Goal: Task Accomplishment & Management: Use online tool/utility

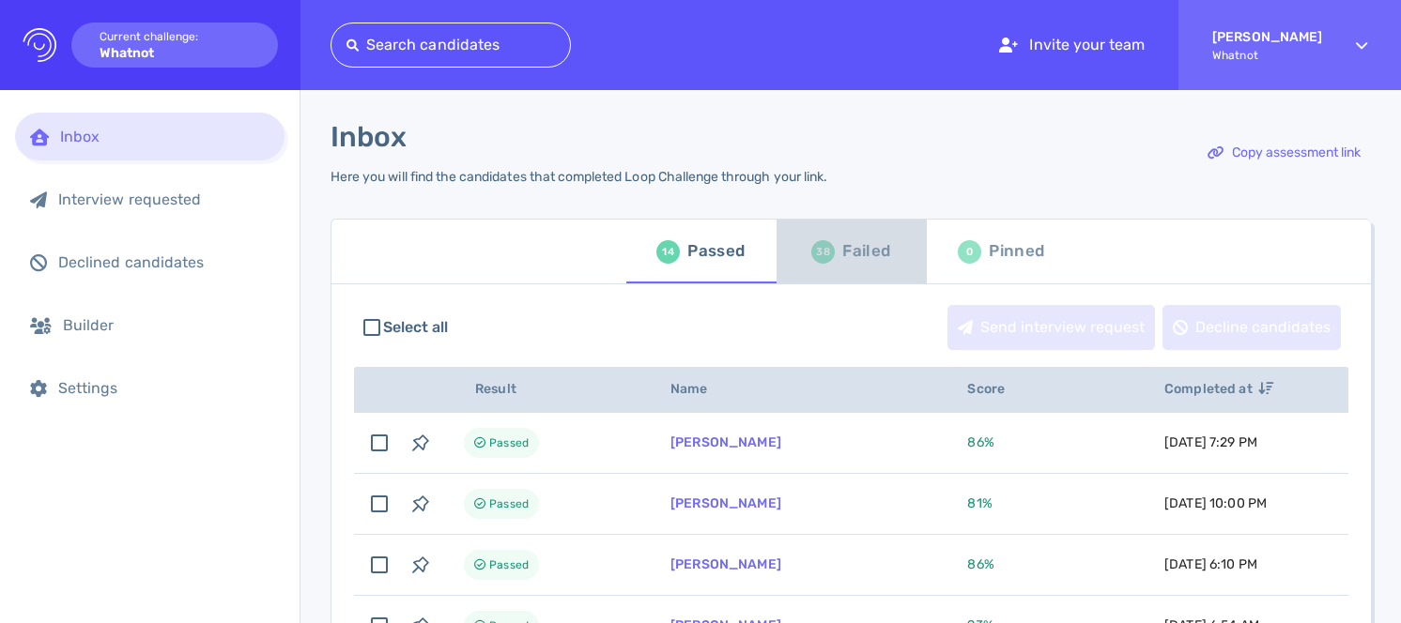
click at [825, 255] on div "38" at bounding box center [822, 251] width 23 height 23
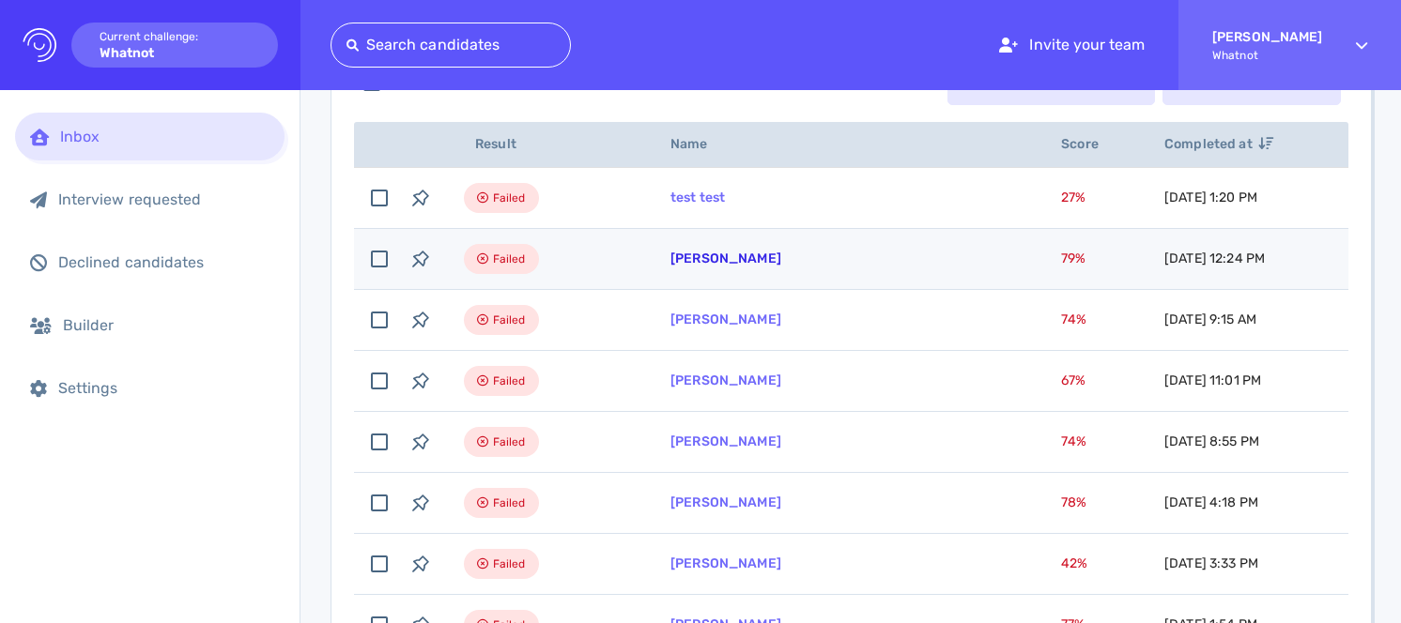
scroll to position [246, 0]
click at [715, 256] on link "Betty Jimenez" at bounding box center [725, 258] width 111 height 16
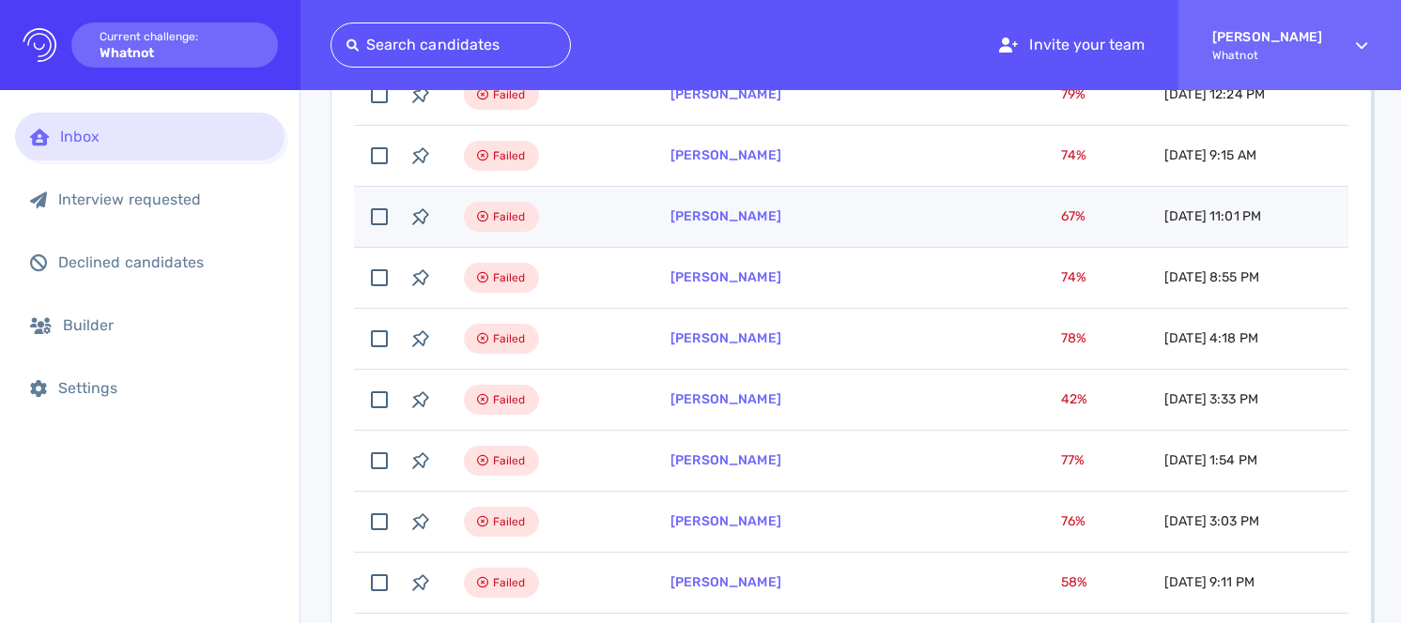
scroll to position [126, 0]
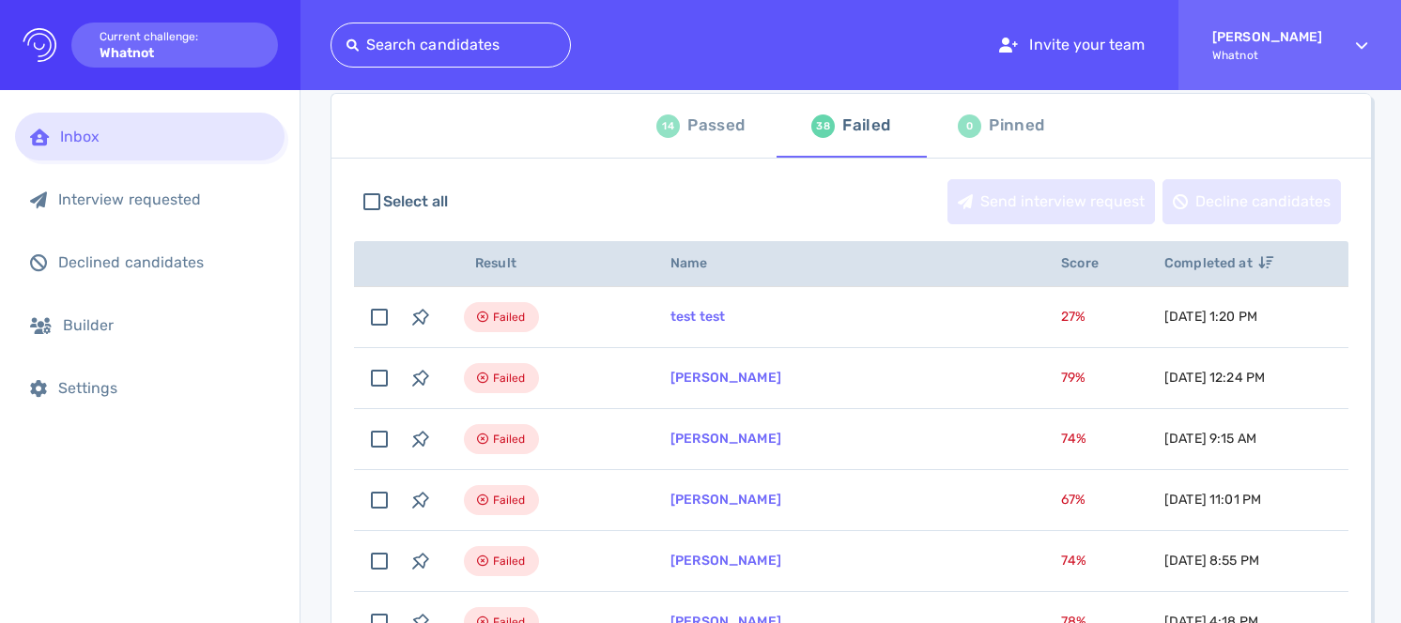
click at [687, 131] on div "Passed" at bounding box center [715, 126] width 57 height 28
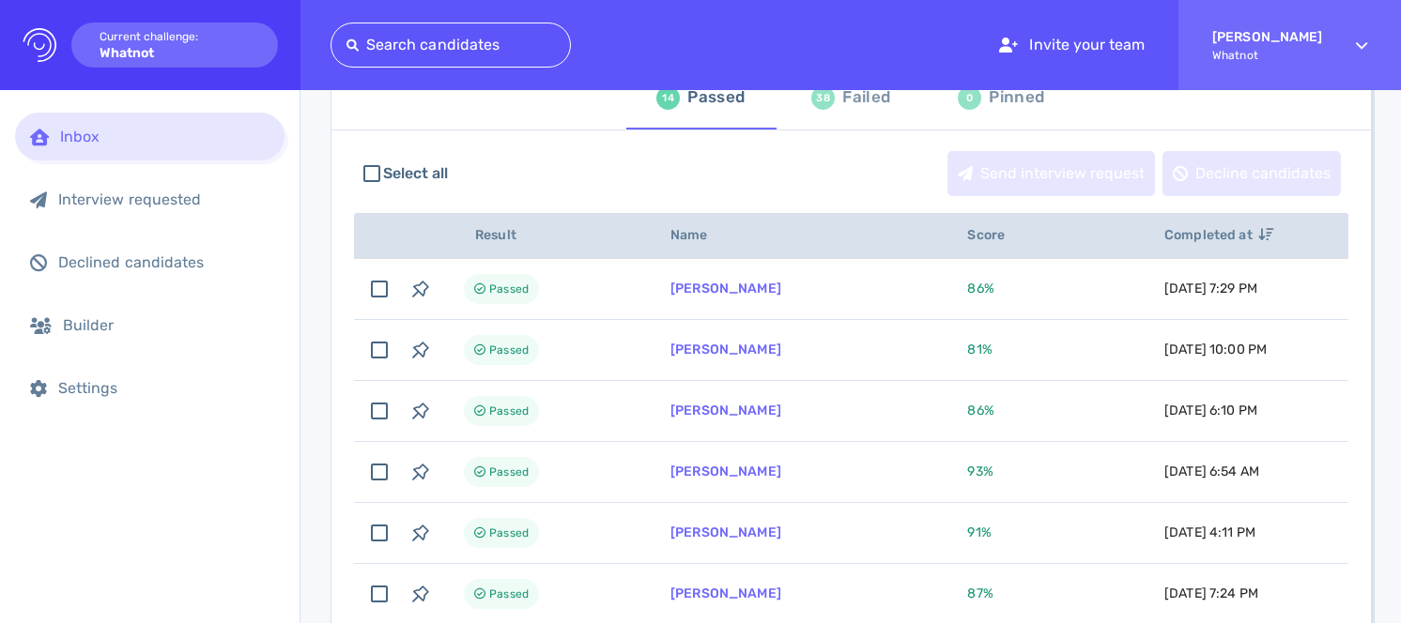
scroll to position [70, 0]
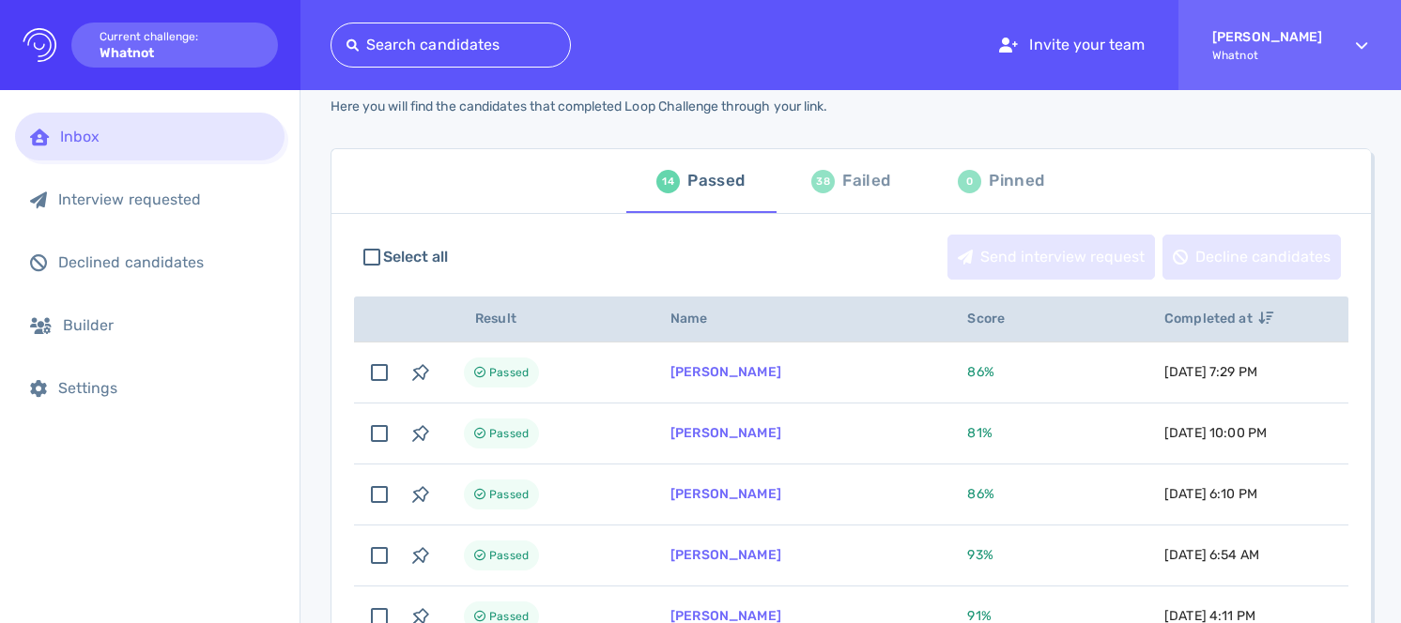
click at [867, 193] on div "Failed" at bounding box center [866, 181] width 48 height 28
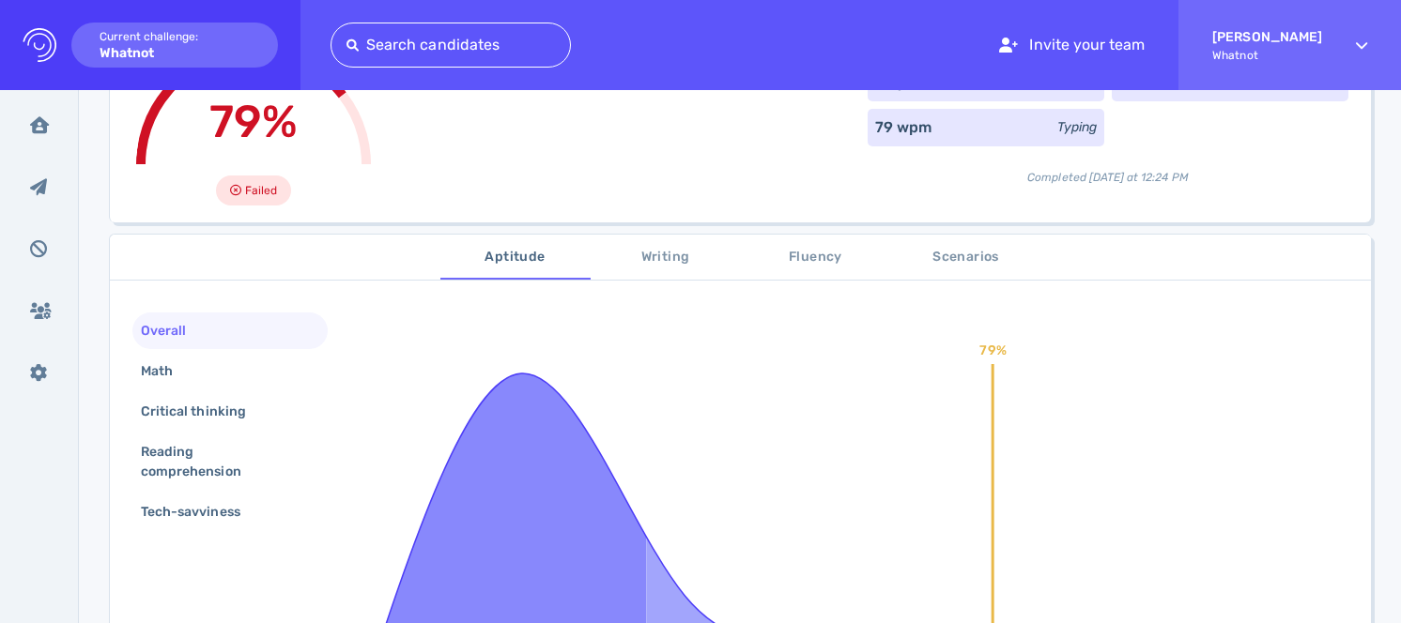
scroll to position [183, 0]
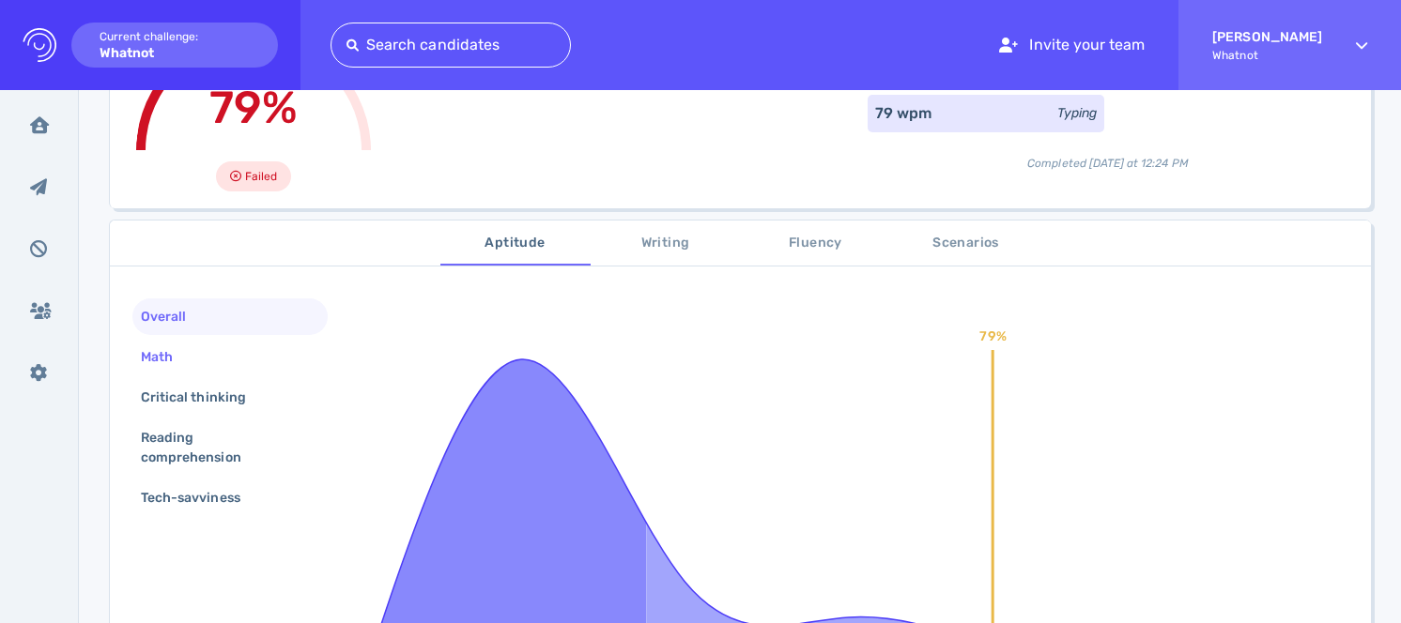
click at [199, 359] on div "Math" at bounding box center [229, 357] width 195 height 37
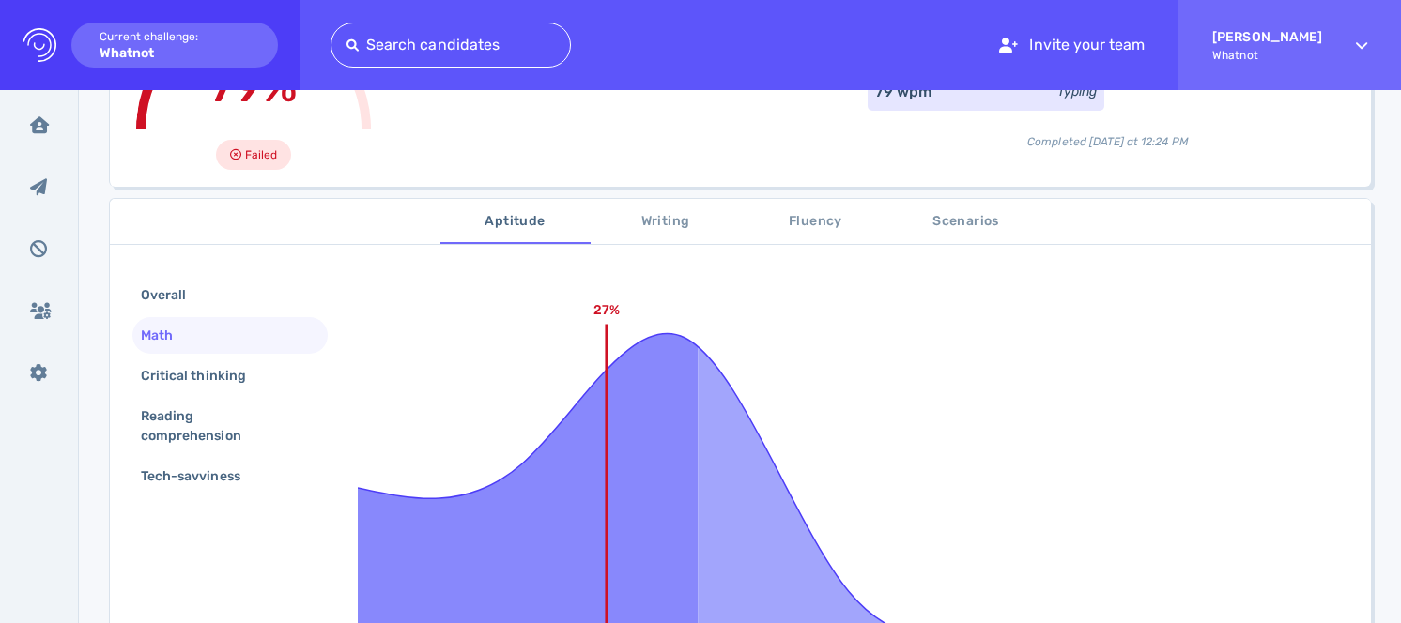
scroll to position [236, 0]
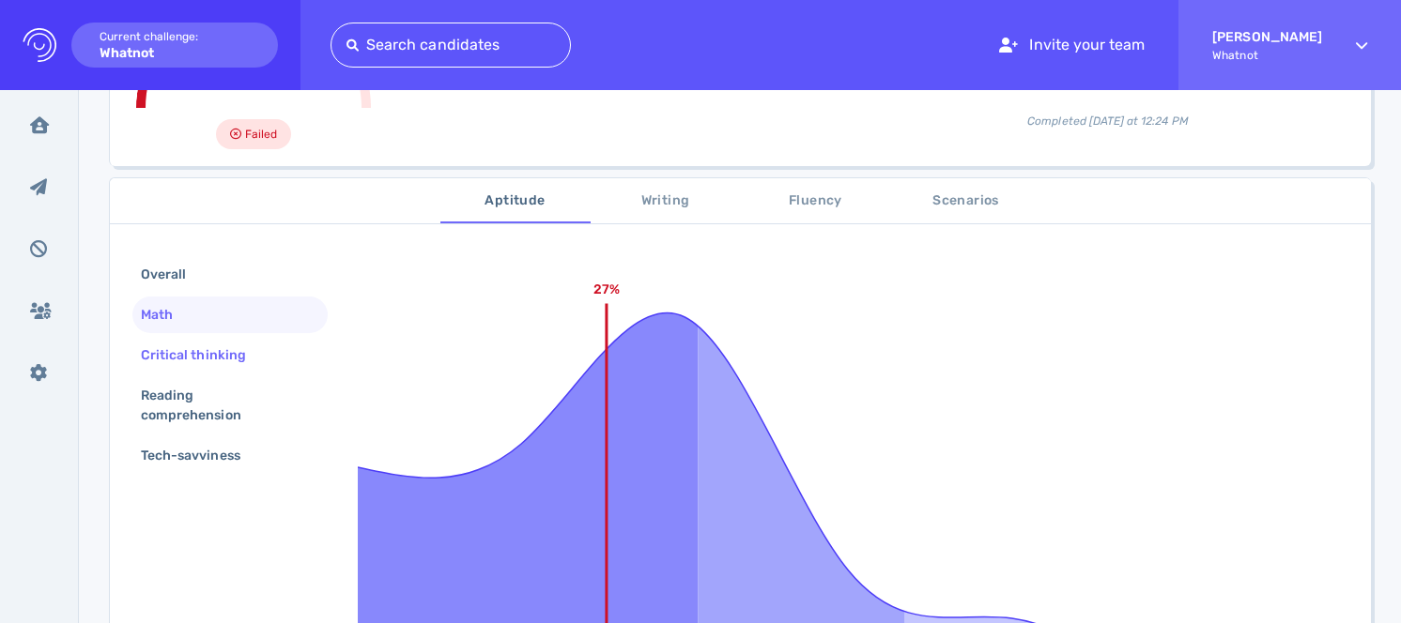
click at [232, 360] on div "Critical thinking" at bounding box center [202, 355] width 131 height 27
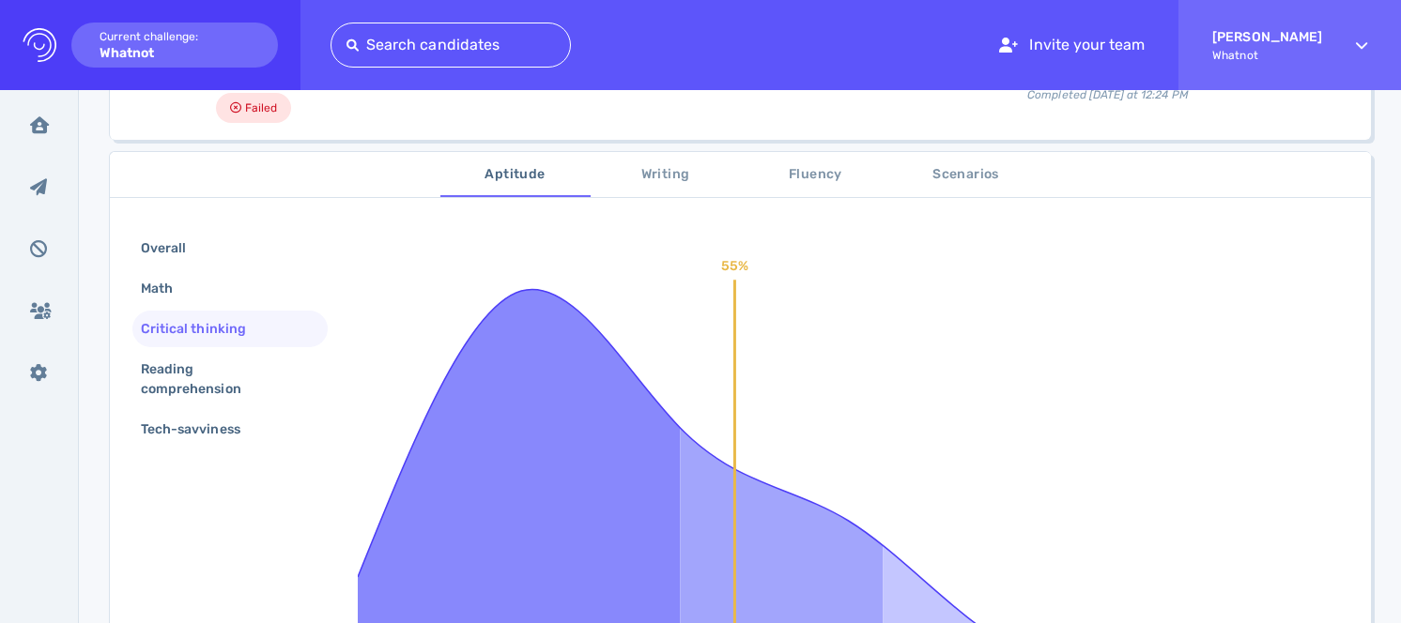
scroll to position [266, 0]
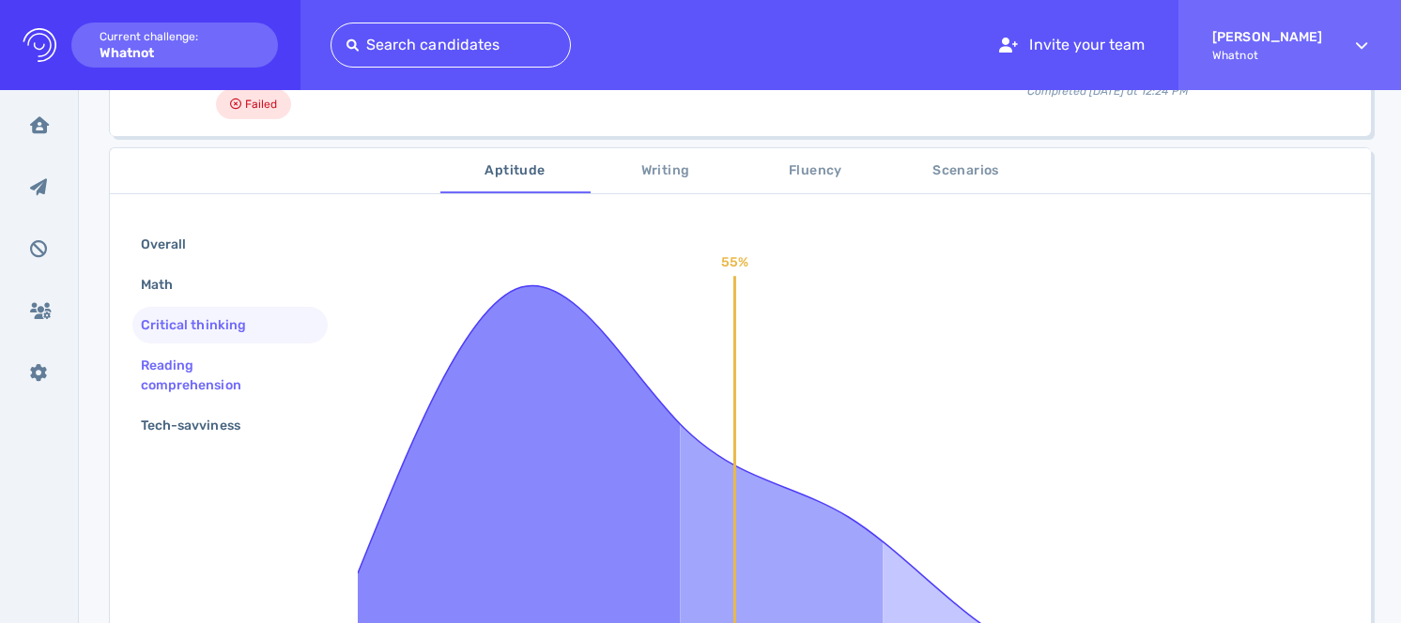
click at [253, 371] on div "Reading comprehension" at bounding box center [222, 375] width 171 height 47
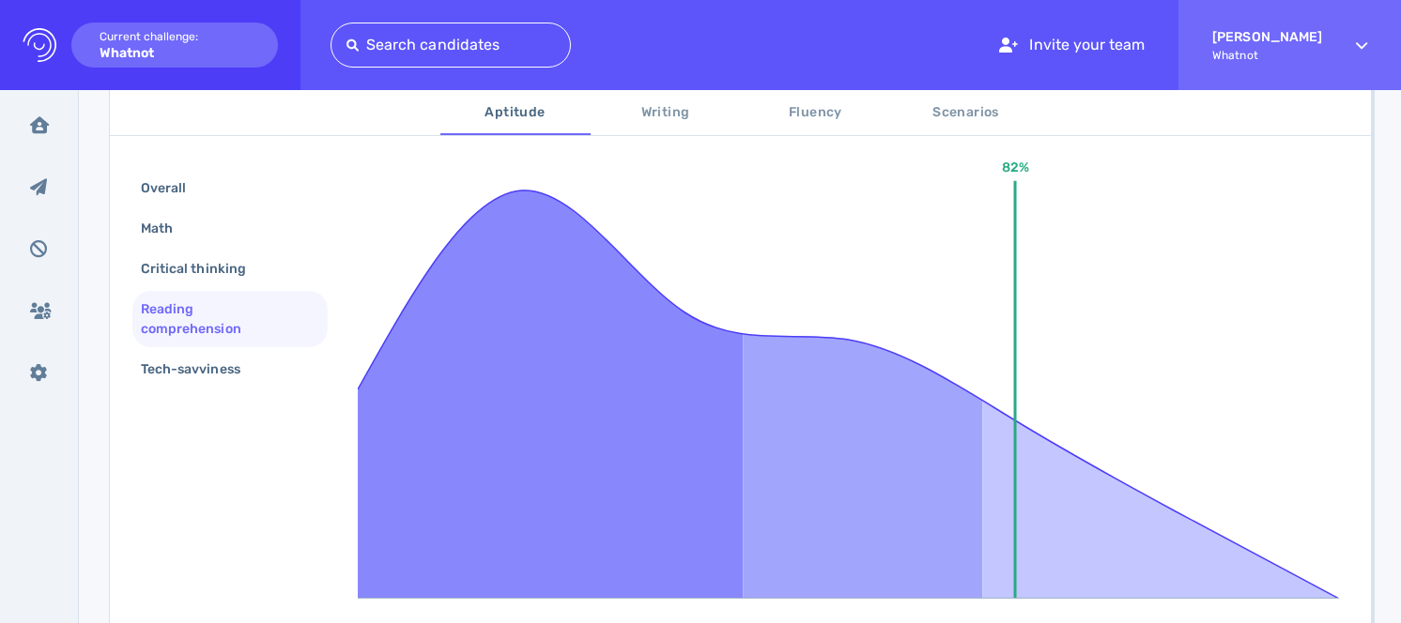
scroll to position [358, 0]
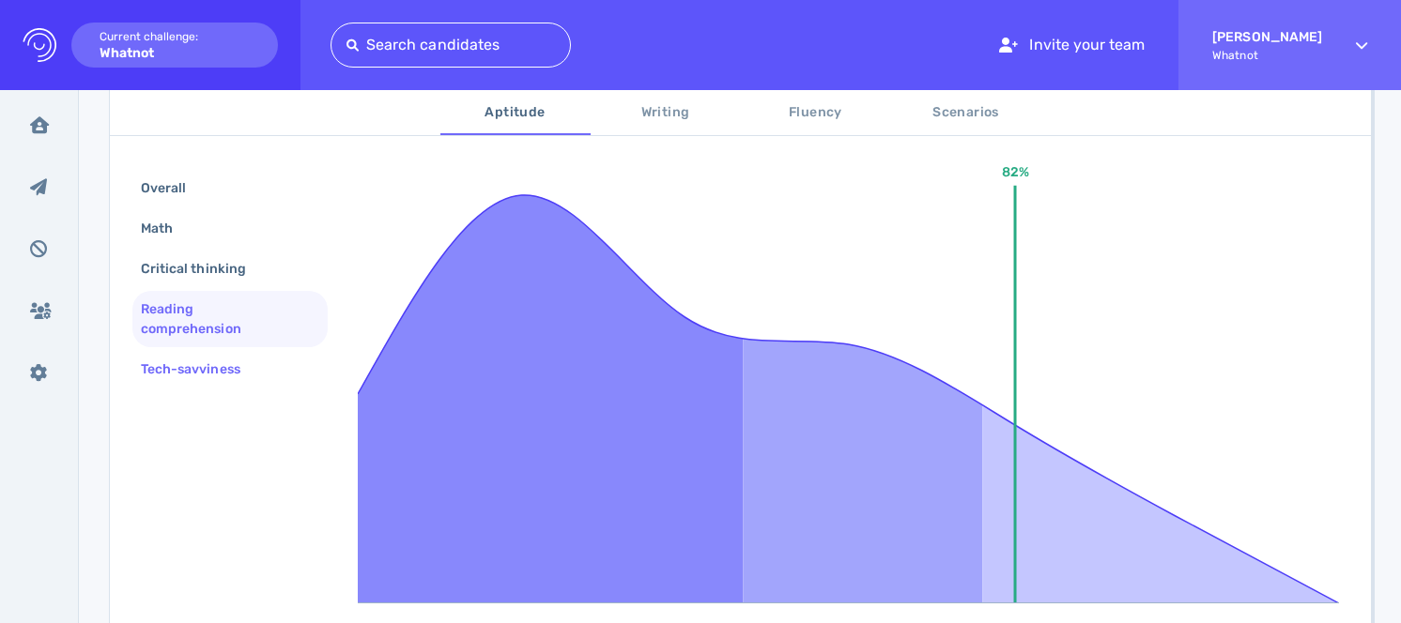
click at [254, 370] on div "Tech-savviness" at bounding box center [200, 369] width 126 height 27
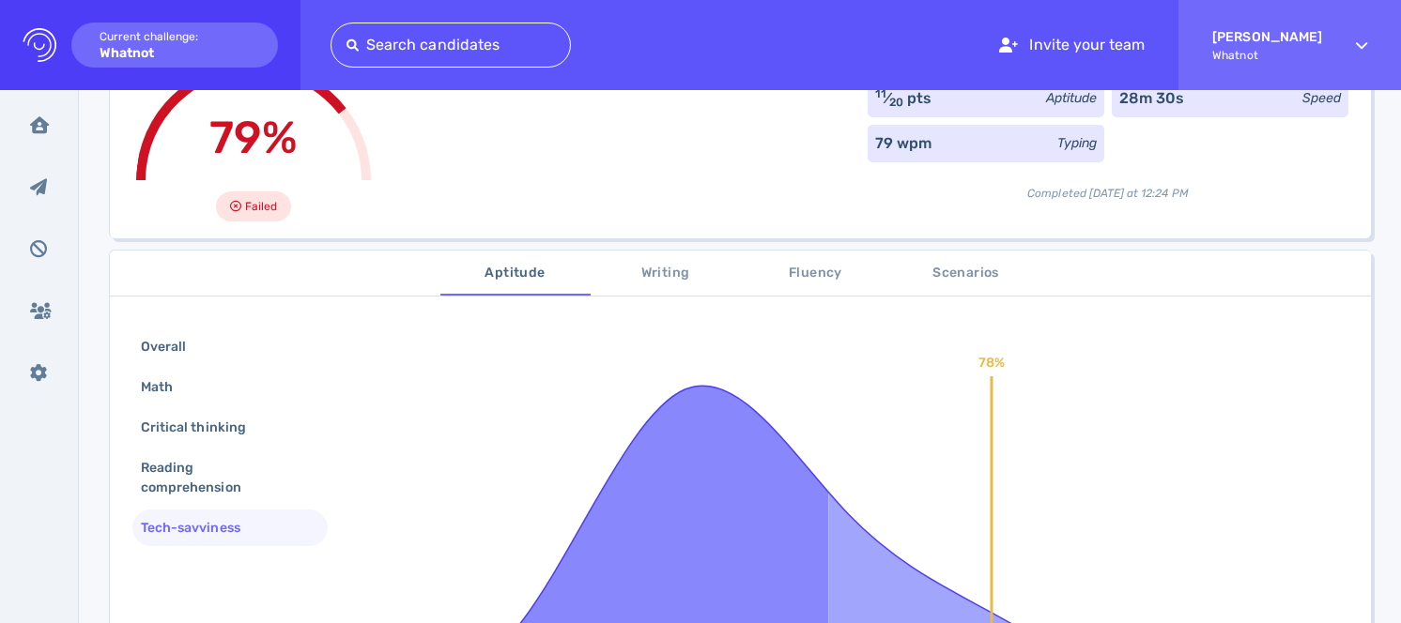
scroll to position [173, 0]
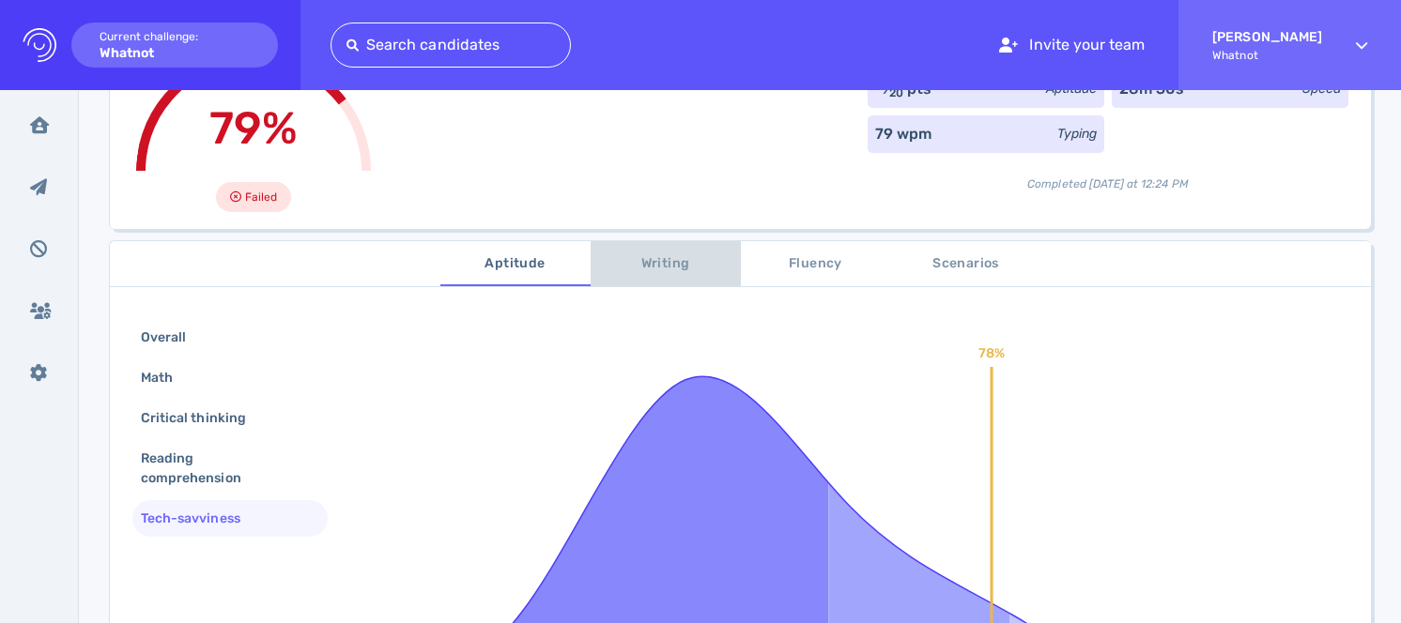
click at [680, 265] on span "Writing" at bounding box center [666, 264] width 128 height 23
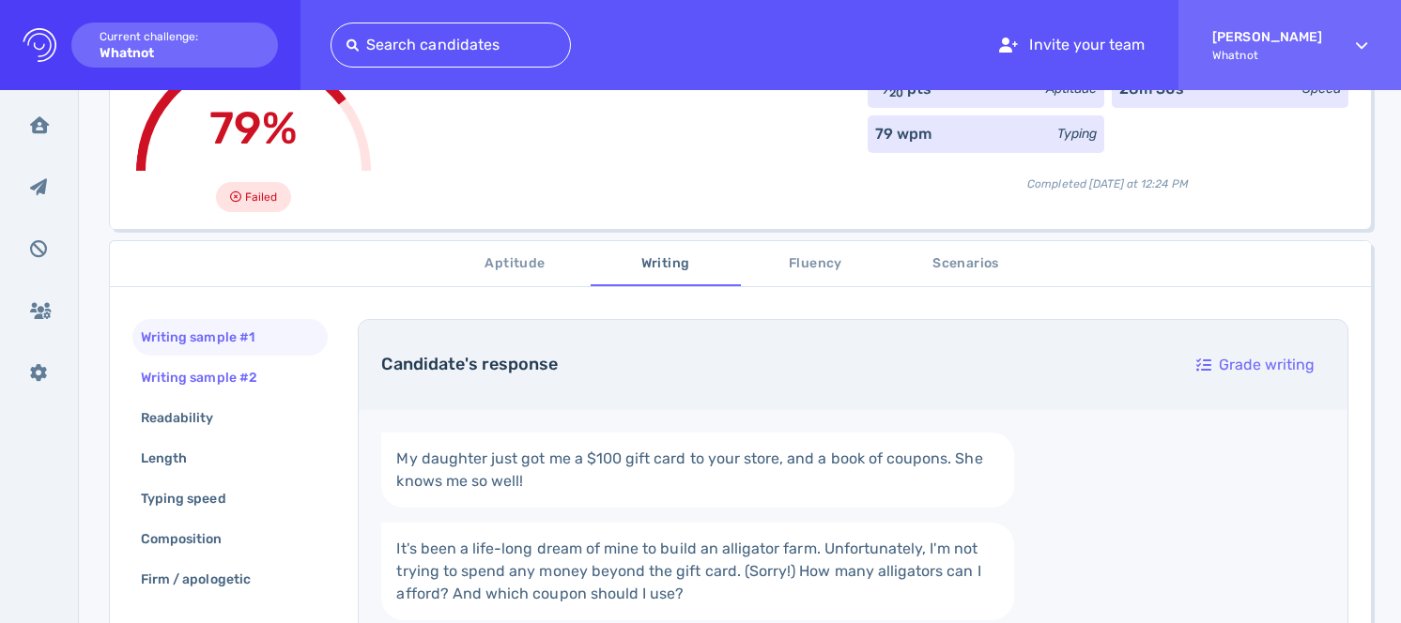
click at [264, 365] on div "Writing sample #2" at bounding box center [208, 377] width 143 height 27
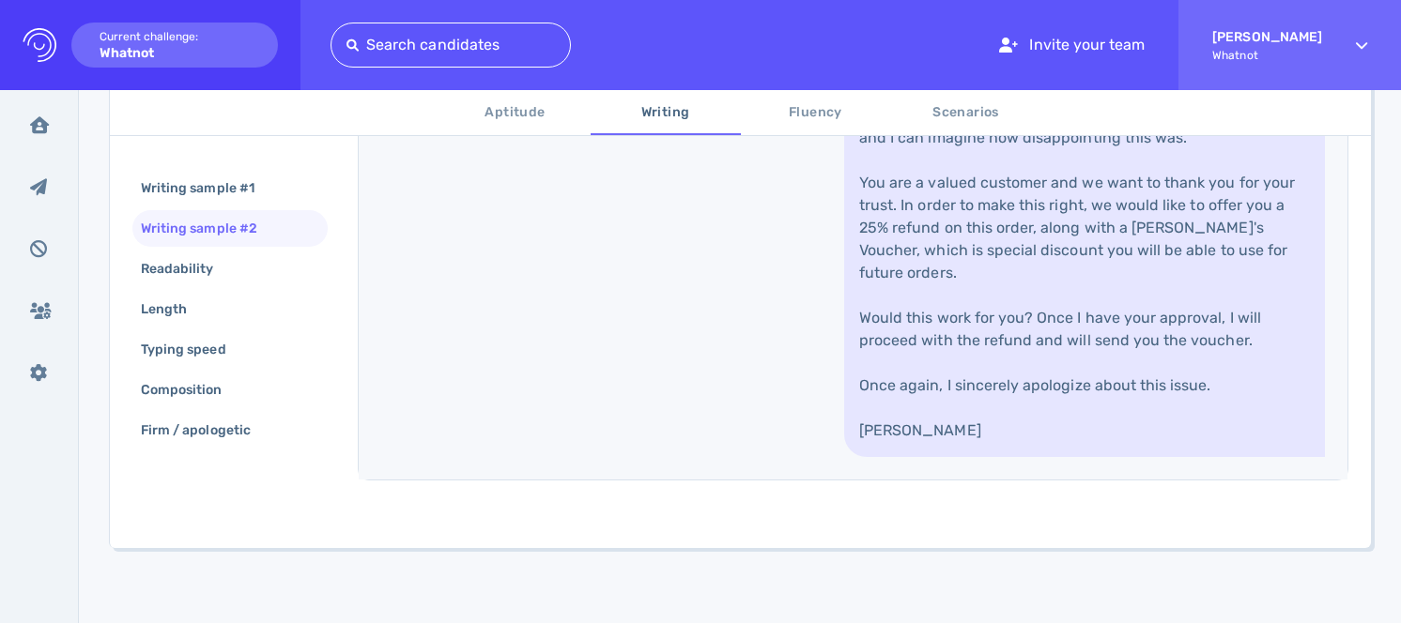
scroll to position [989, 0]
click at [236, 194] on div "Writing sample #1" at bounding box center [207, 188] width 140 height 27
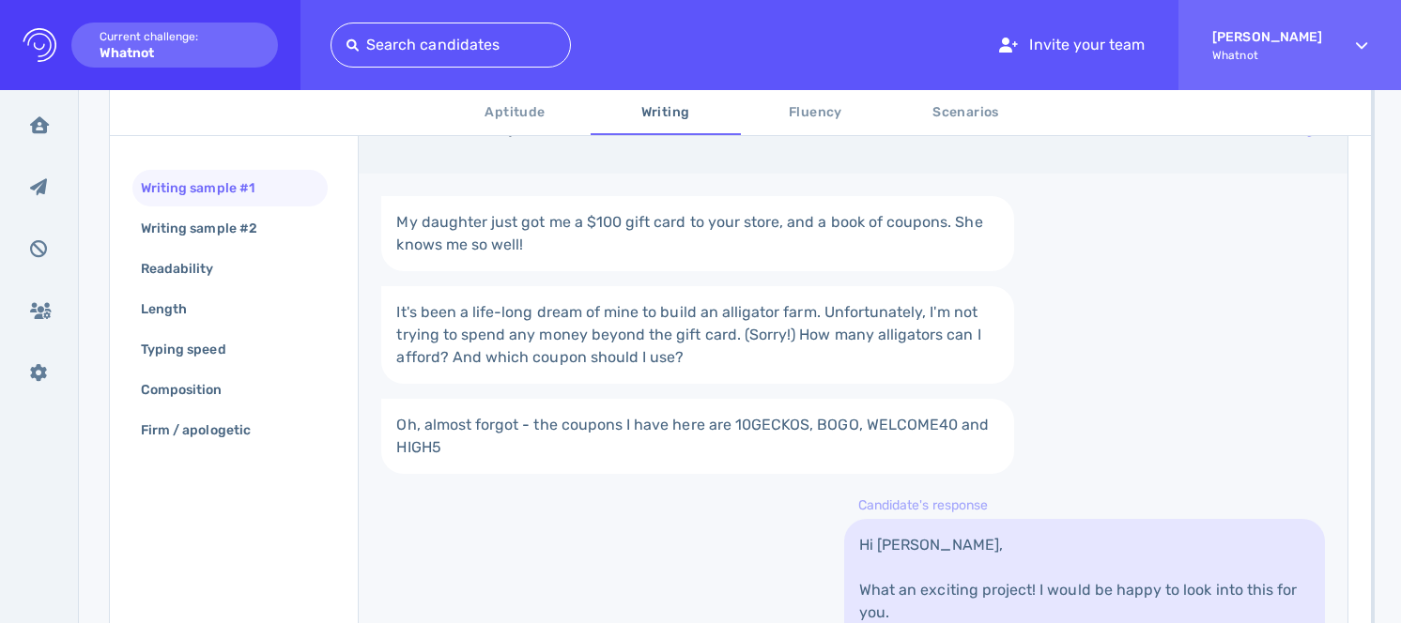
scroll to position [411, 0]
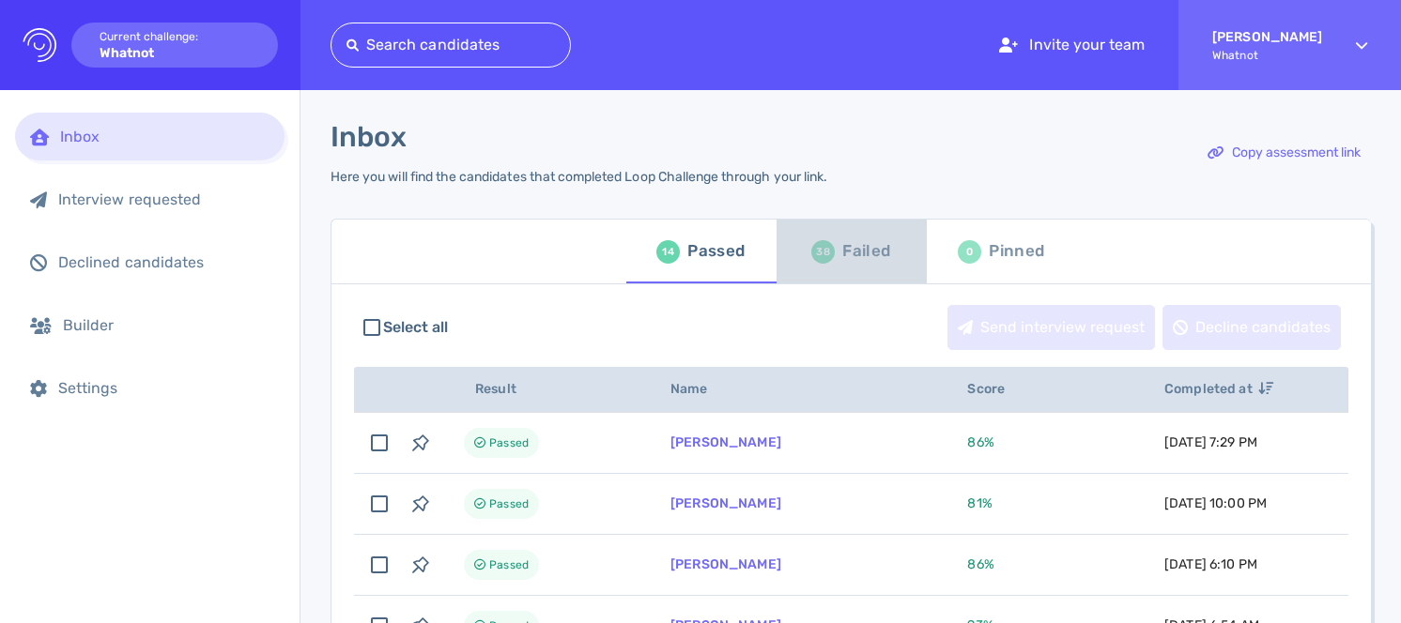
click at [851, 233] on div "38 Failed" at bounding box center [850, 251] width 79 height 53
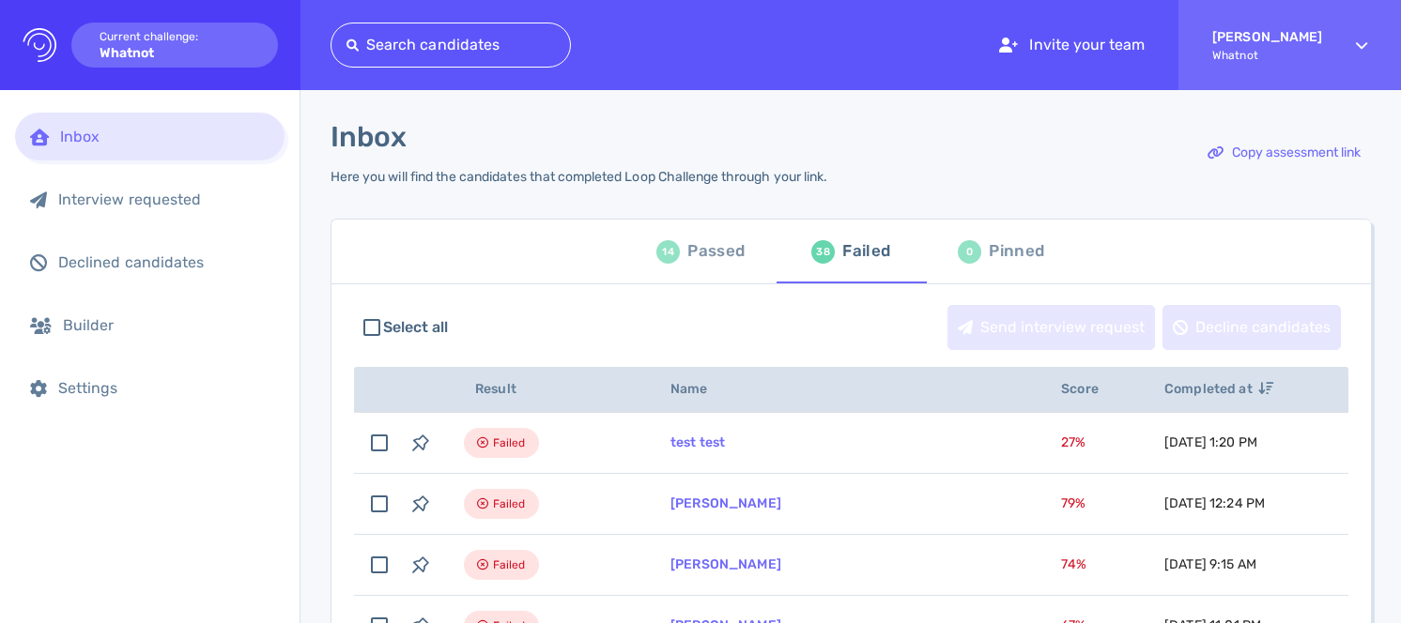
click at [708, 258] on div "Passed" at bounding box center [715, 252] width 57 height 28
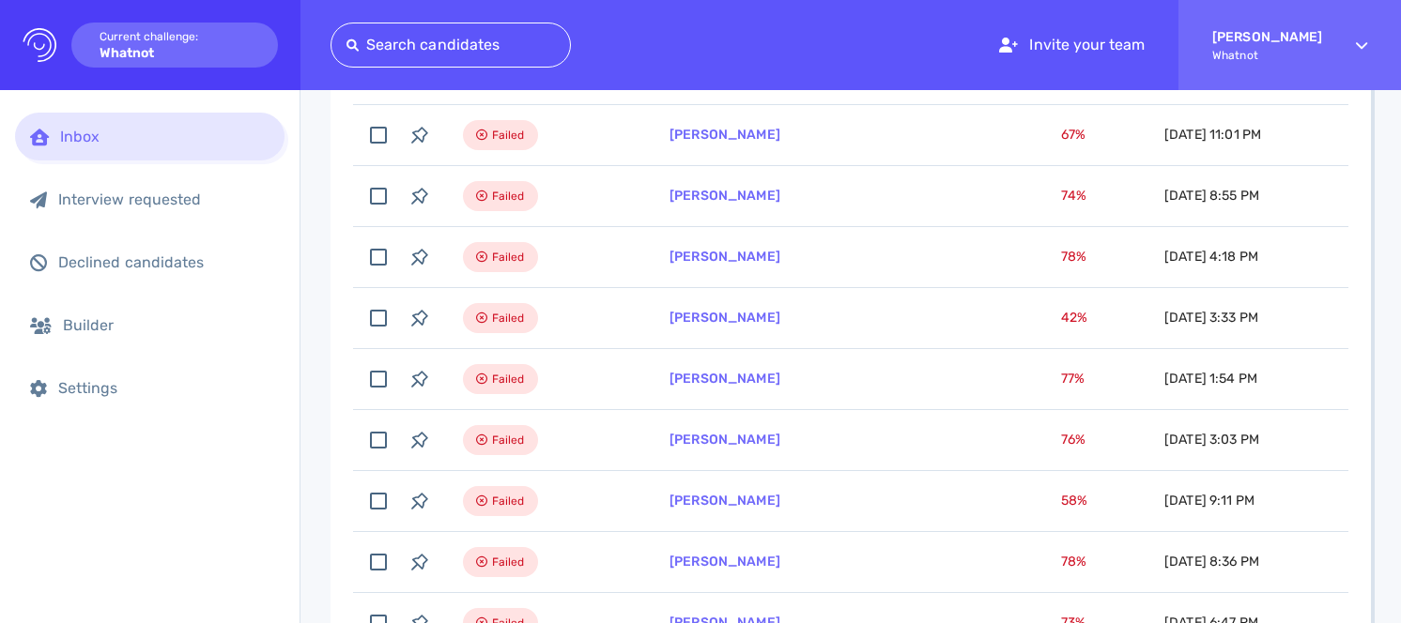
scroll to position [493, 0]
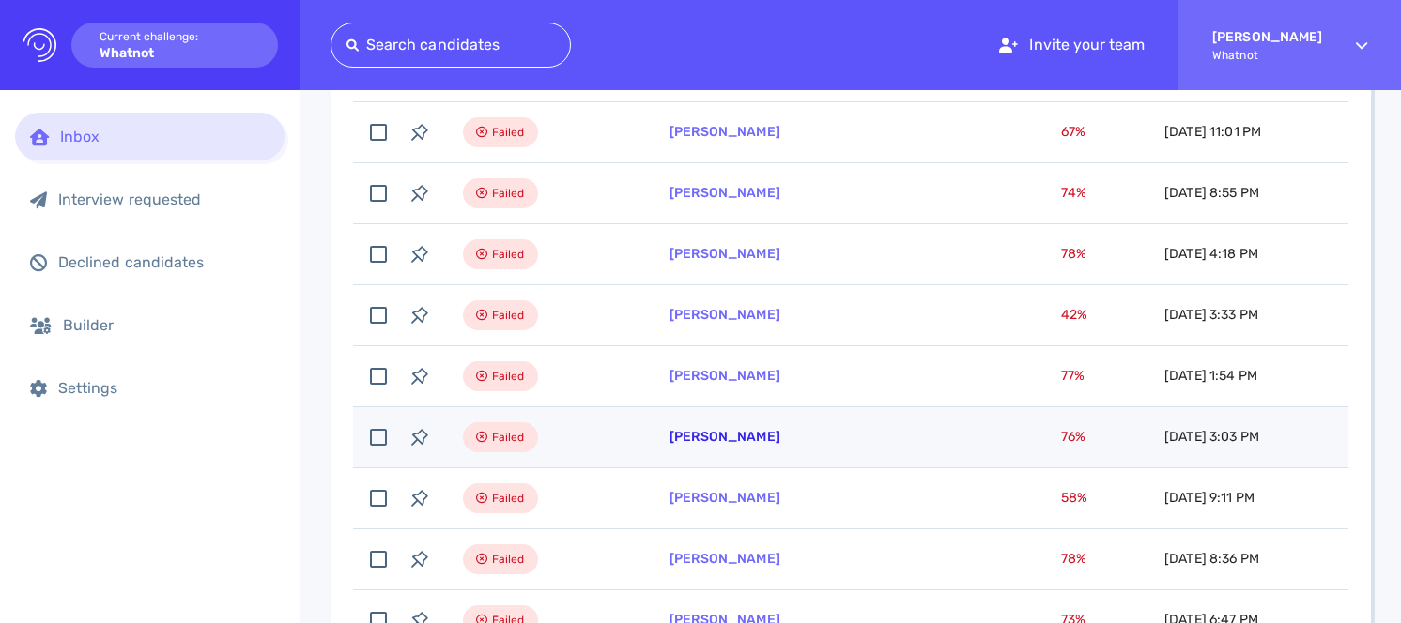
click at [737, 437] on link "[PERSON_NAME]" at bounding box center [724, 437] width 111 height 16
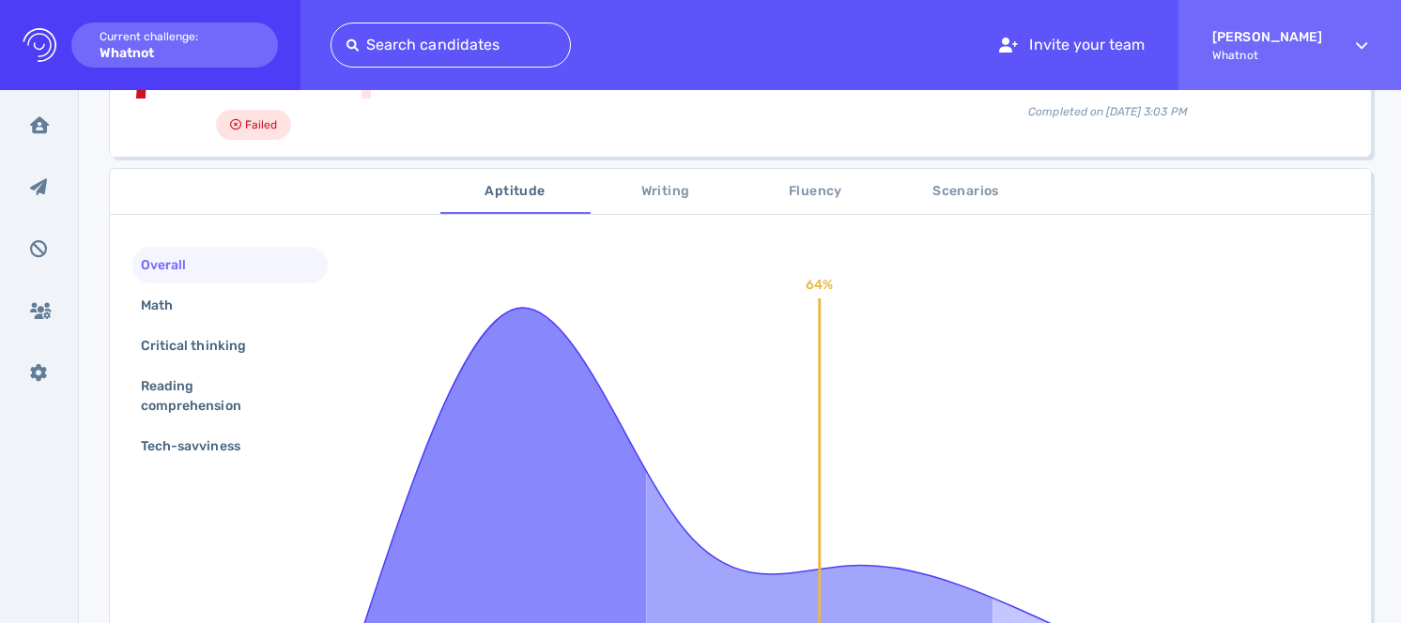
scroll to position [382, 0]
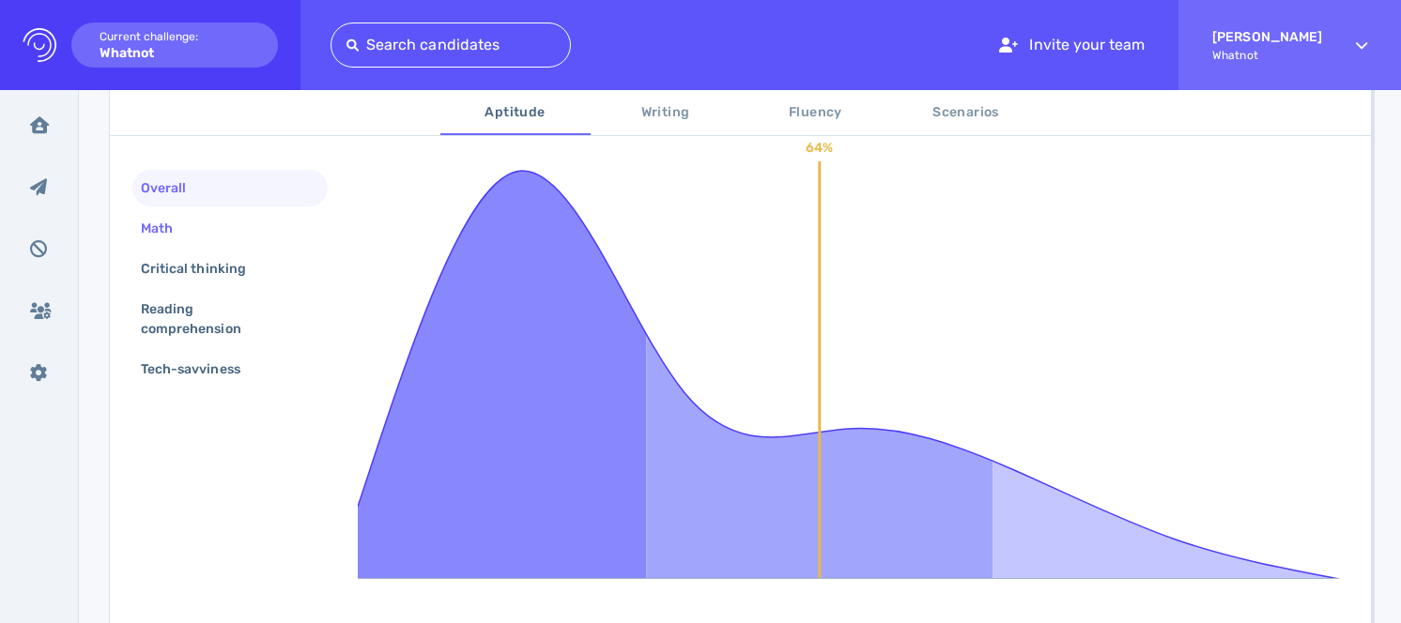
click at [217, 233] on div "Math" at bounding box center [229, 228] width 195 height 37
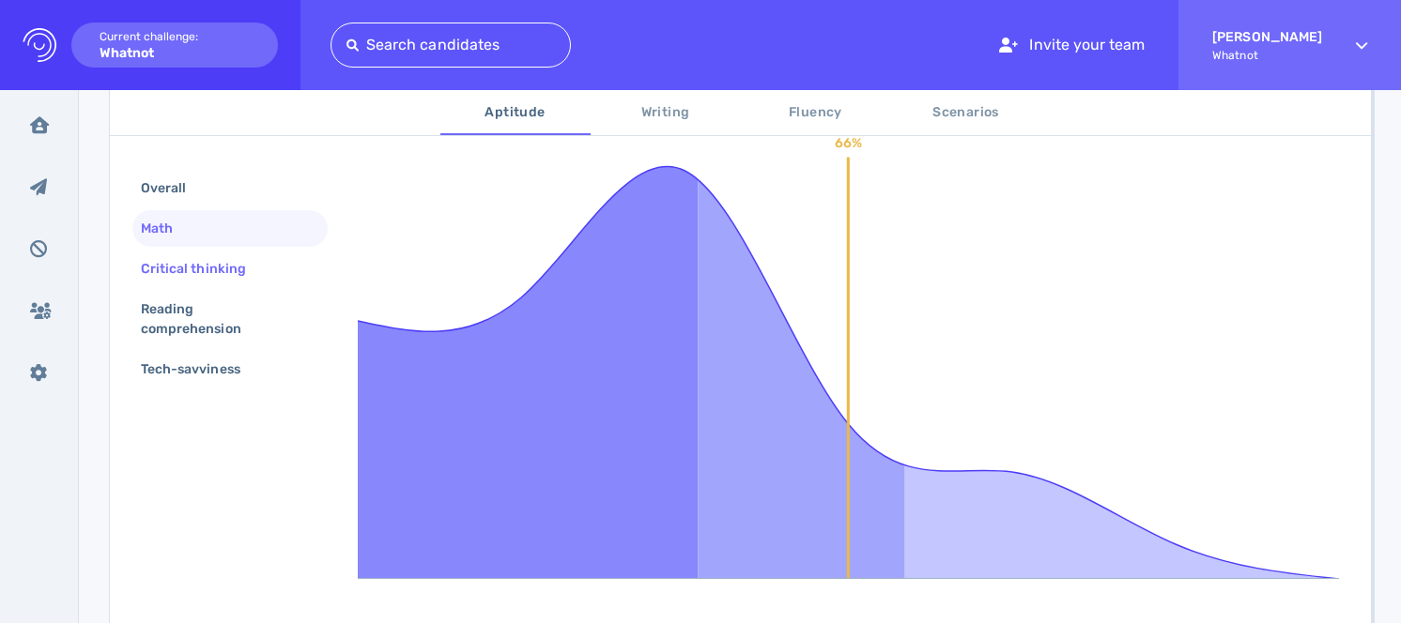
click at [217, 276] on div "Critical thinking" at bounding box center [202, 268] width 131 height 27
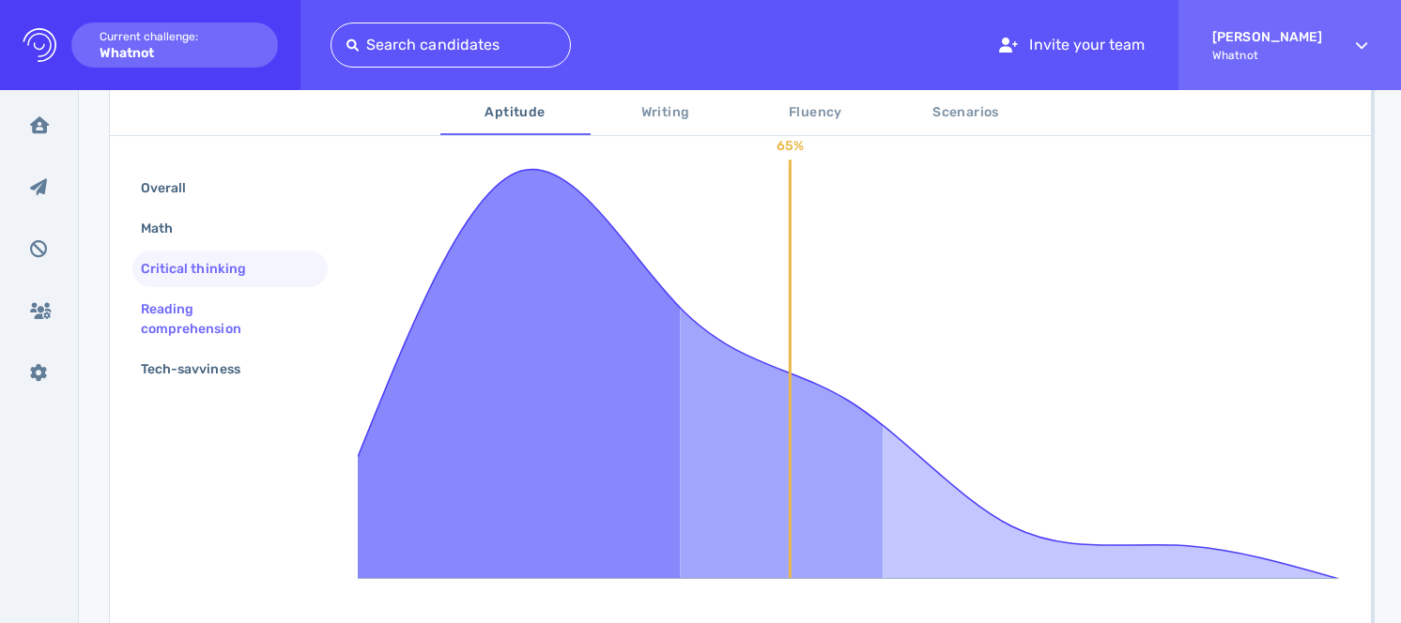
click at [215, 307] on div "Reading comprehension" at bounding box center [222, 319] width 171 height 47
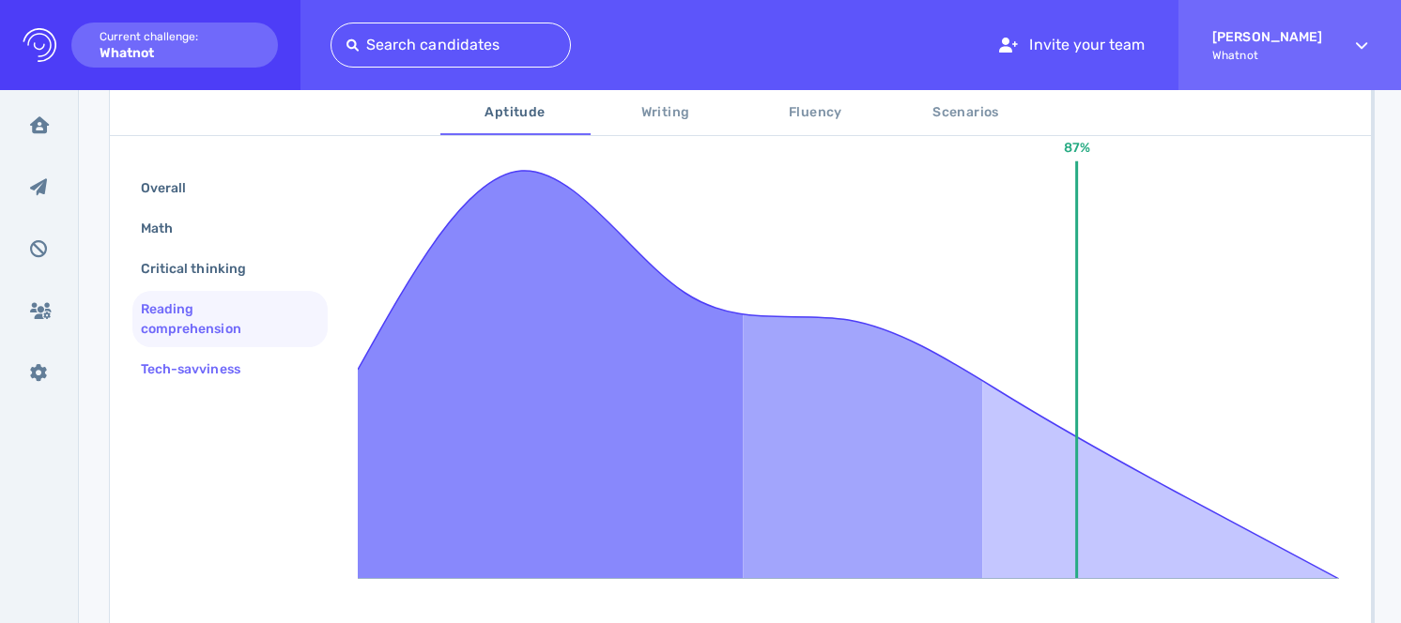
click at [232, 368] on div "Tech-savviness" at bounding box center [200, 369] width 126 height 27
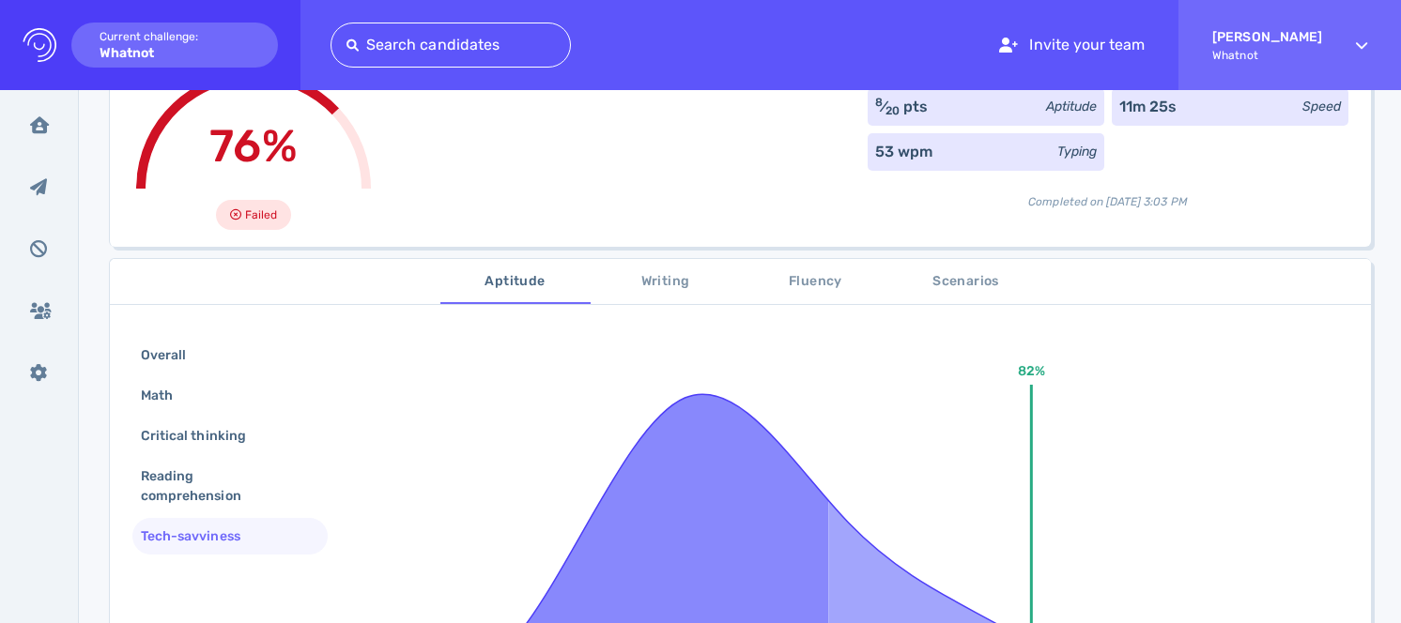
scroll to position [164, 0]
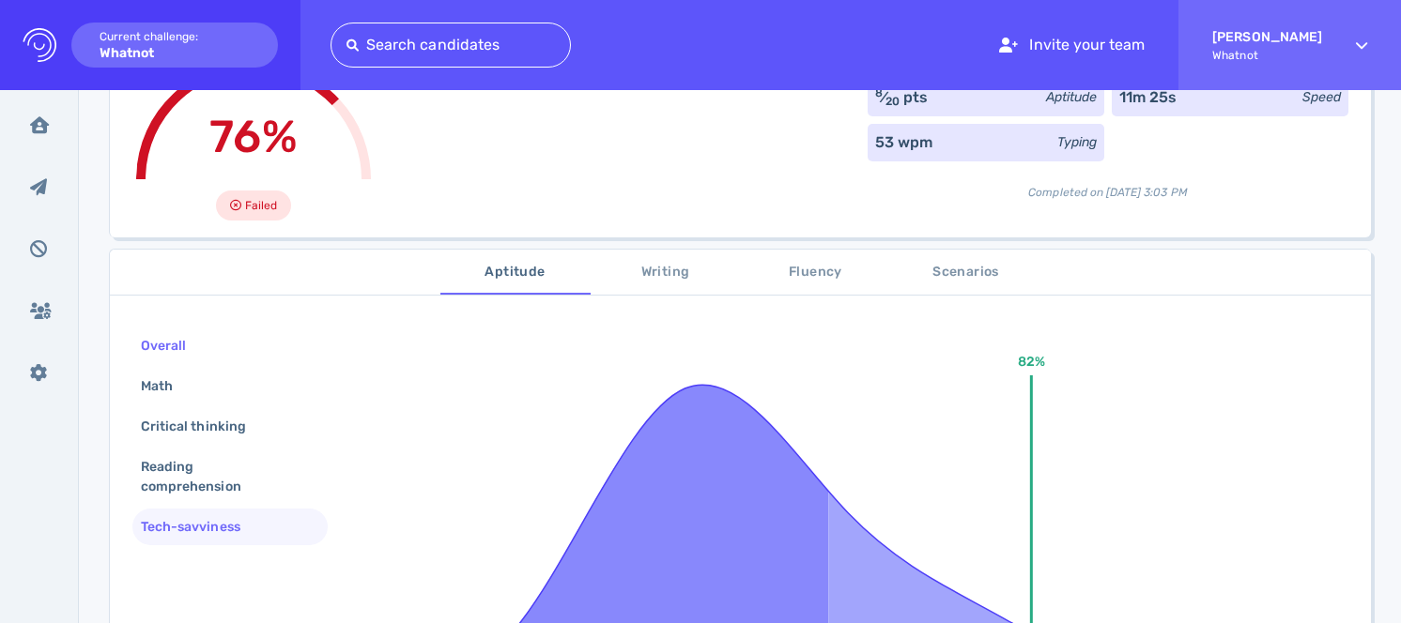
click at [224, 335] on div "Overall" at bounding box center [229, 346] width 195 height 37
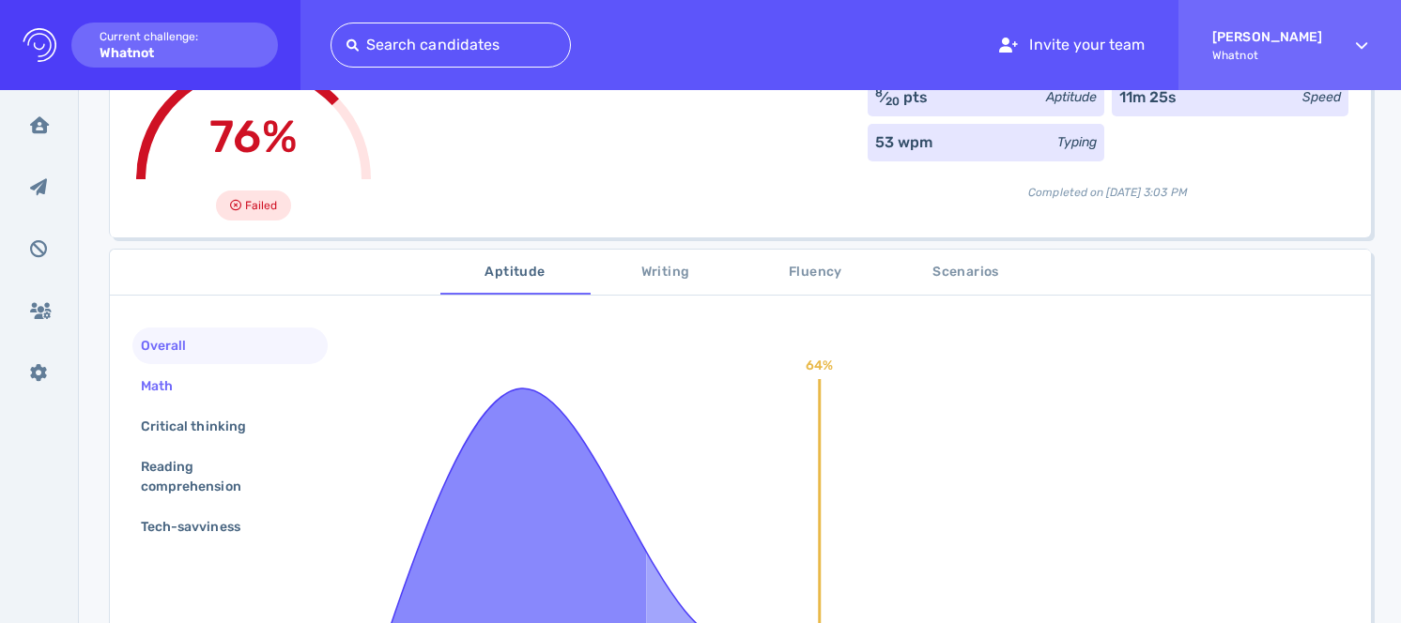
click at [224, 372] on div "Math" at bounding box center [229, 386] width 195 height 37
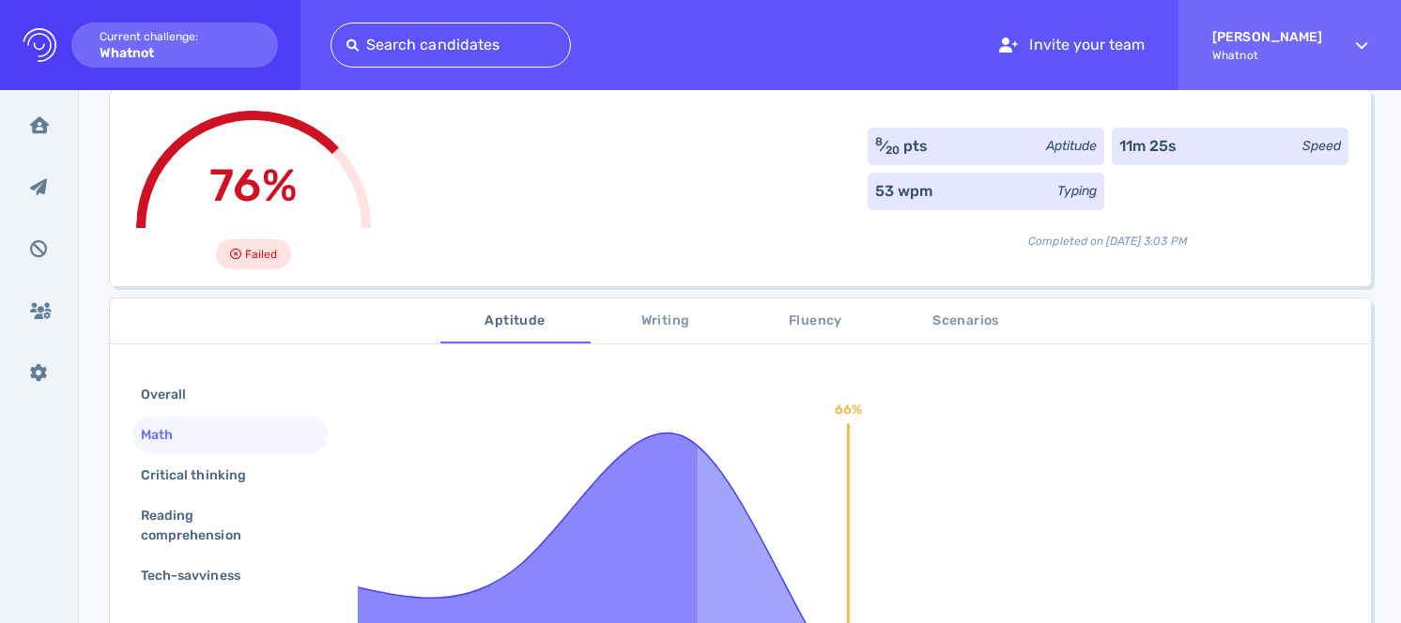
scroll to position [116, 0]
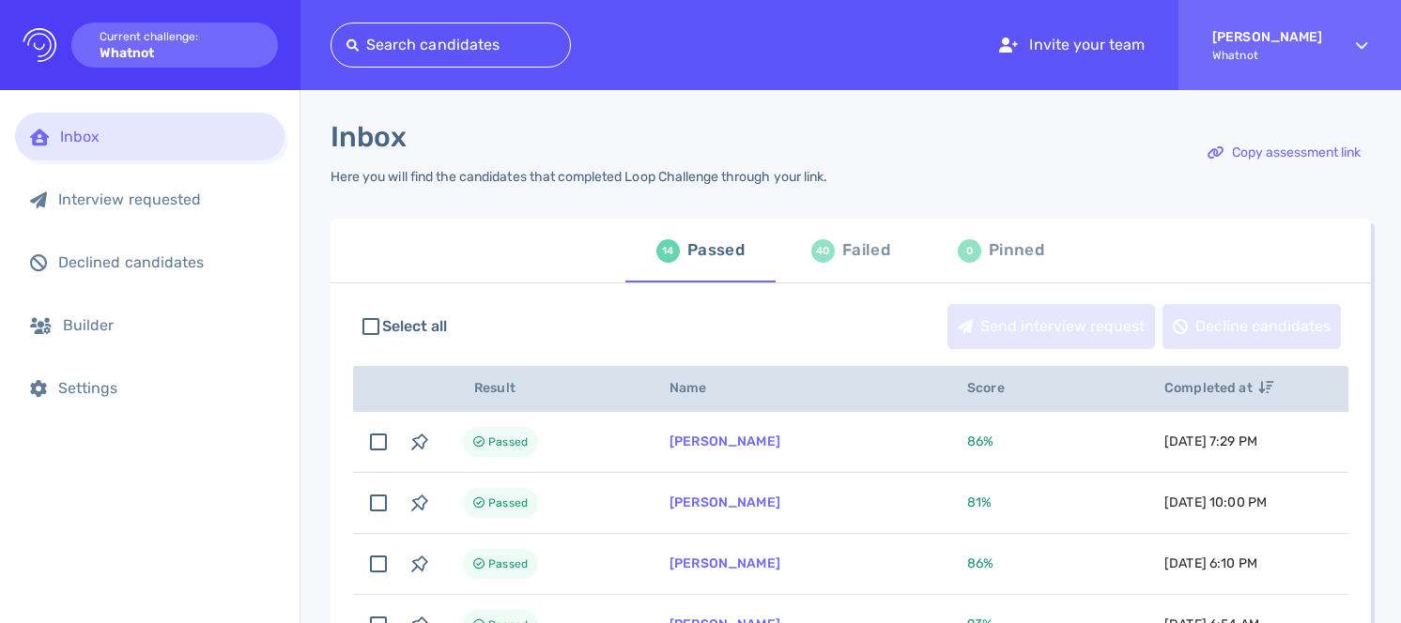
click at [817, 262] on div "40" at bounding box center [822, 250] width 23 height 23
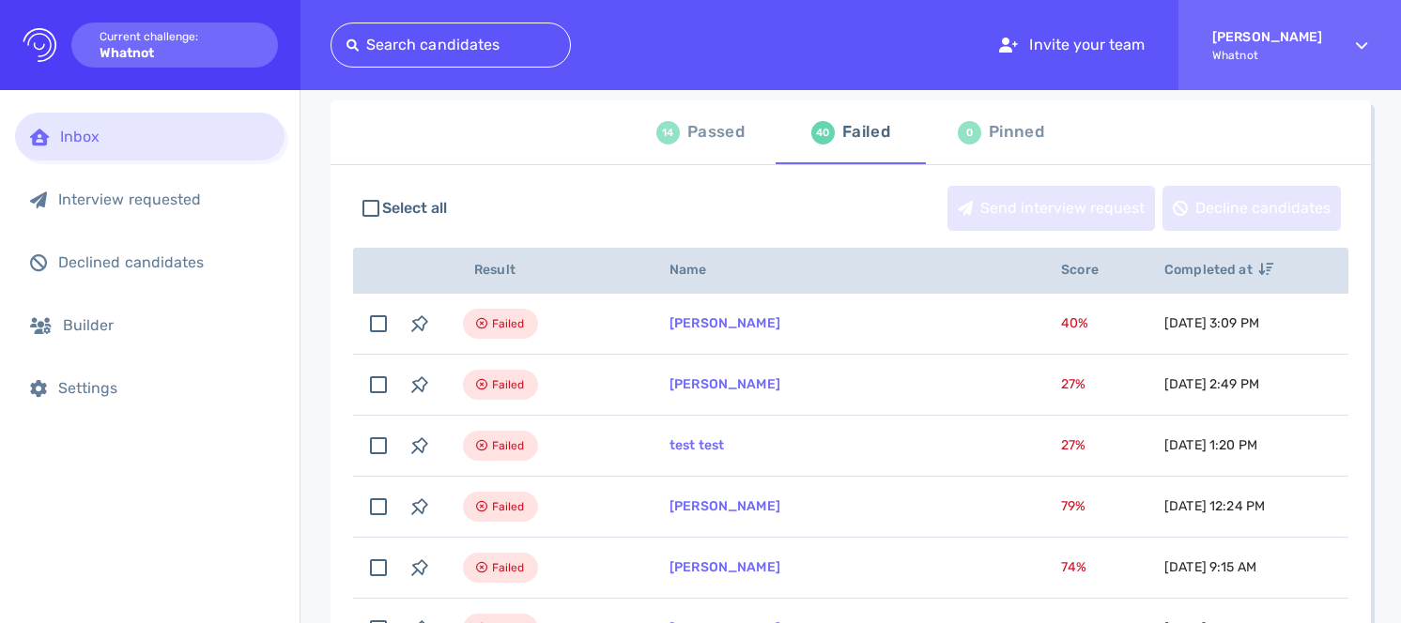
scroll to position [117, 0]
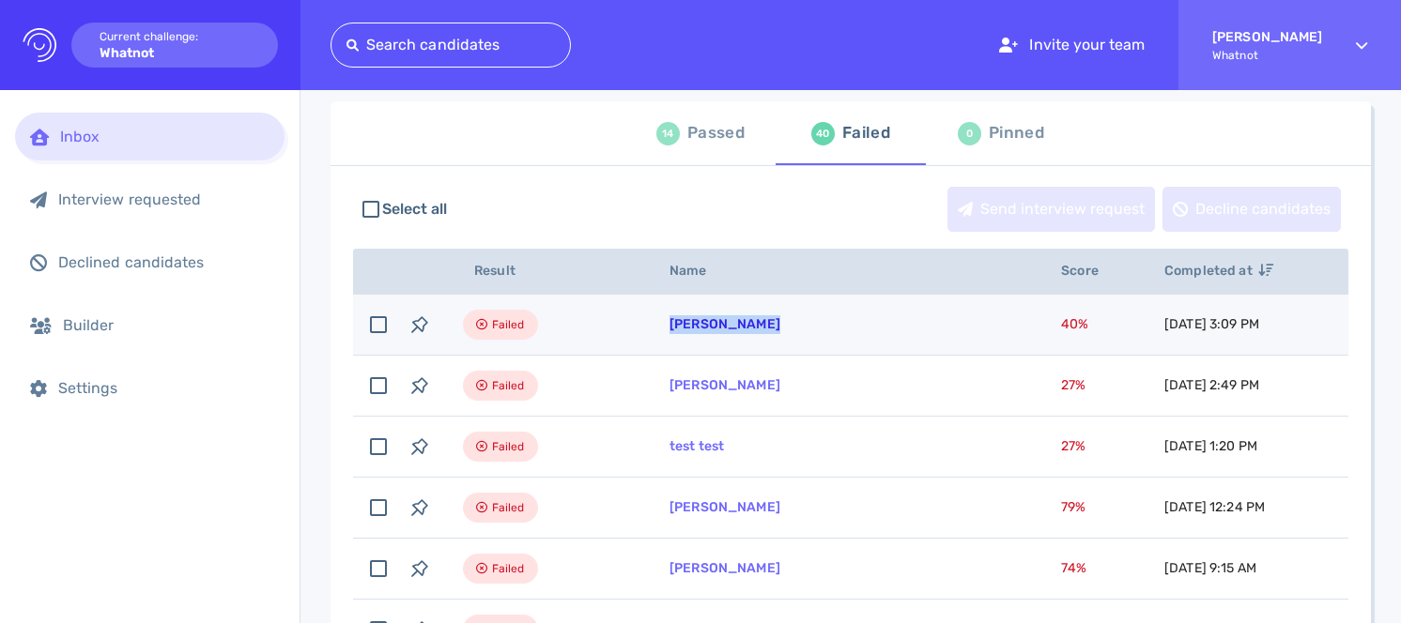
drag, startPoint x: 775, startPoint y: 327, endPoint x: 670, endPoint y: 329, distance: 105.2
click at [670, 329] on td "[PERSON_NAME]" at bounding box center [842, 325] width 391 height 61
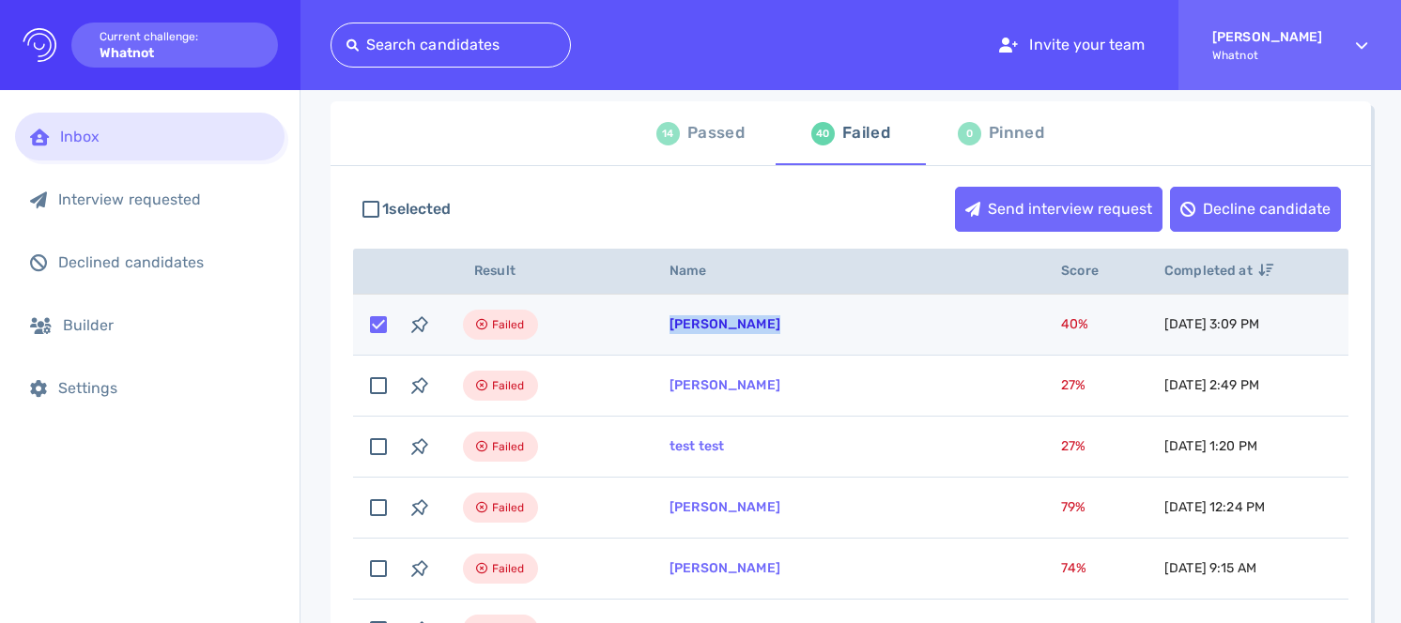
copy link "[PERSON_NAME]"
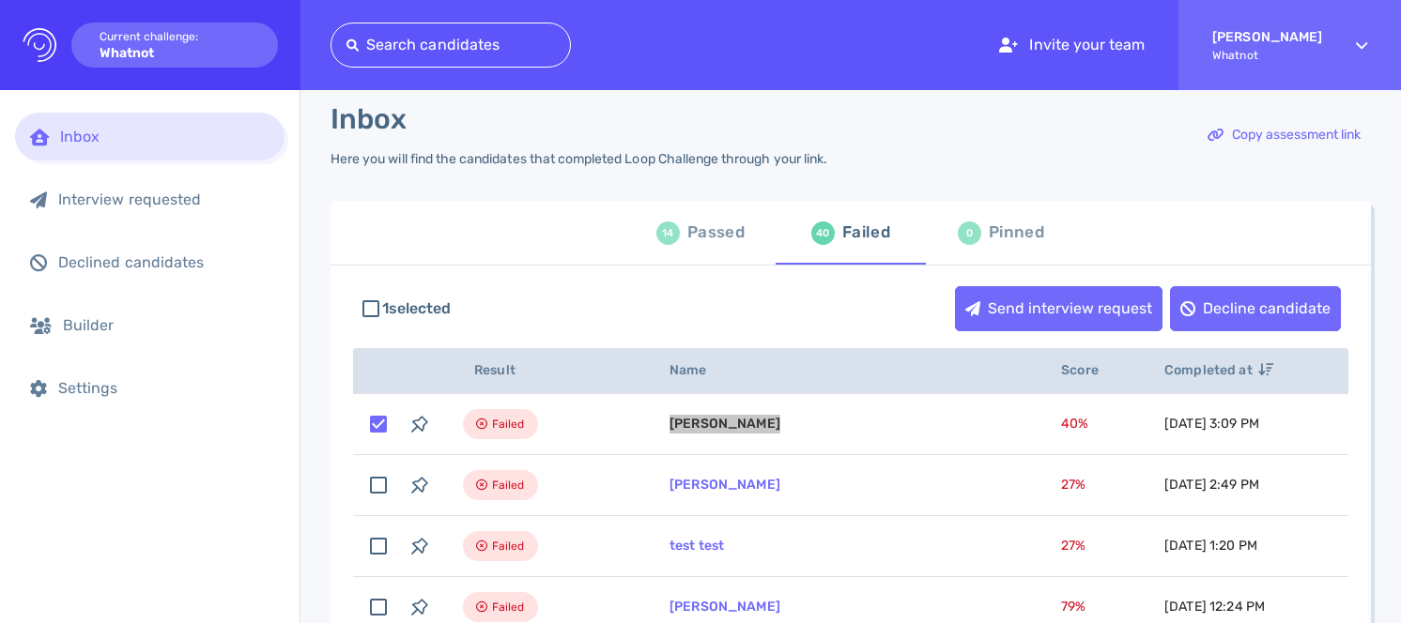
scroll to position [0, 0]
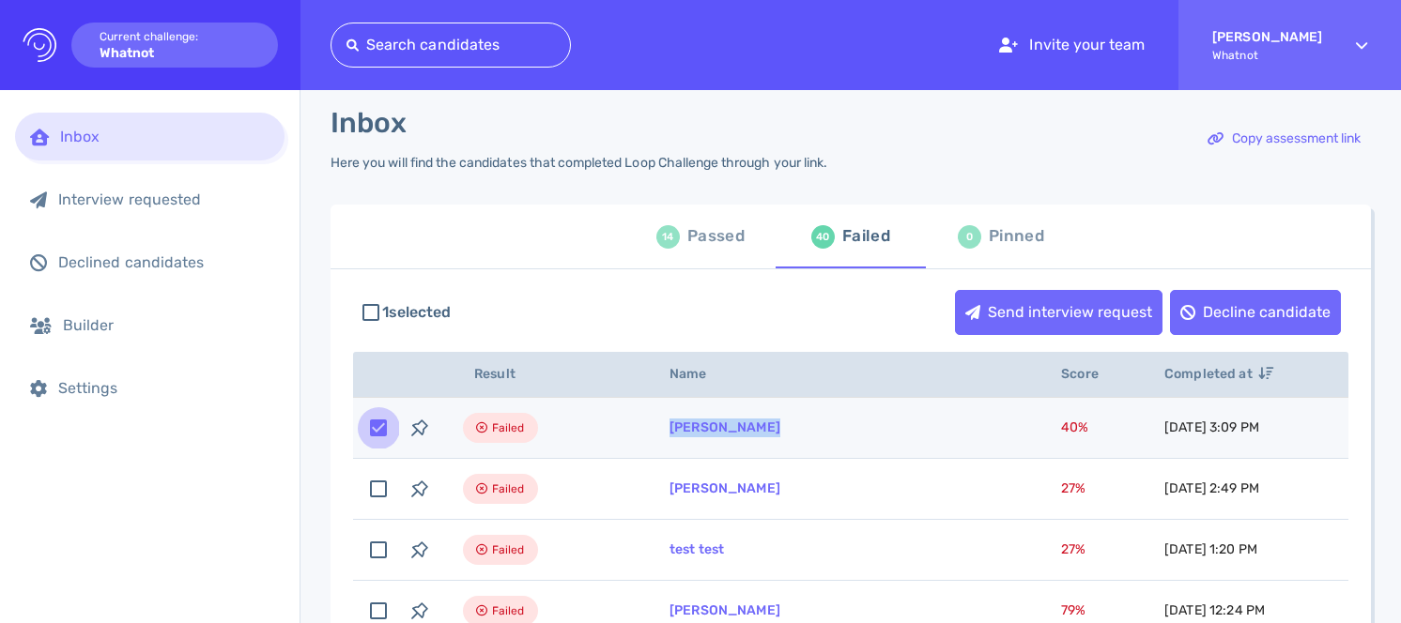
click at [379, 438] on input "checkbox" at bounding box center [378, 427] width 41 height 41
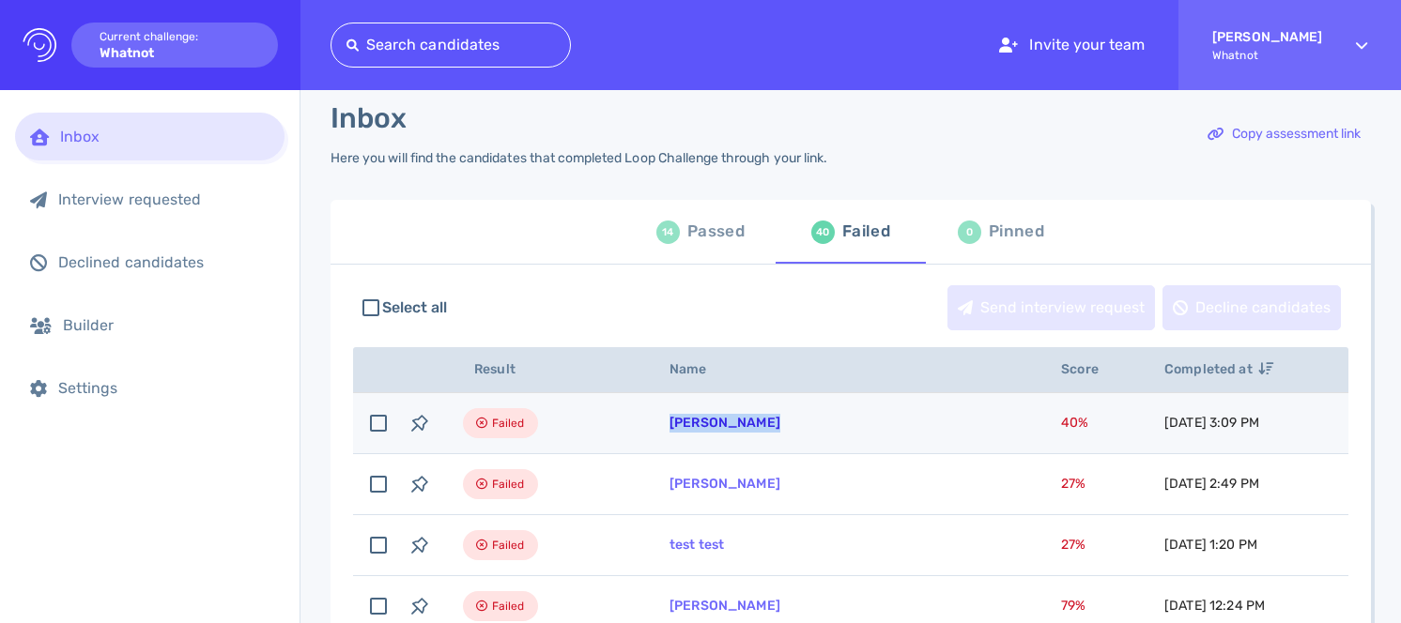
click at [690, 431] on td "Cathy Kilduff" at bounding box center [842, 423] width 391 height 61
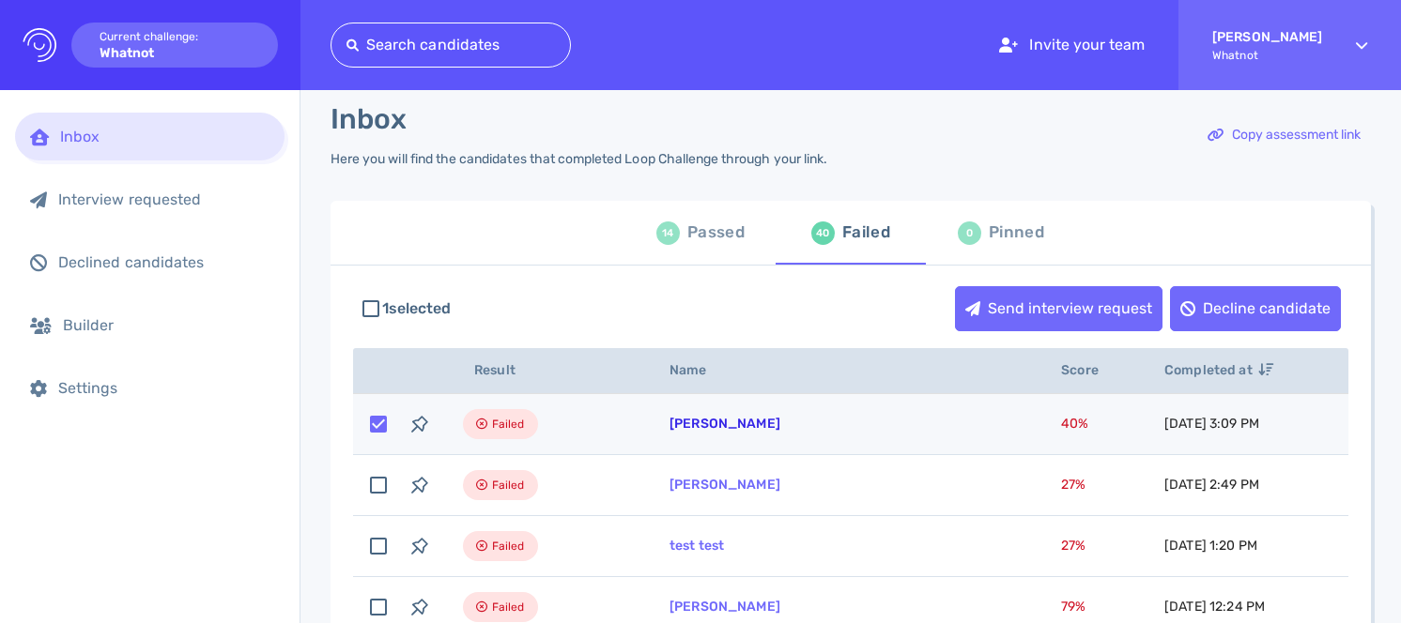
scroll to position [20, 0]
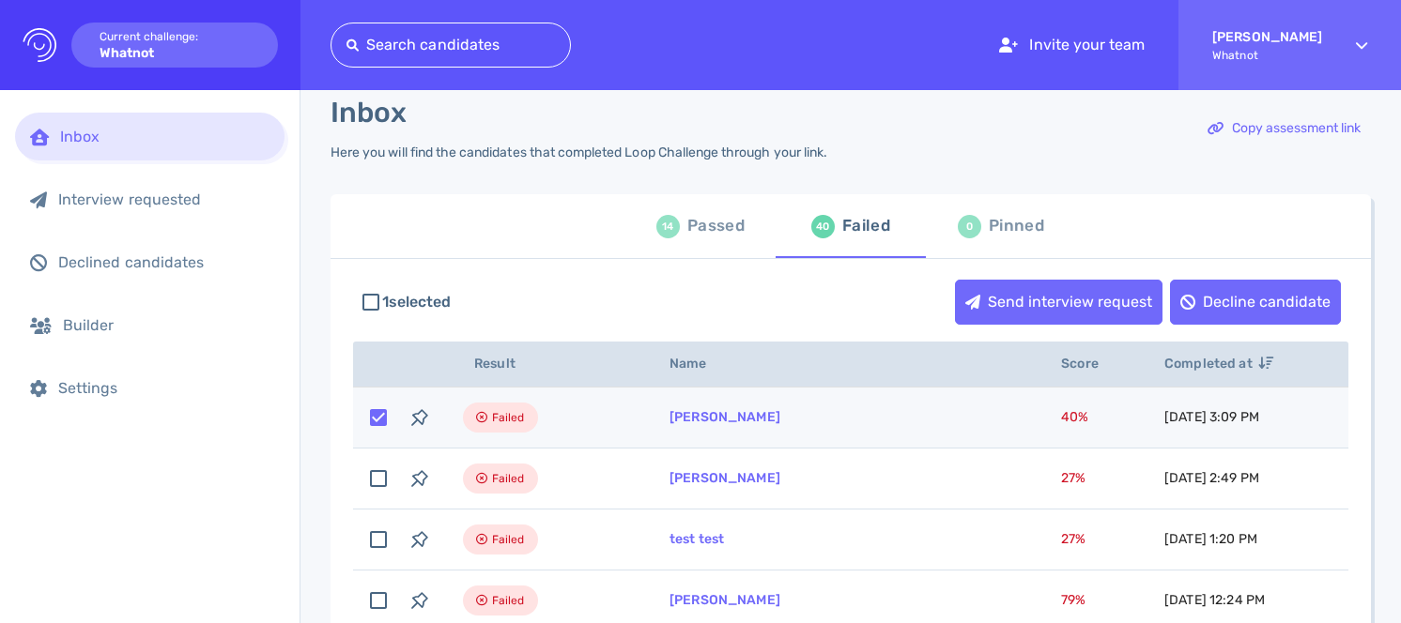
click at [384, 426] on input "checkbox" at bounding box center [378, 417] width 41 height 41
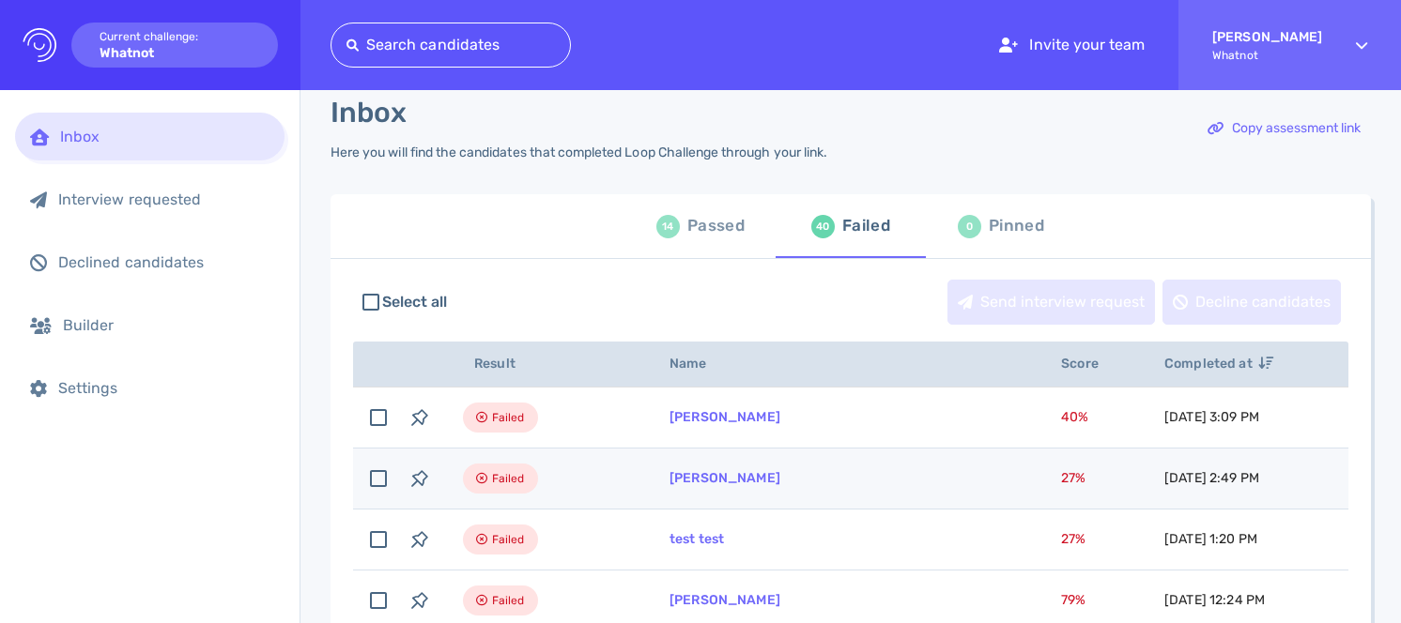
scroll to position [66, 0]
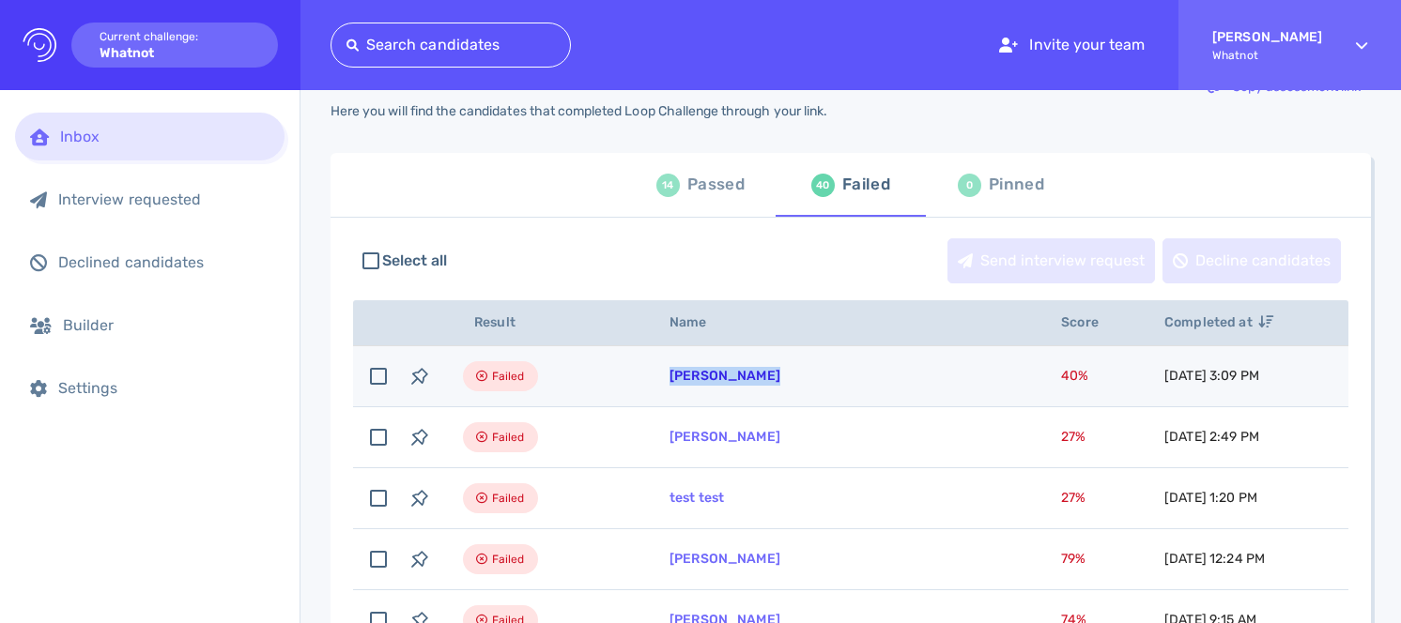
drag, startPoint x: 790, startPoint y: 376, endPoint x: 674, endPoint y: 381, distance: 115.6
click at [674, 381] on td "Cathy Kilduff" at bounding box center [842, 376] width 391 height 61
checkbox input "true"
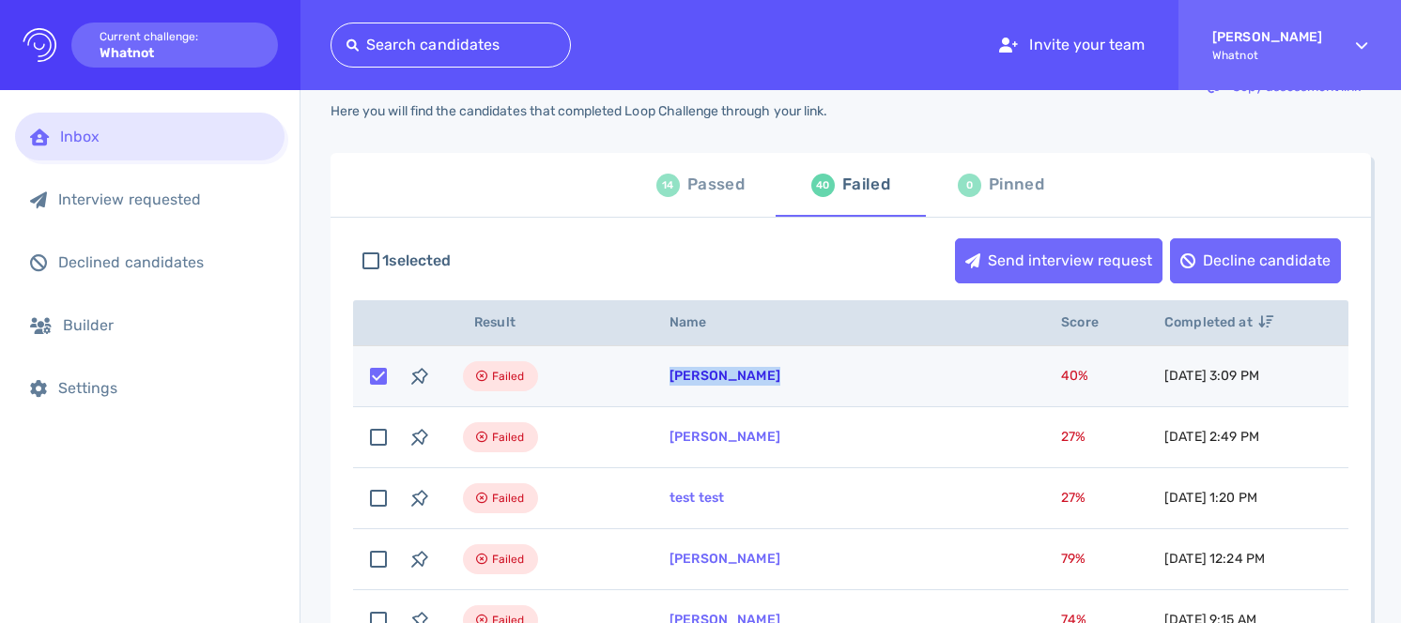
copy link "Cathy Kilduff"
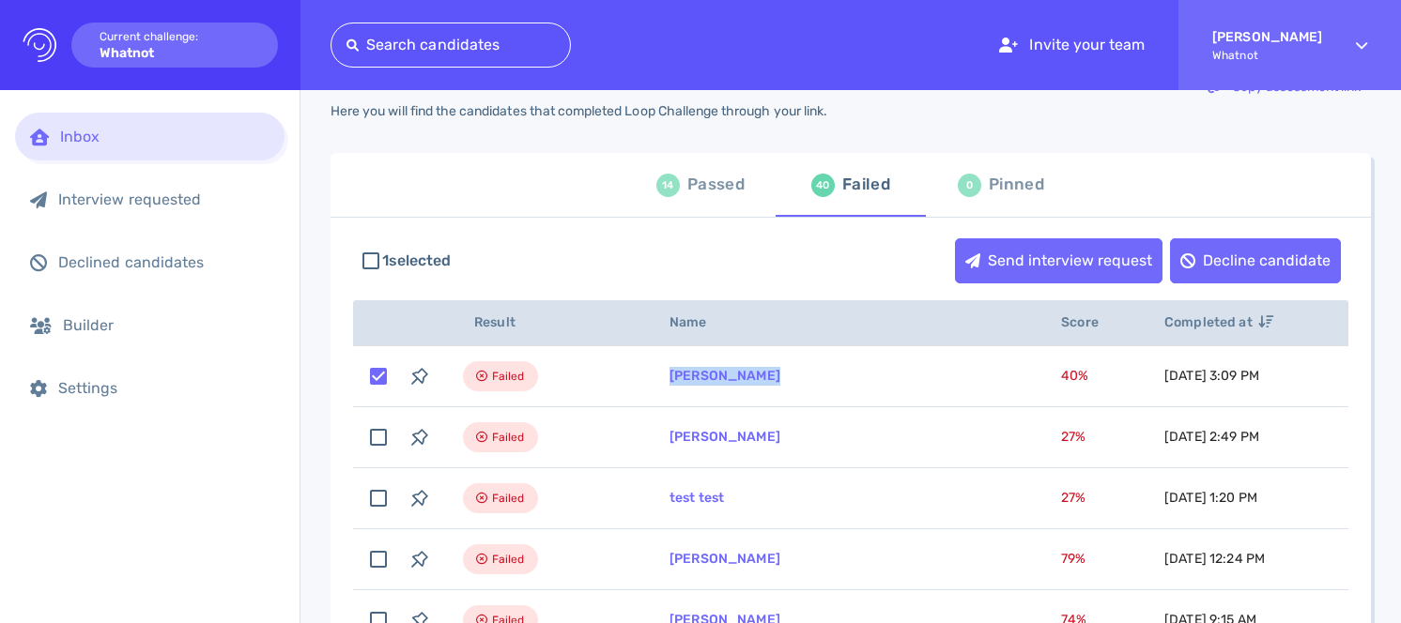
scroll to position [0, 0]
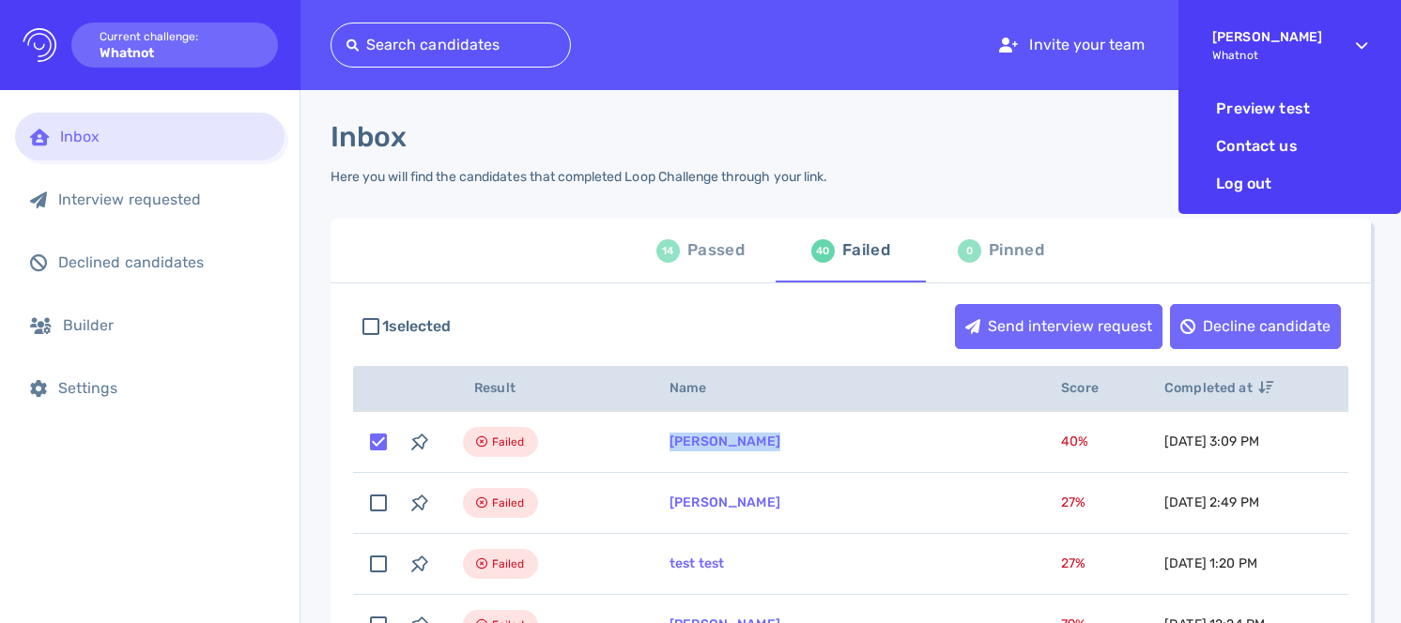
click at [1276, 55] on span "Whatnot" at bounding box center [1267, 55] width 110 height 13
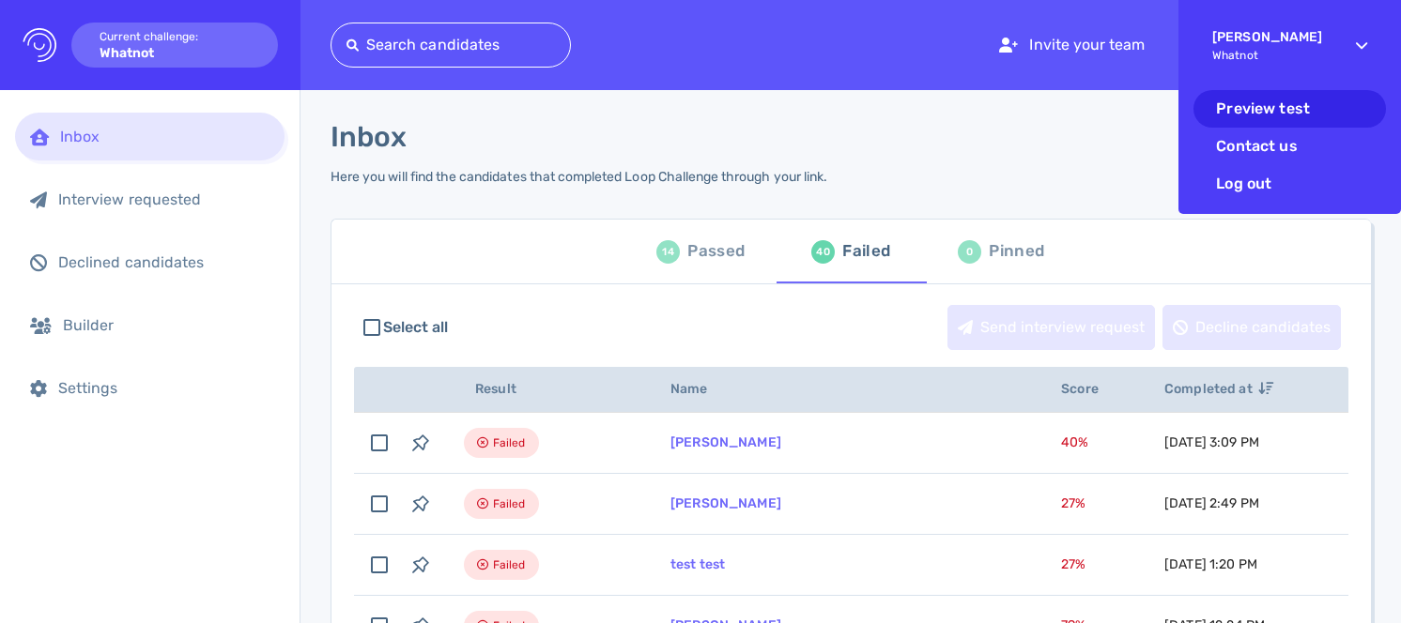
click at [1272, 110] on li "Preview test" at bounding box center [1289, 109] width 192 height 38
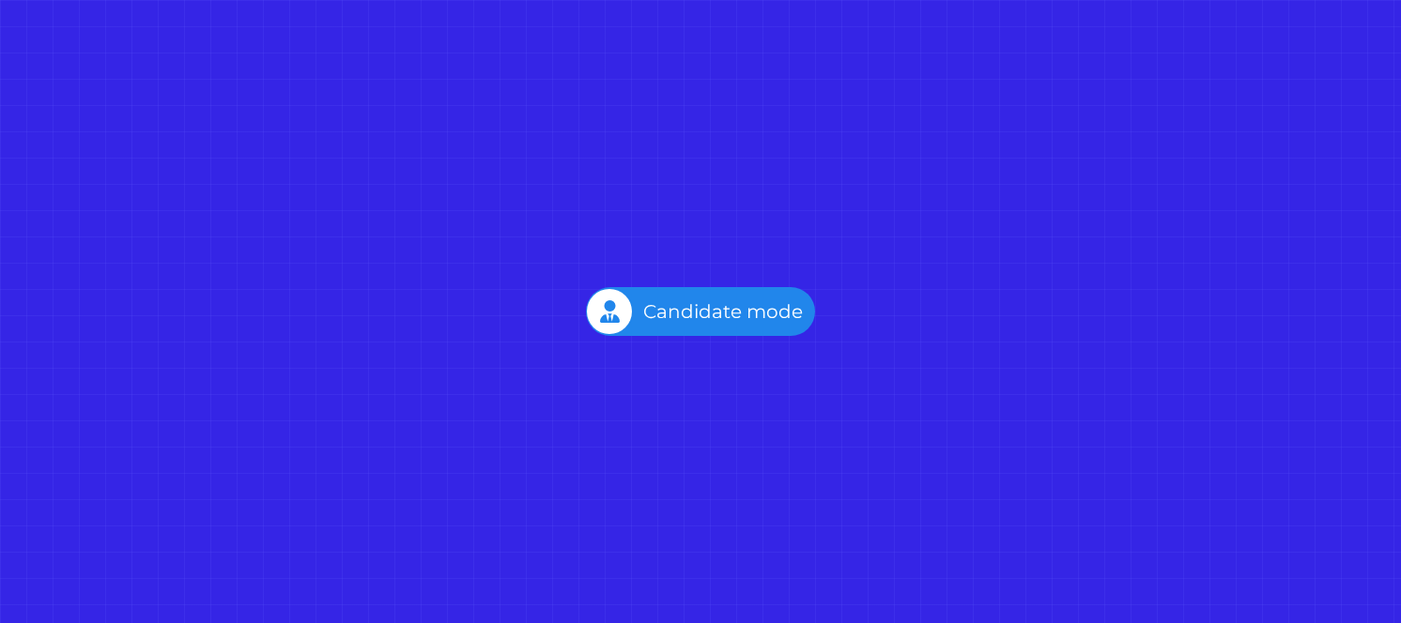
click at [744, 315] on div "Employer mode Candidate mode" at bounding box center [700, 311] width 229 height 49
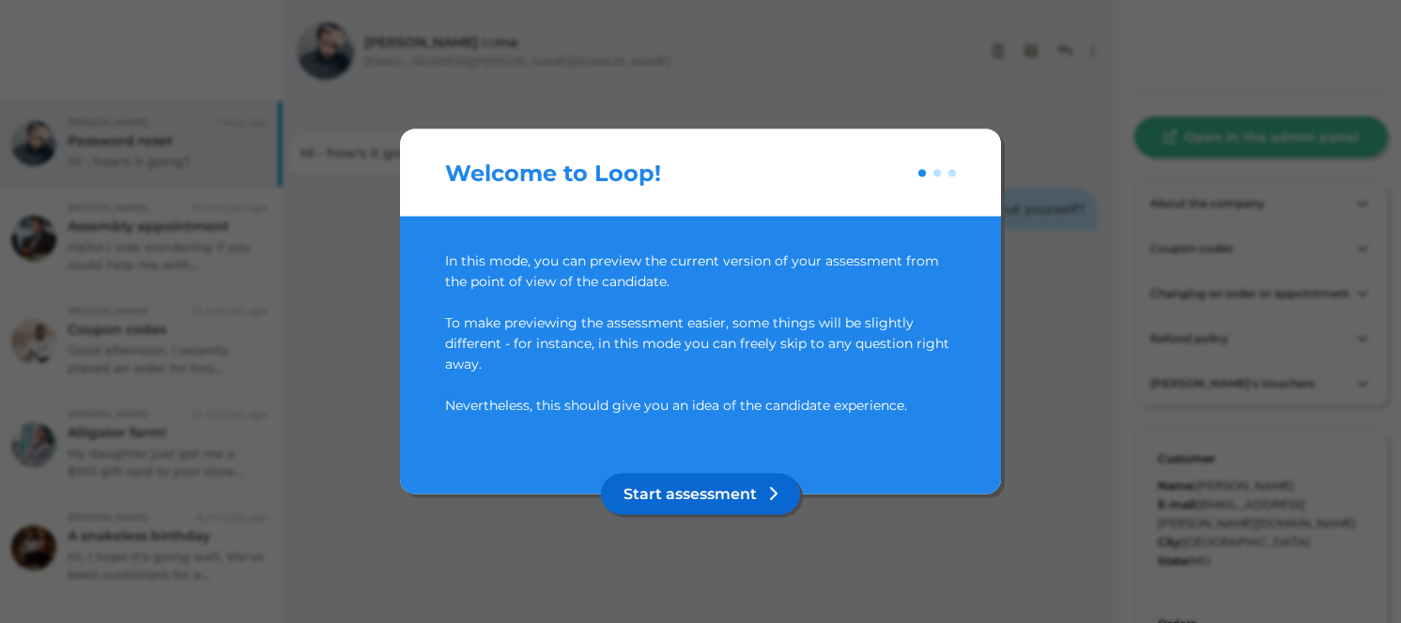
click at [717, 489] on button "Start assessment" at bounding box center [700, 494] width 199 height 41
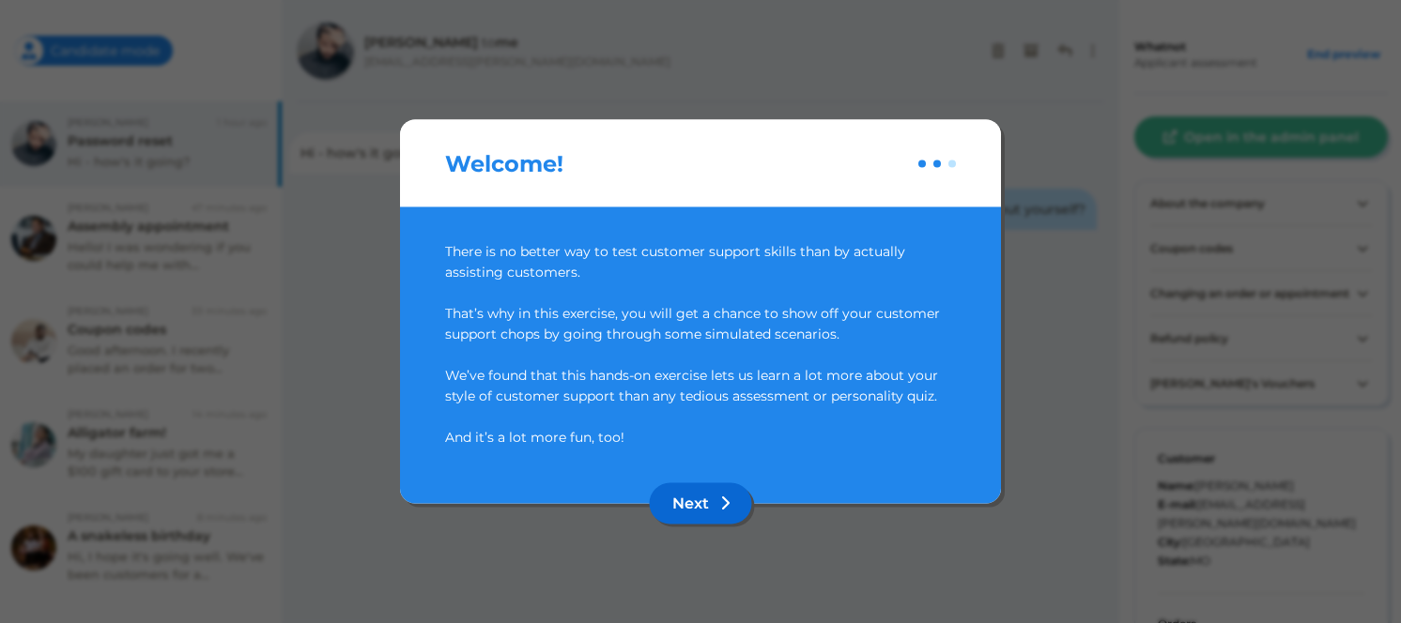
click at [716, 503] on button "Next" at bounding box center [701, 503] width 102 height 41
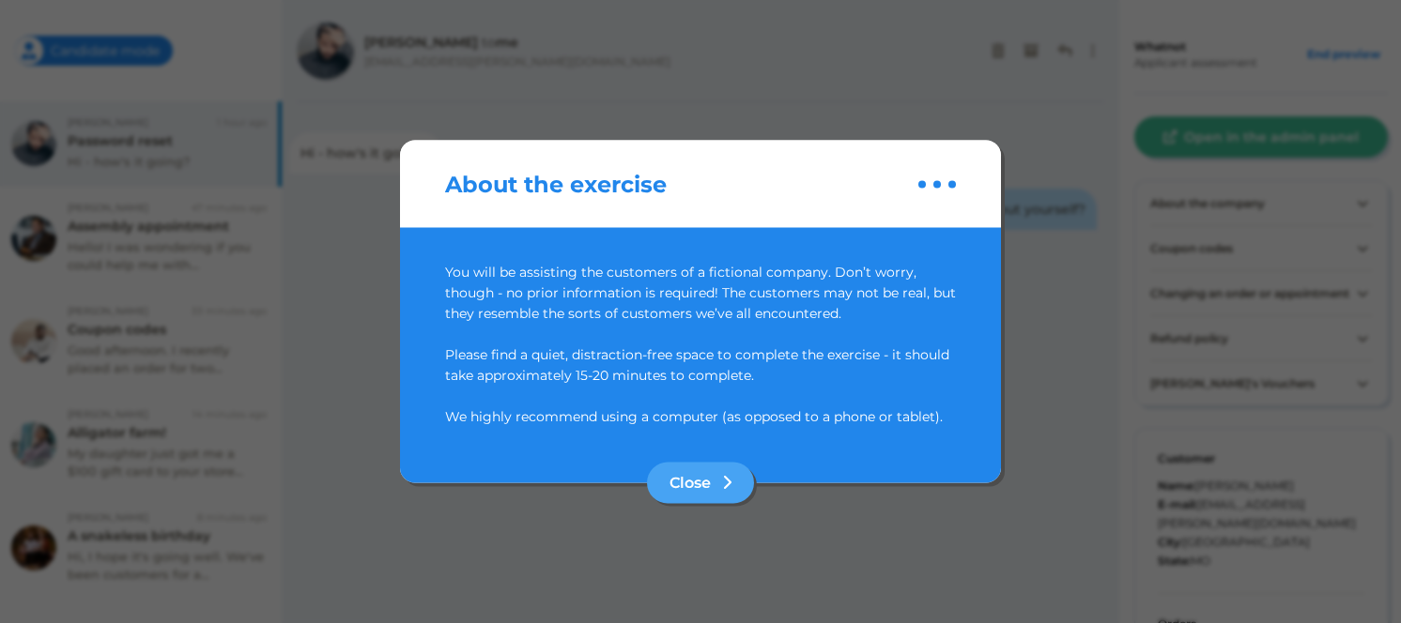
click at [716, 503] on button "Close" at bounding box center [700, 483] width 107 height 41
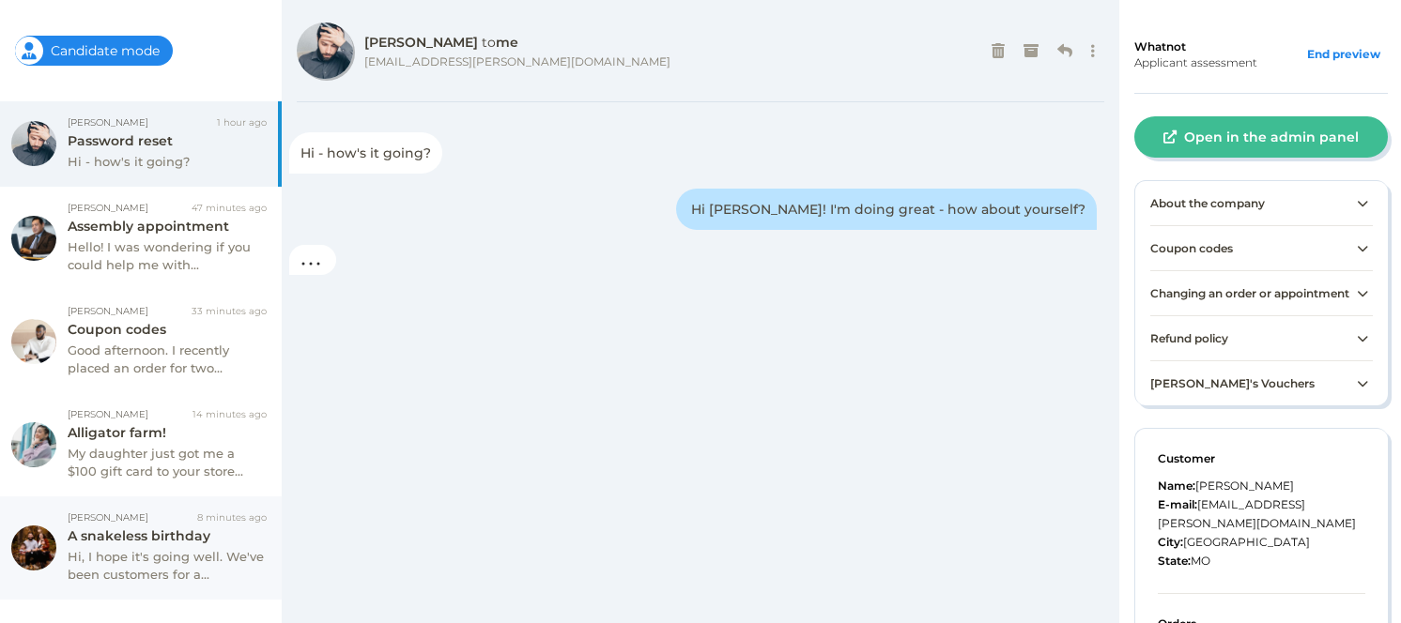
click at [194, 0] on body "Employer mode Candidate mode Maverick Howard 1 hour ago Password reset Hi - how…" at bounding box center [700, 0] width 1401 height 0
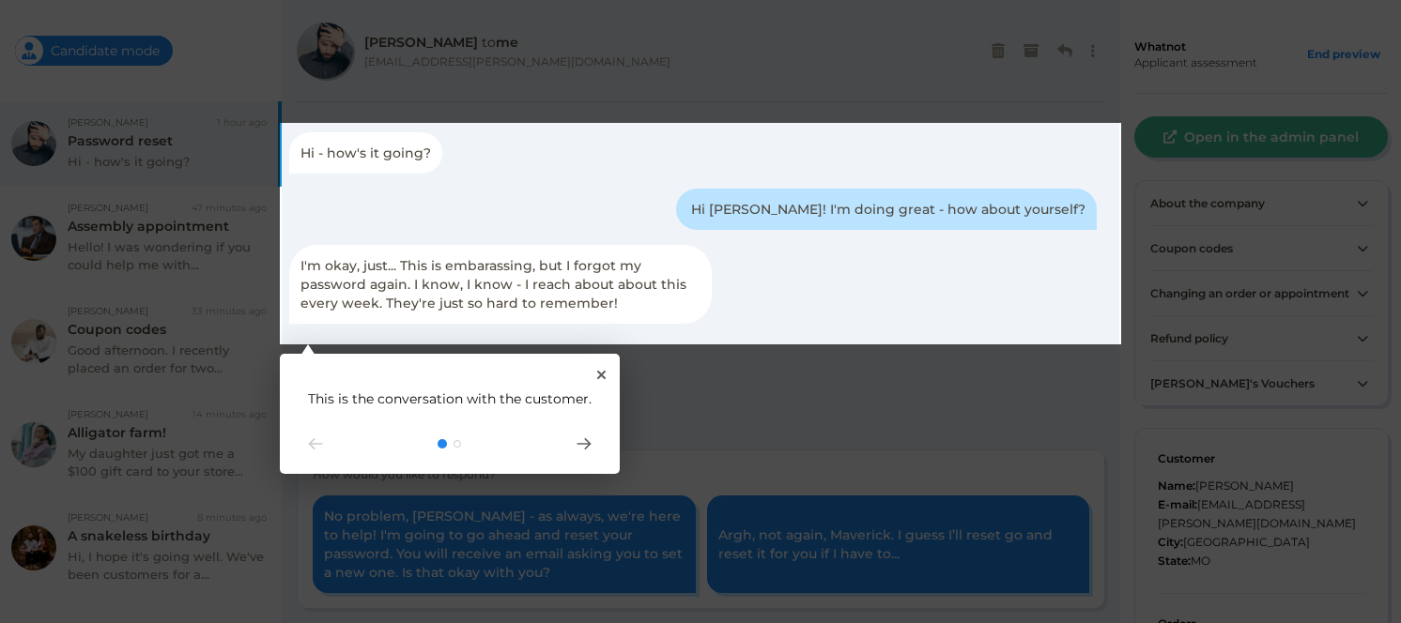
click at [727, 391] on rect at bounding box center [700, 311] width 1401 height 623
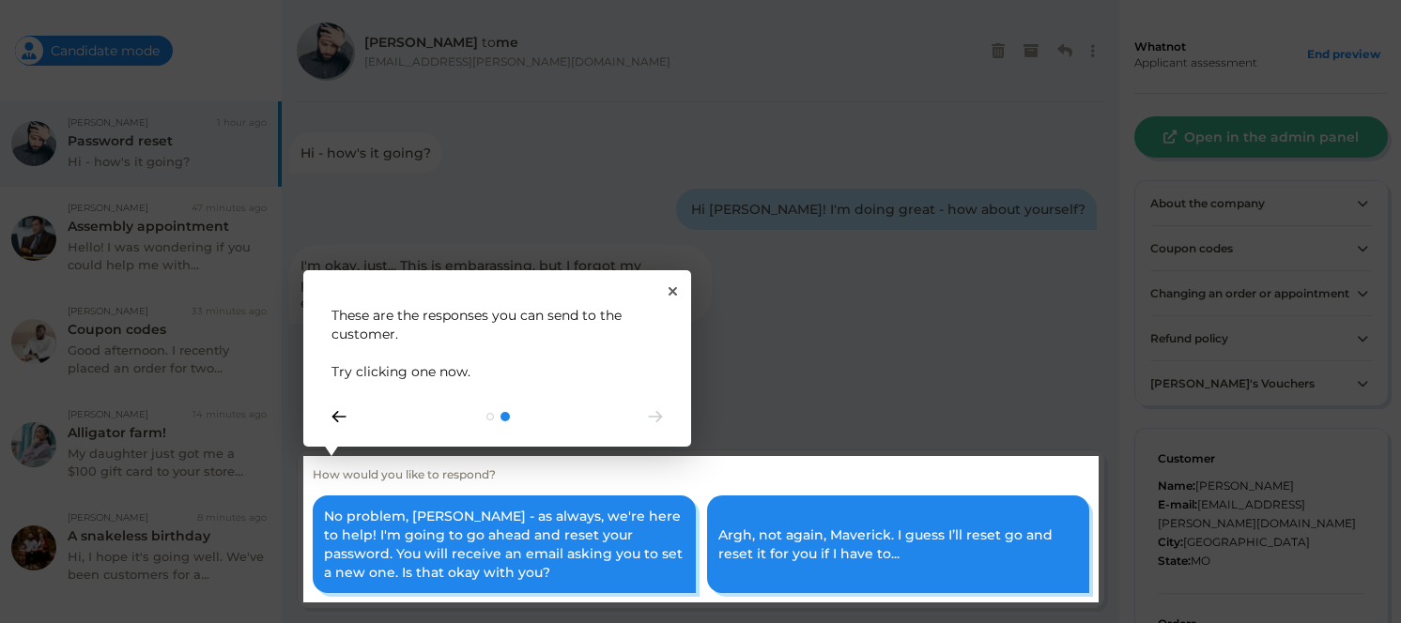
click at [343, 416] on icon "Go to prev step" at bounding box center [338, 416] width 15 height 11
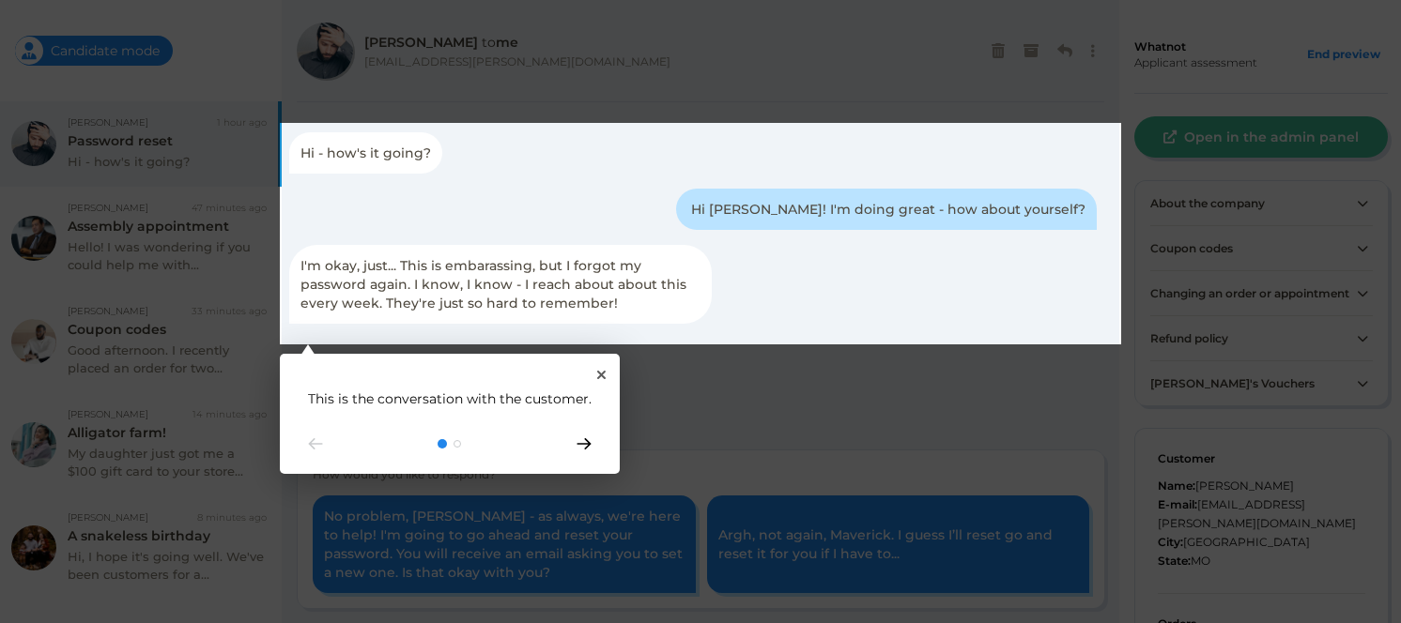
click at [583, 445] on icon "Go to next step" at bounding box center [583, 443] width 15 height 11
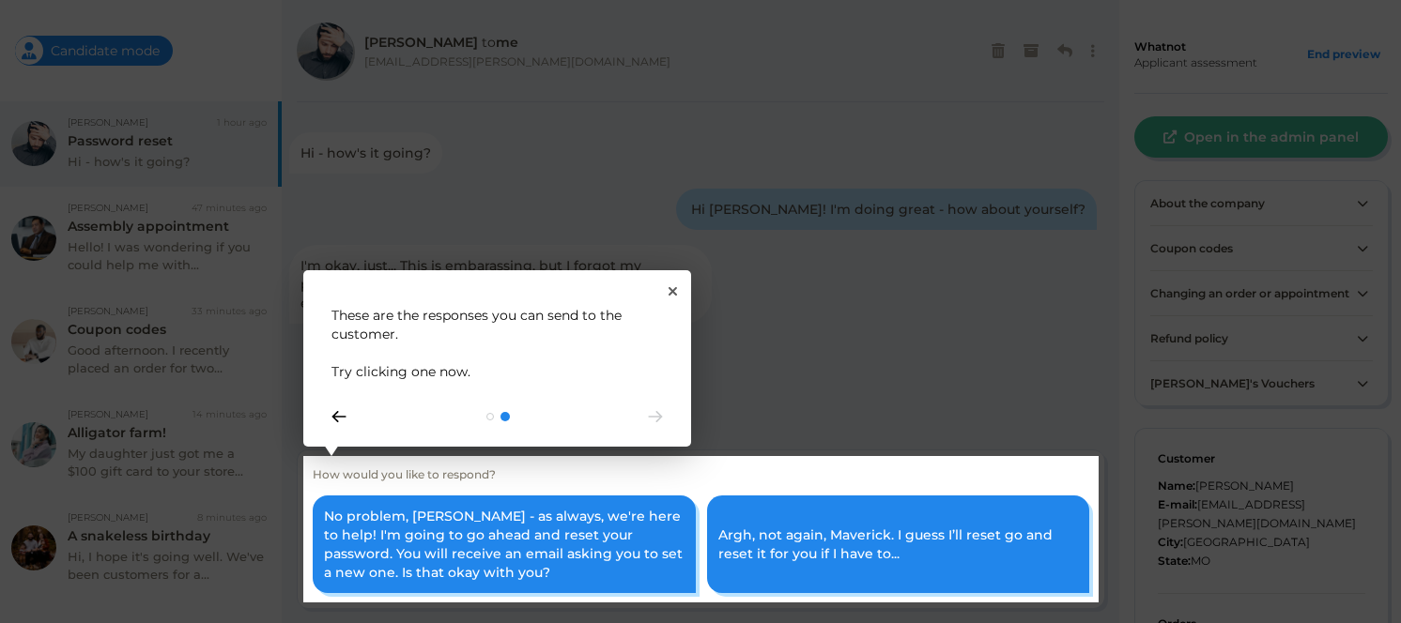
click at [338, 422] on icon "Go to prev step" at bounding box center [339, 416] width 12 height 9
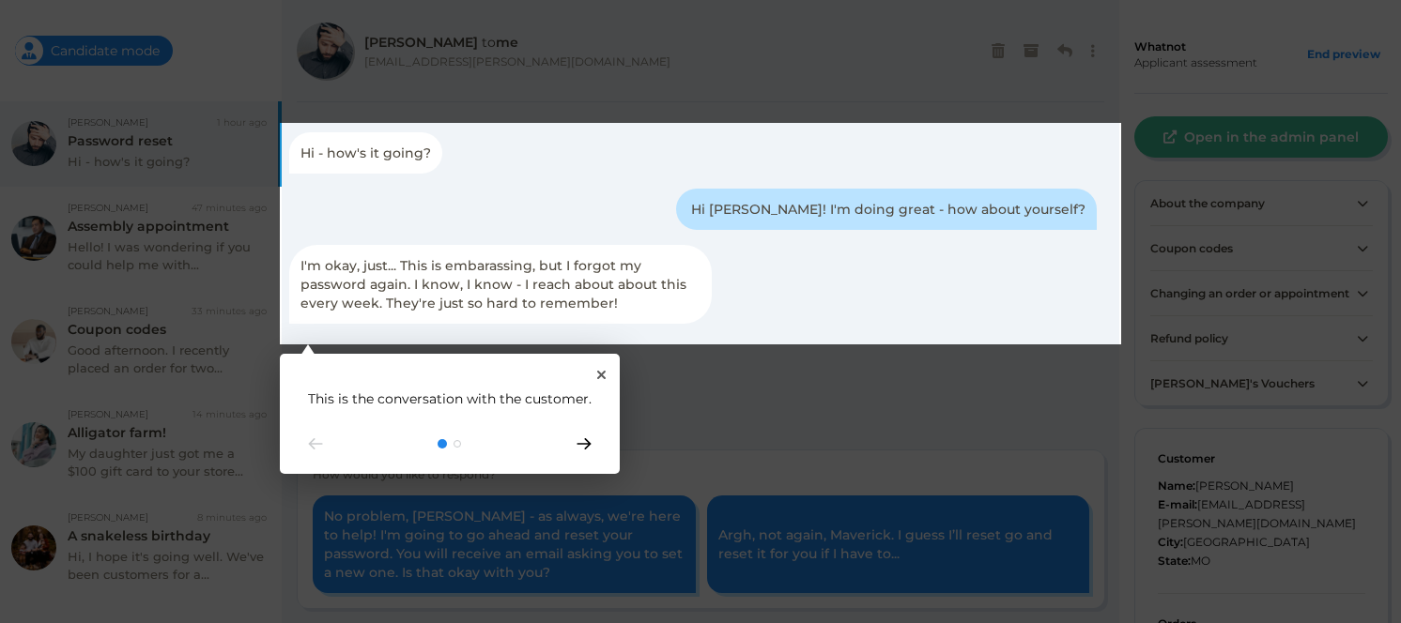
click at [579, 443] on icon "Go to next step" at bounding box center [583, 443] width 15 height 11
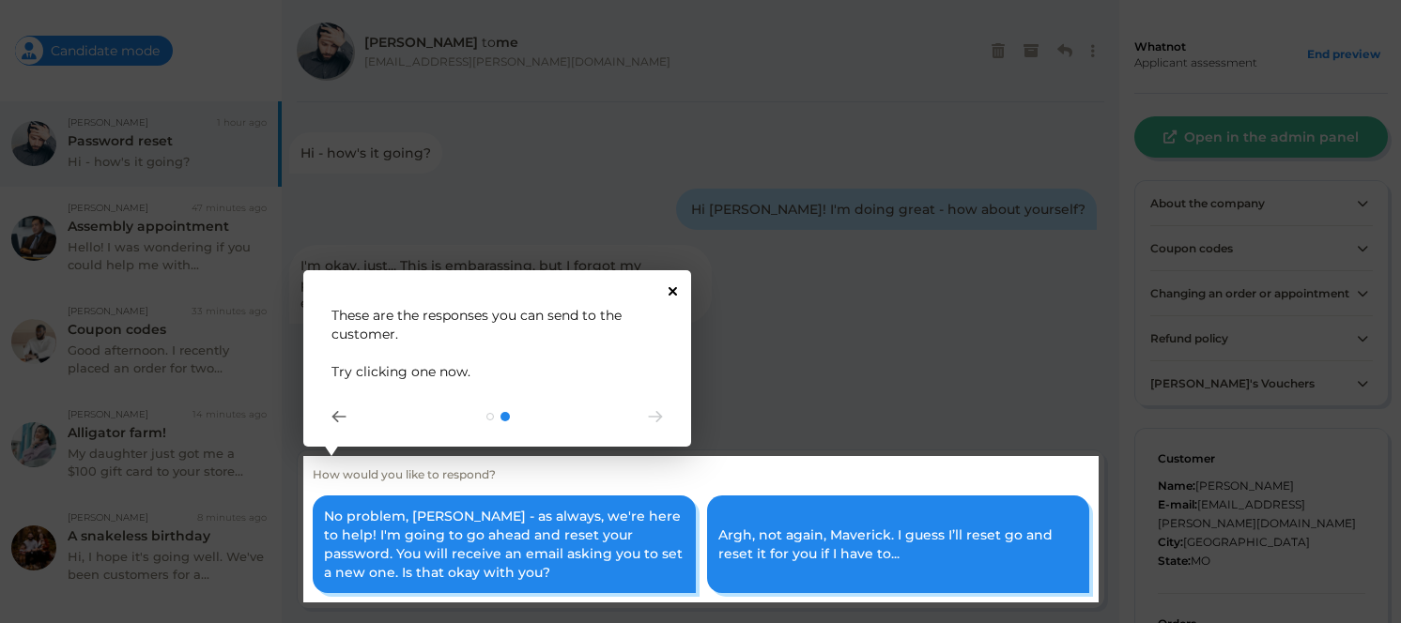
click at [671, 291] on icon "Close Tour" at bounding box center [672, 291] width 8 height 8
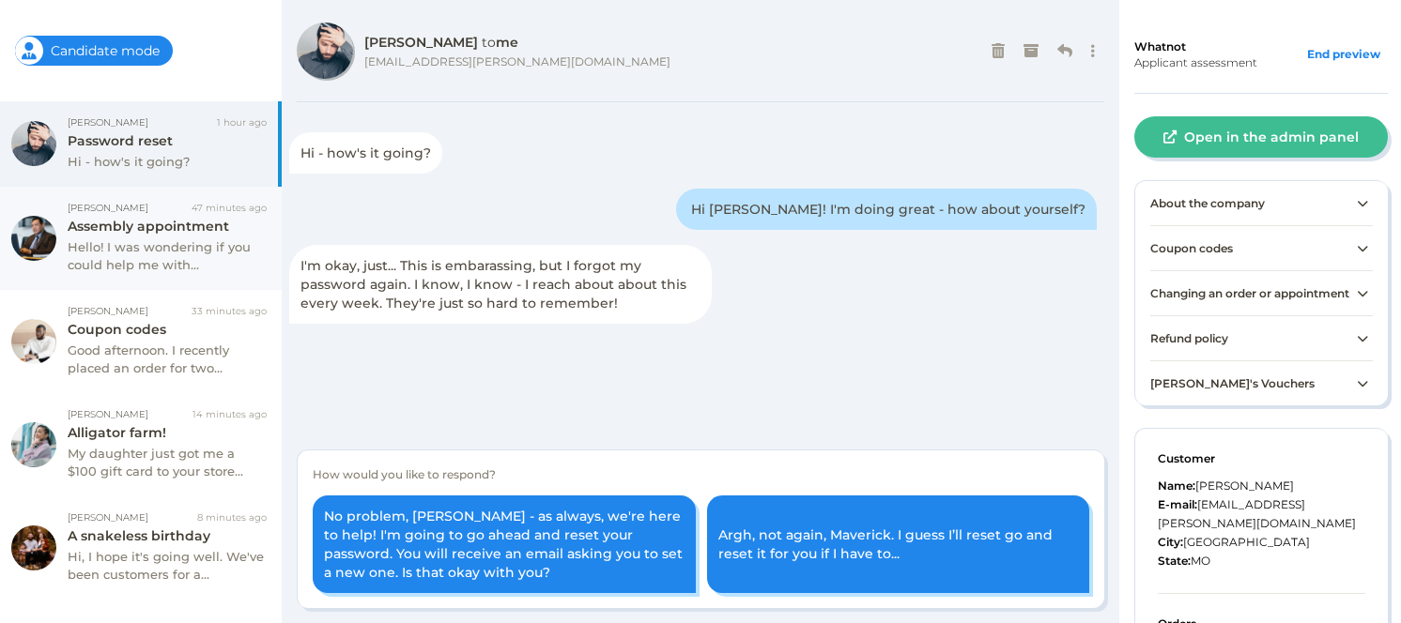
click at [177, 276] on div "Gabriel Roberts 47 minutes ago Assembly appointment Hello! I was wondering if y…" at bounding box center [141, 238] width 282 height 103
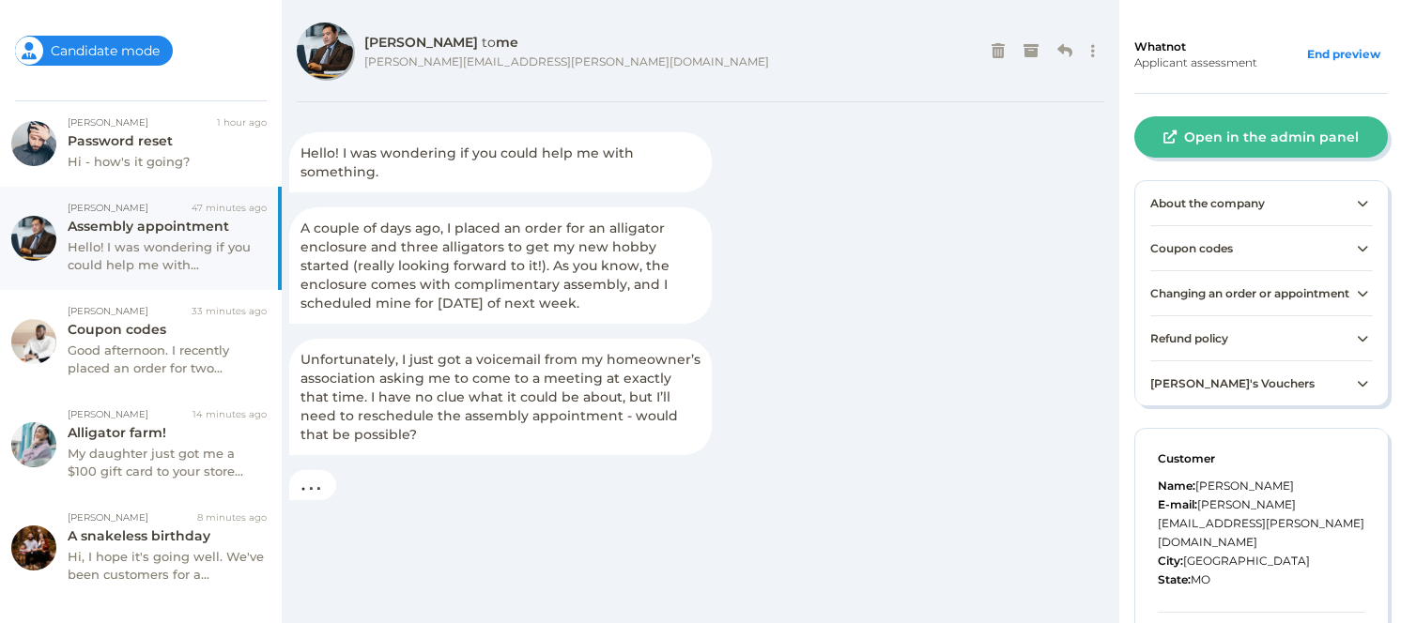
scroll to position [197, 0]
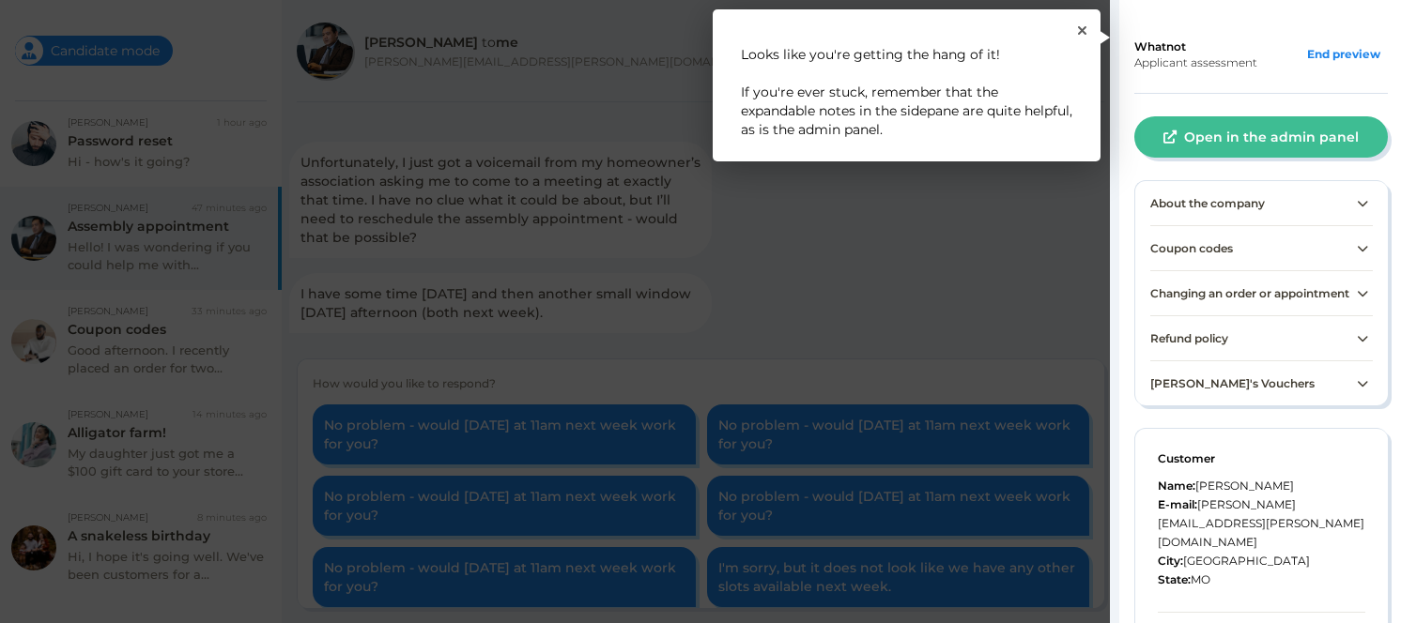
click at [853, 335] on rect at bounding box center [700, 311] width 1401 height 623
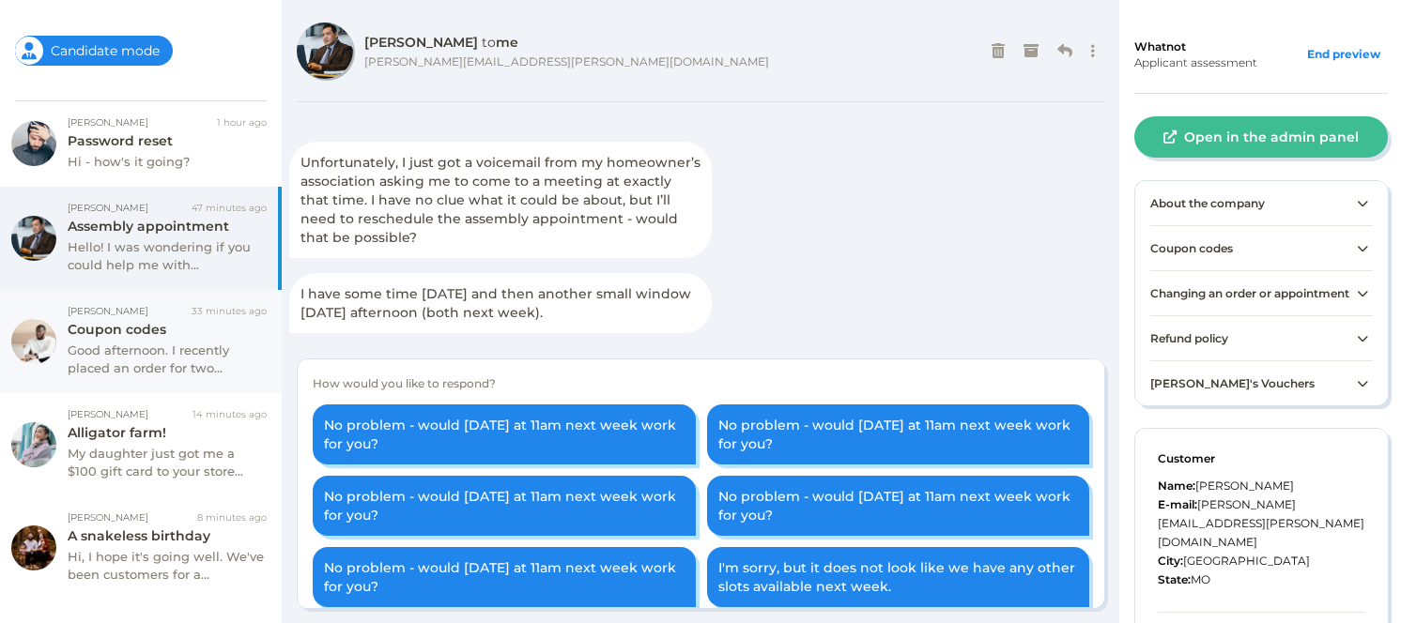
click at [176, 342] on div "Good afternoon. I recently placed an order for two..." at bounding box center [167, 360] width 199 height 37
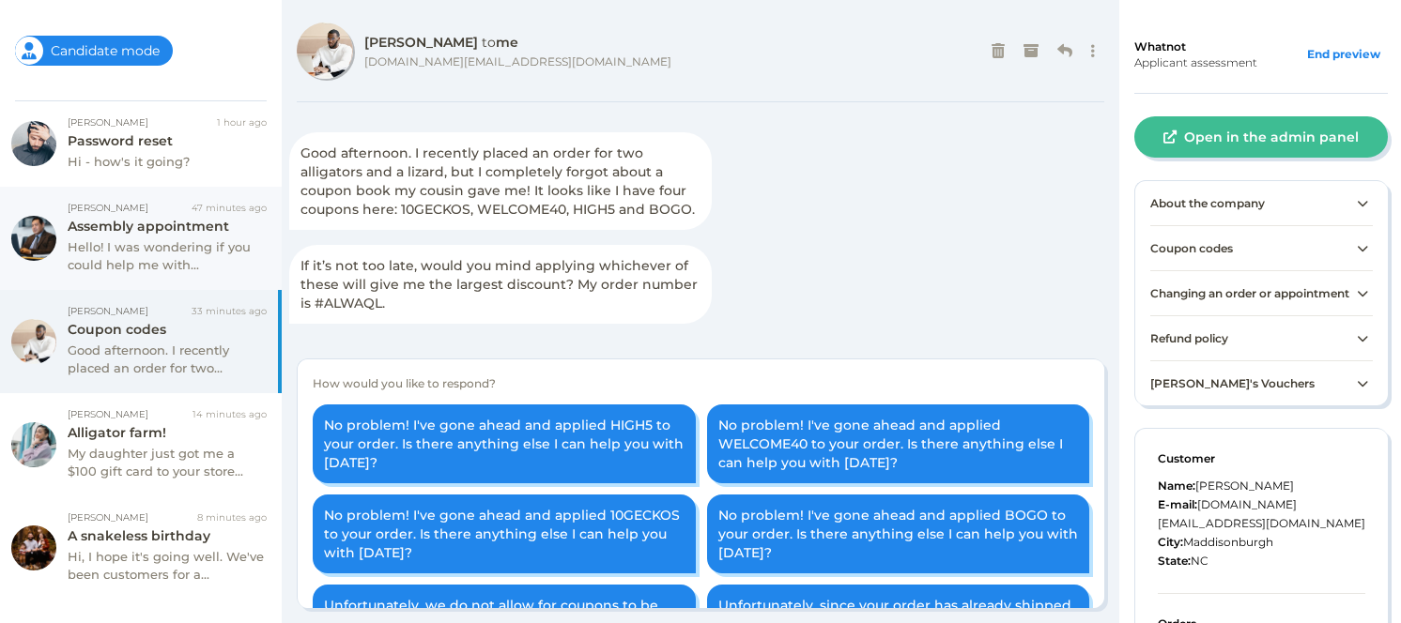
click at [179, 228] on div "Assembly appointment" at bounding box center [167, 226] width 199 height 17
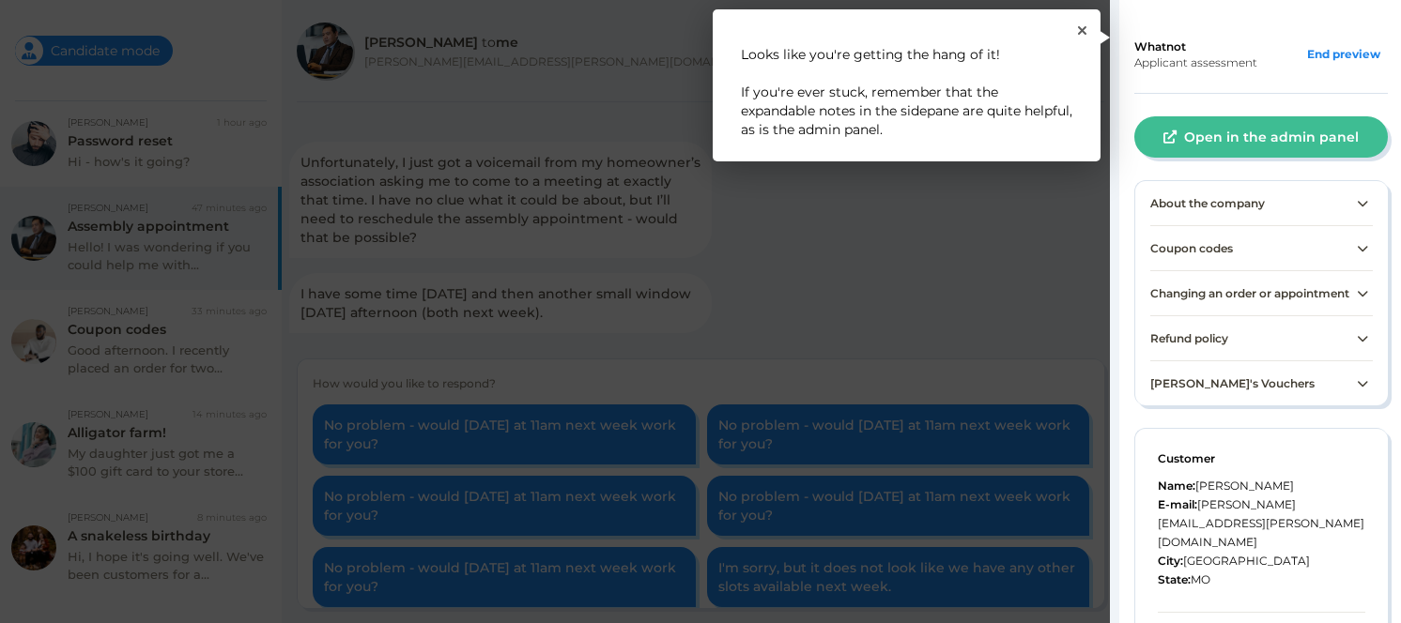
click at [399, 354] on rect at bounding box center [700, 311] width 1401 height 623
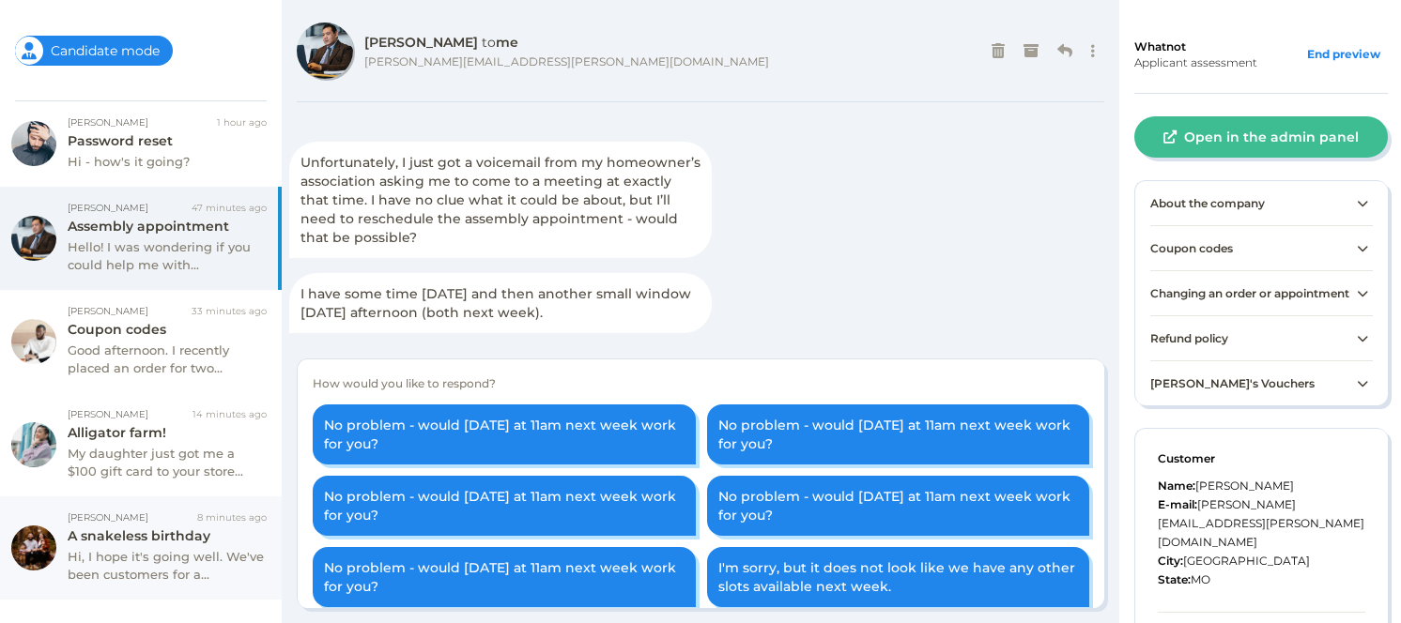
click at [171, 529] on div "A snakeless birthday" at bounding box center [167, 536] width 199 height 17
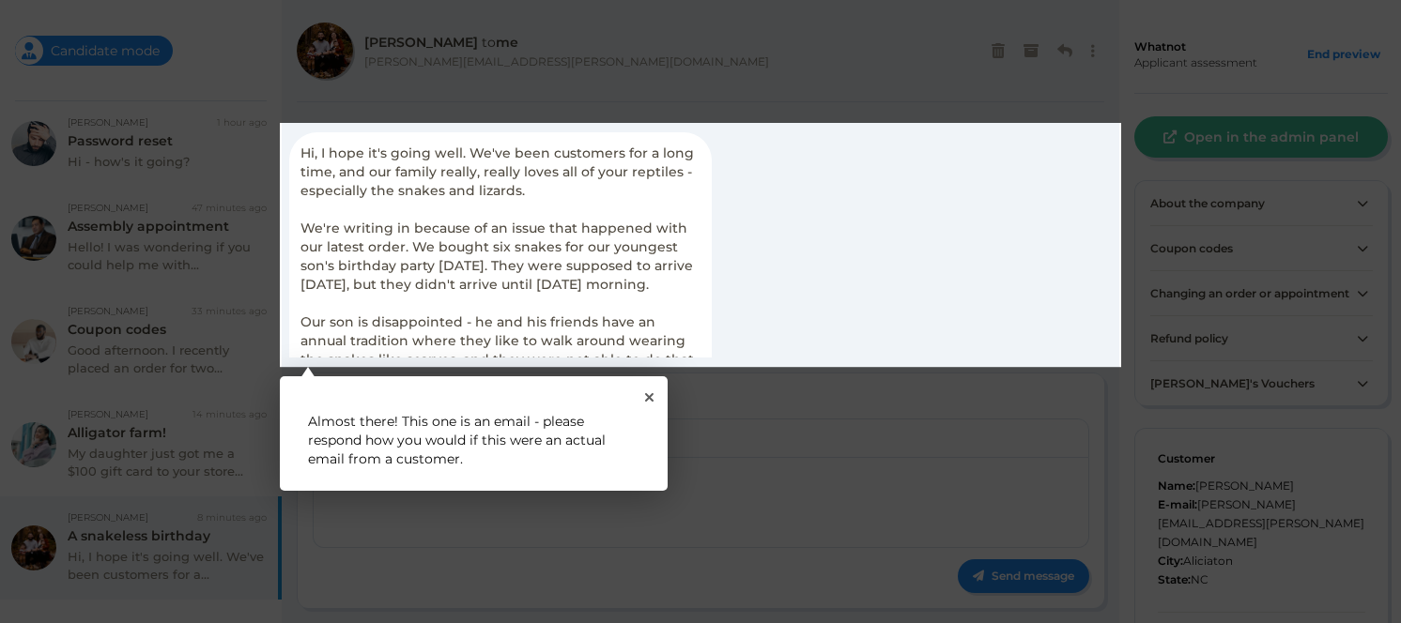
click at [657, 398] on div "1 Almost there! This one is an email - please respond how you would if this wer…" at bounding box center [474, 433] width 388 height 115
click at [658, 398] on div "1 Almost there! This one is an email - please respond how you would if this wer…" at bounding box center [474, 433] width 388 height 115
click at [644, 396] on div "1 Almost there! This one is an email - please respond how you would if this wer…" at bounding box center [474, 433] width 388 height 115
click at [652, 396] on icon "Close Tour" at bounding box center [649, 397] width 8 height 8
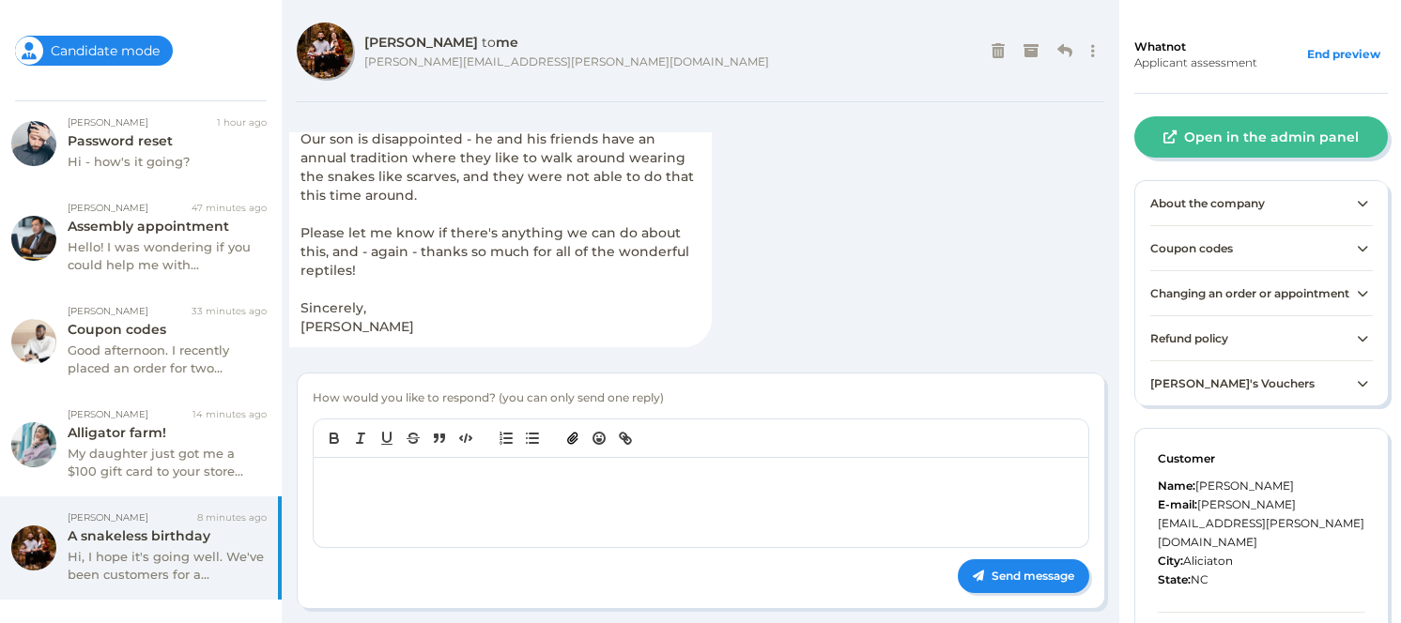
scroll to position [202, 0]
click at [515, 475] on p at bounding box center [703, 478] width 751 height 19
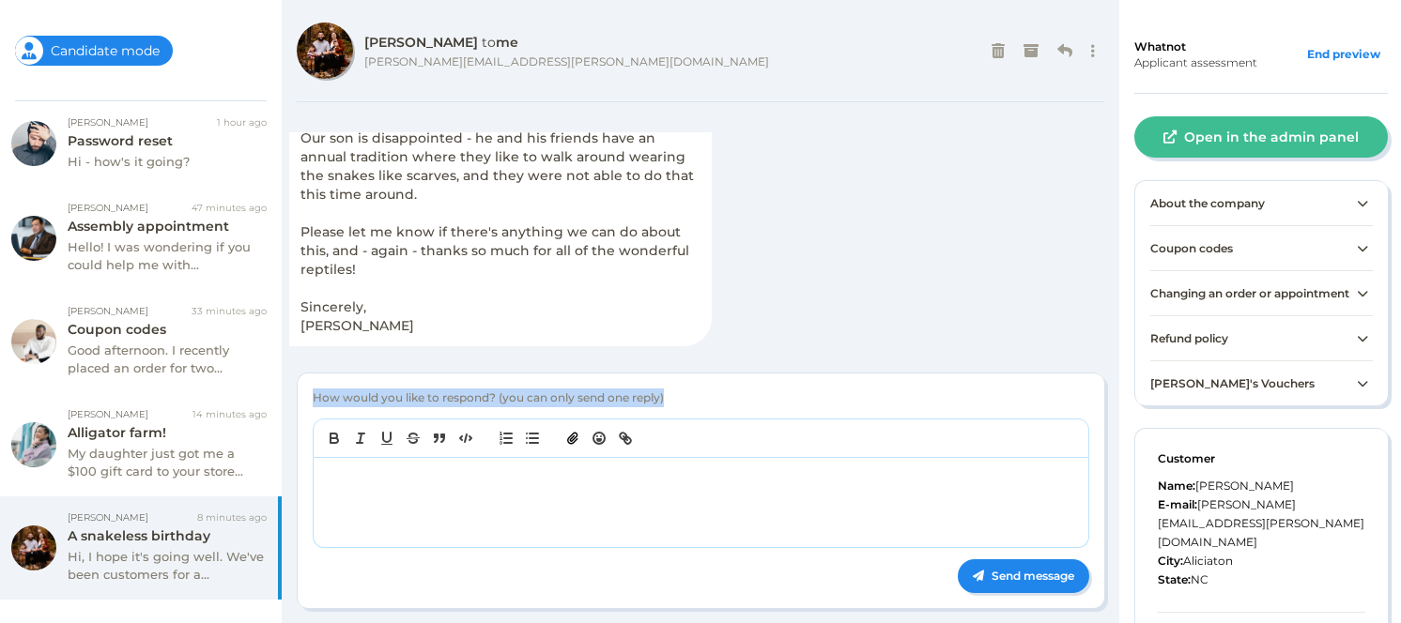
drag, startPoint x: 675, startPoint y: 401, endPoint x: 314, endPoint y: 404, distance: 361.4
click at [314, 404] on div "How would you like to respond? (you can only send one reply)" at bounding box center [701, 398] width 776 height 19
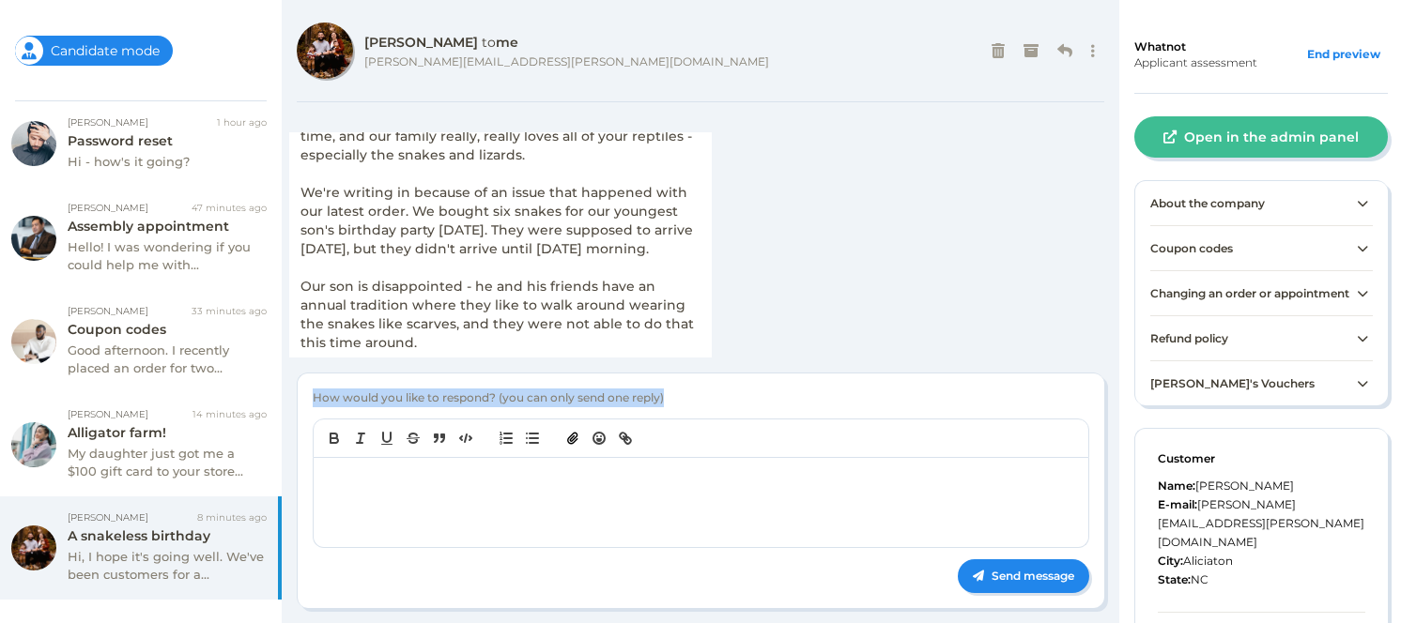
scroll to position [0, 0]
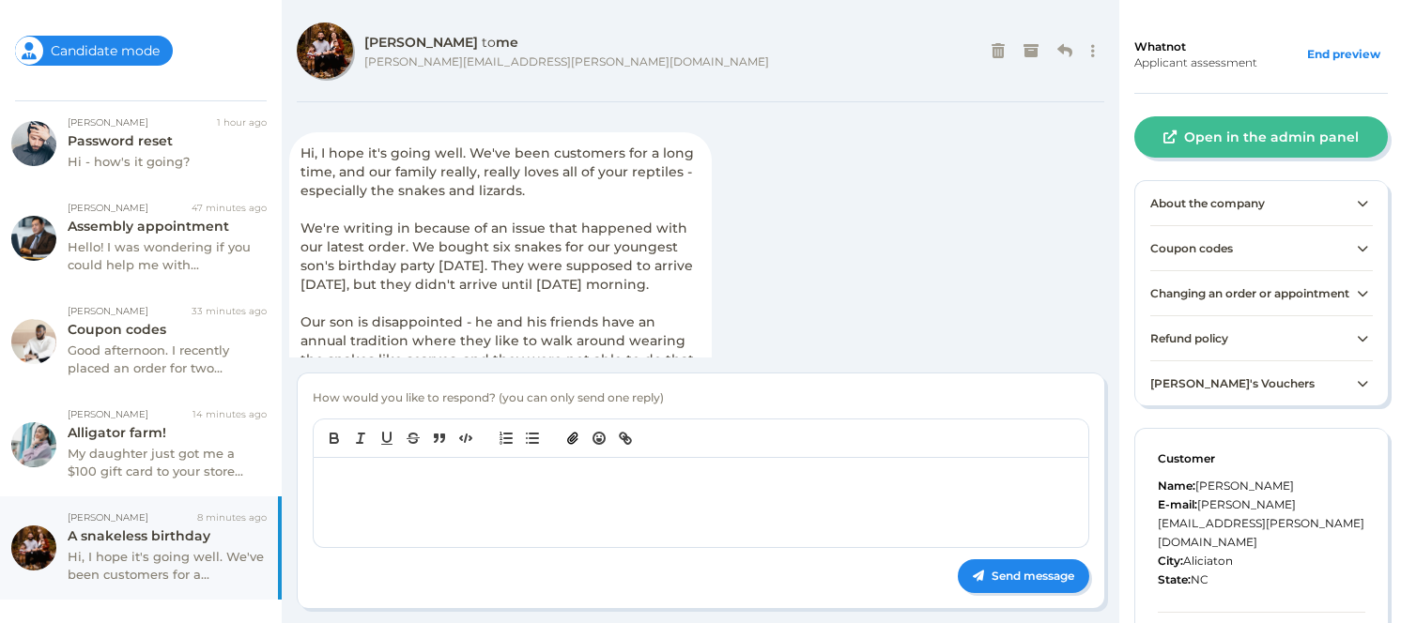
click at [227, 529] on div "A snakeless birthday" at bounding box center [167, 536] width 199 height 17
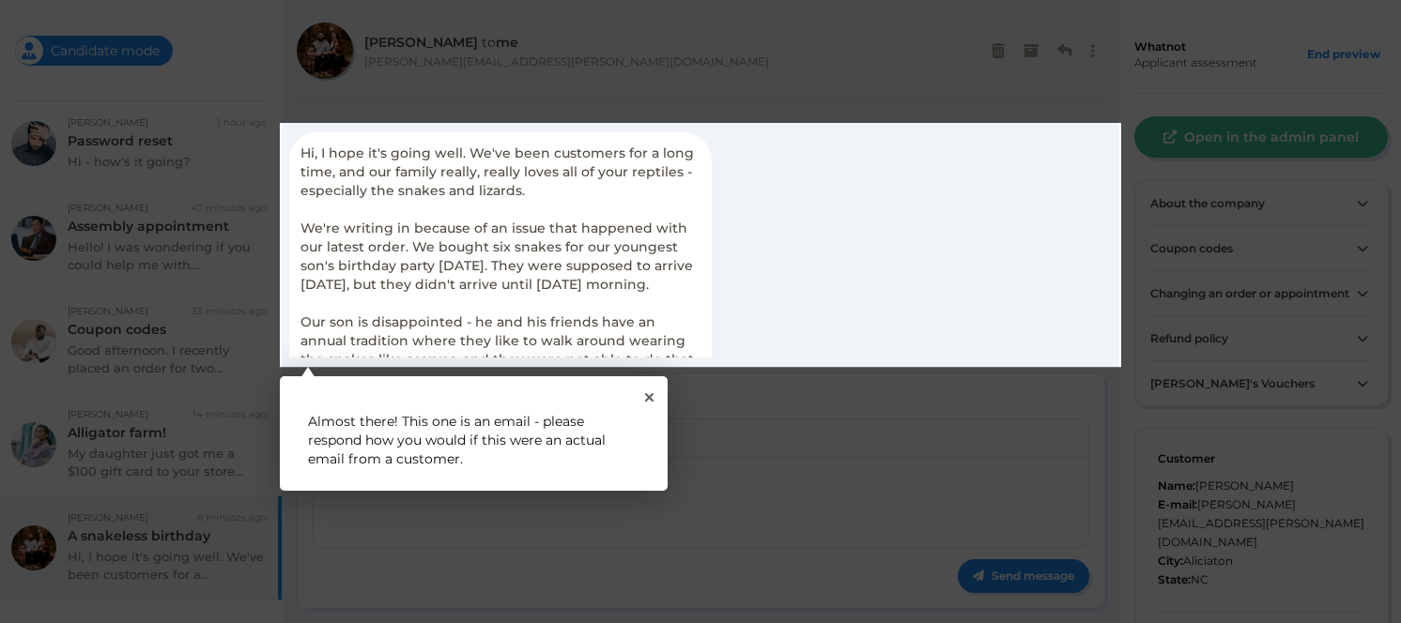
click at [690, 461] on rect at bounding box center [700, 311] width 1401 height 623
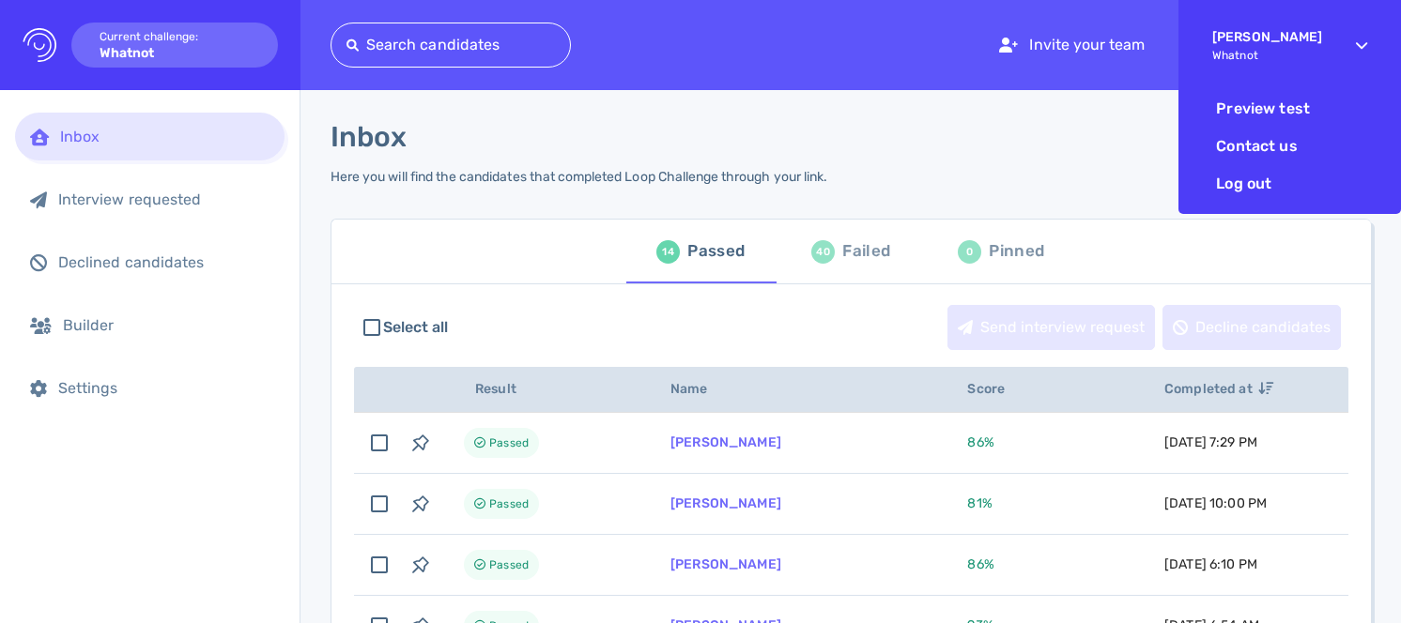
click at [1309, 49] on span "Whatnot" at bounding box center [1267, 55] width 110 height 13
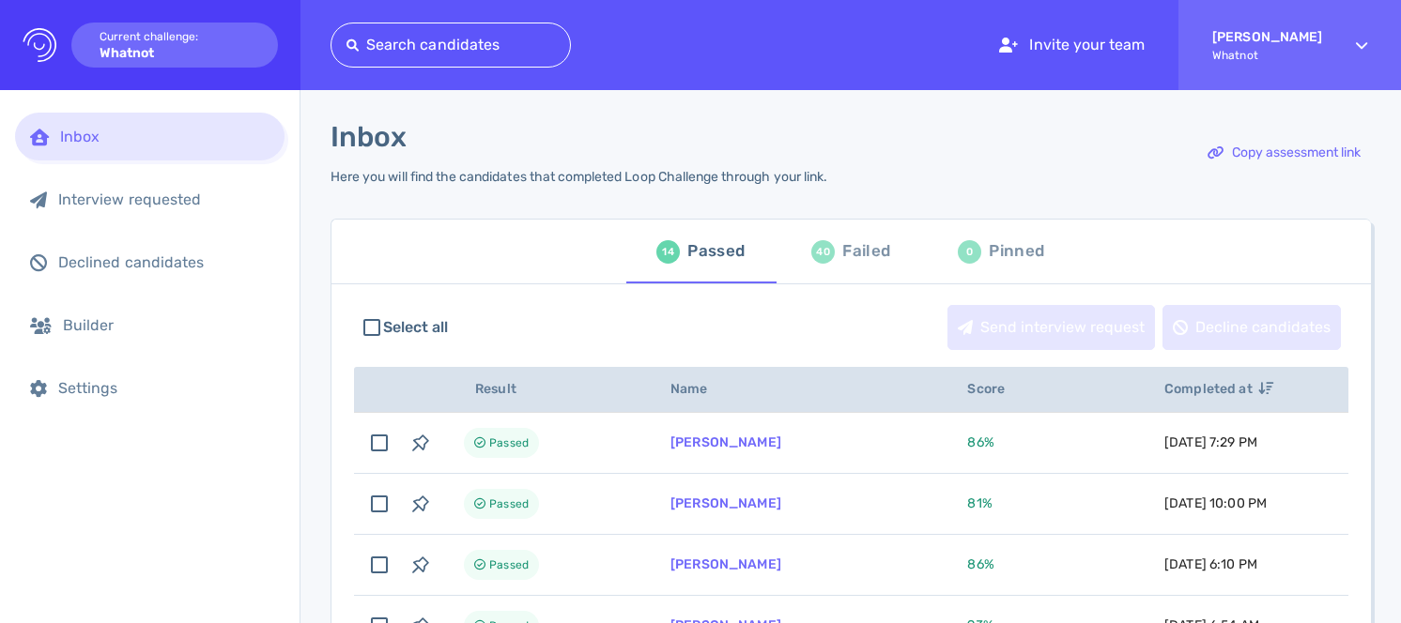
click at [859, 239] on div "Failed" at bounding box center [866, 252] width 48 height 28
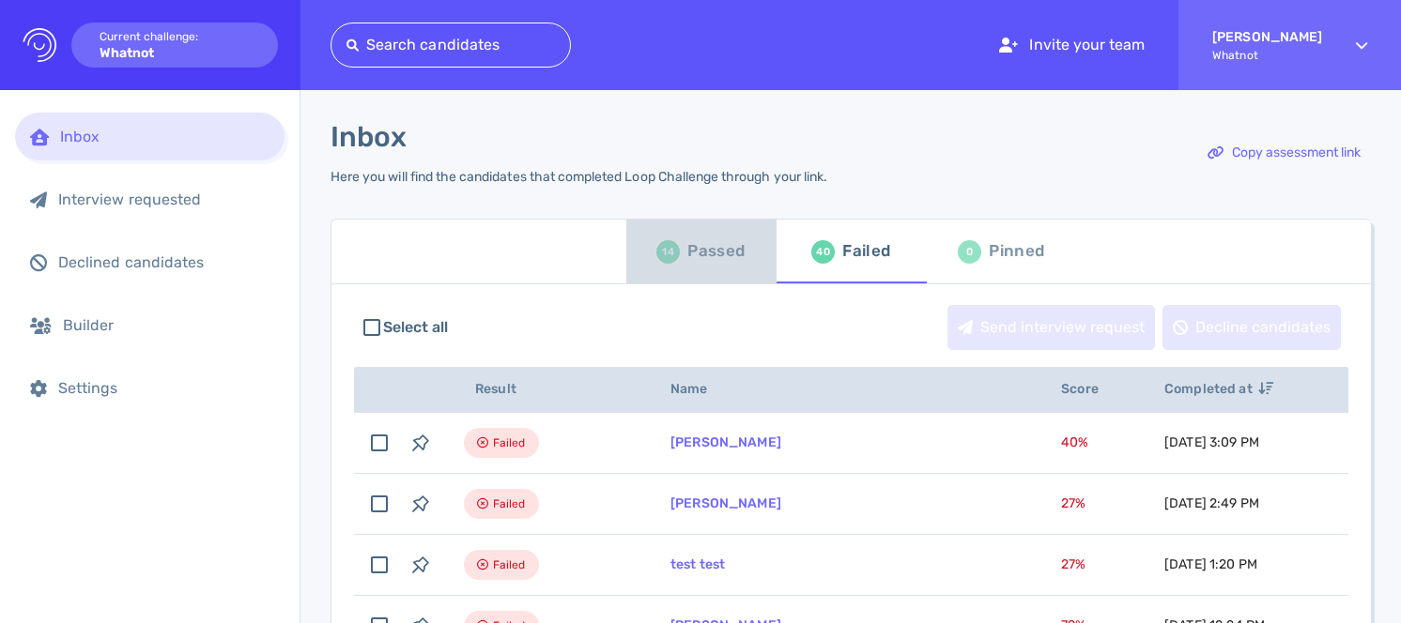
click at [730, 256] on div "Passed" at bounding box center [715, 252] width 57 height 28
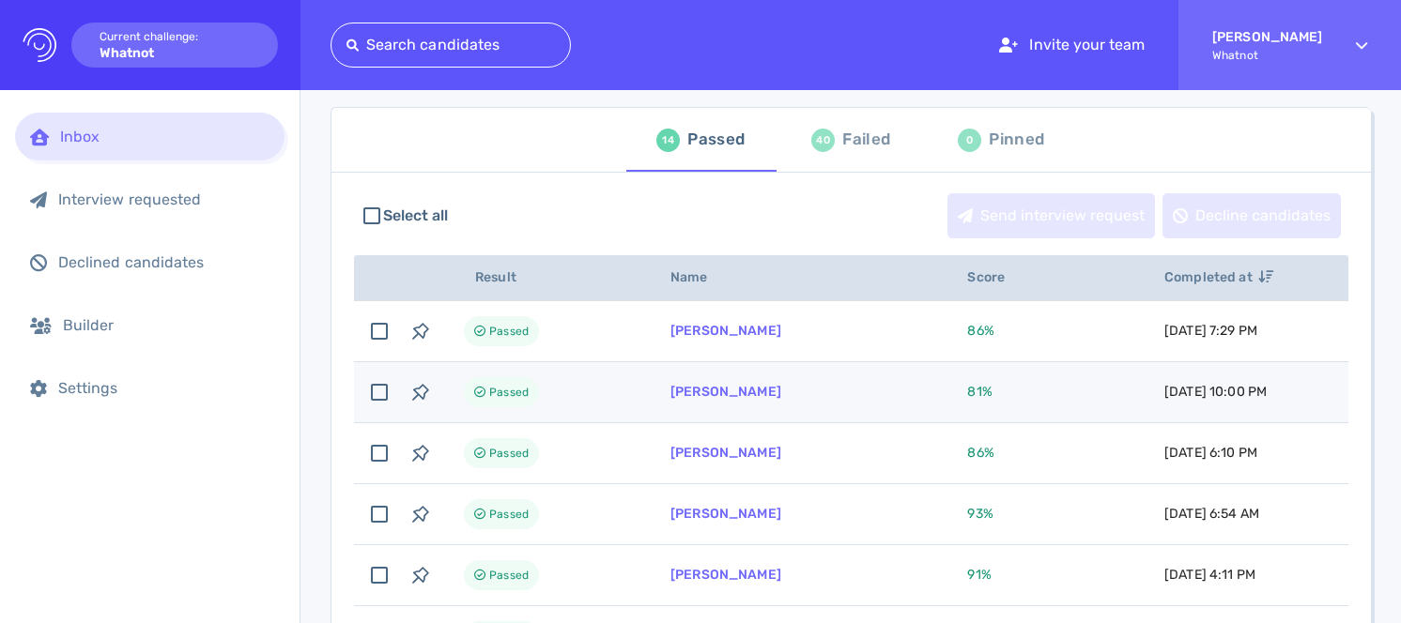
scroll to position [90, 0]
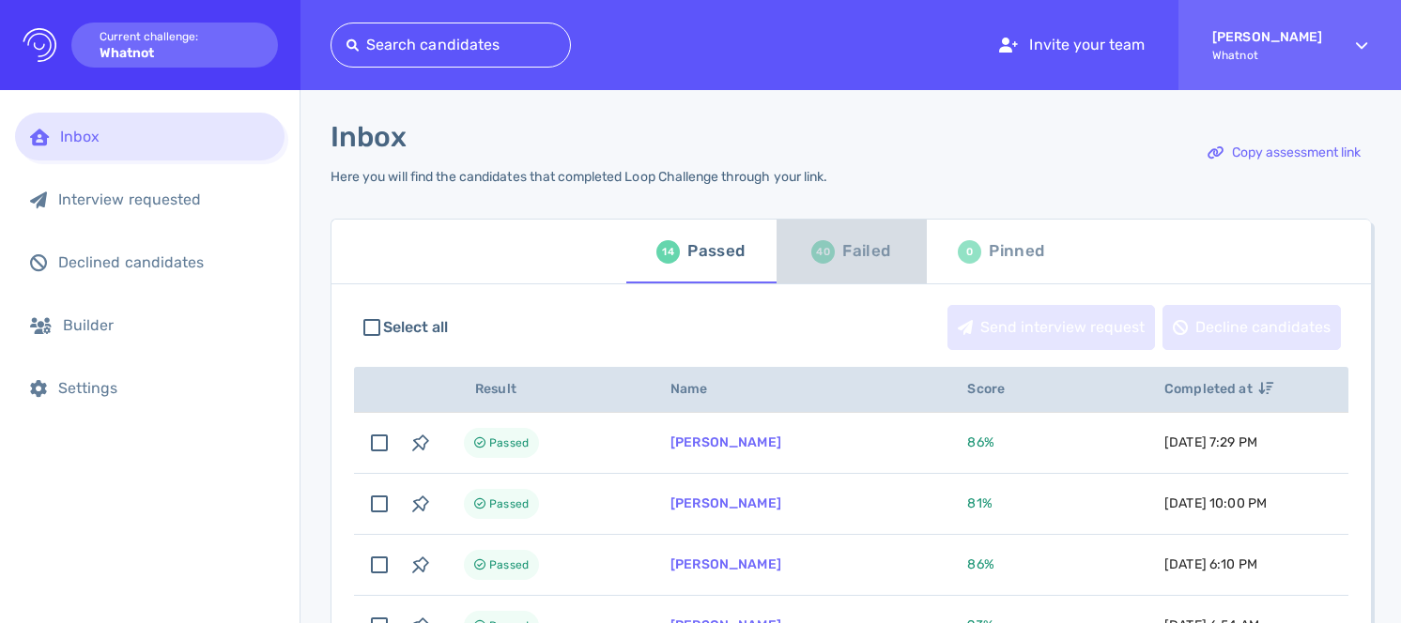
click at [866, 256] on div "Failed" at bounding box center [866, 252] width 48 height 28
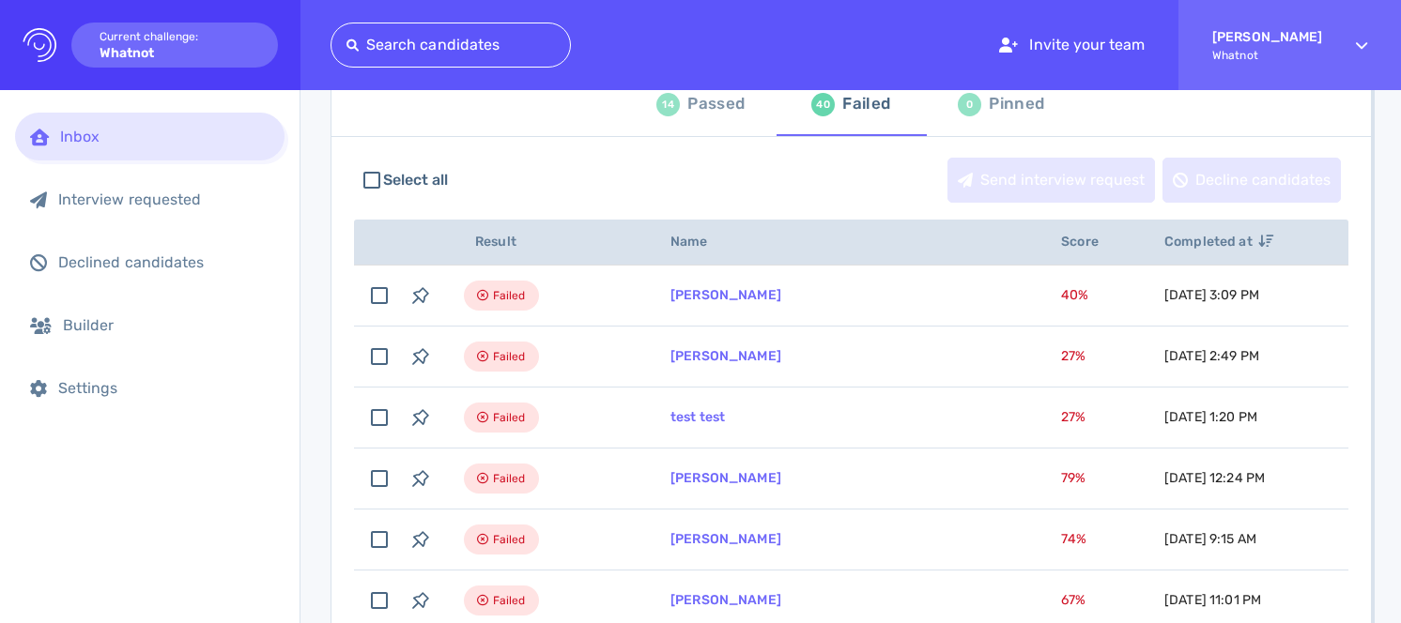
scroll to position [287, 0]
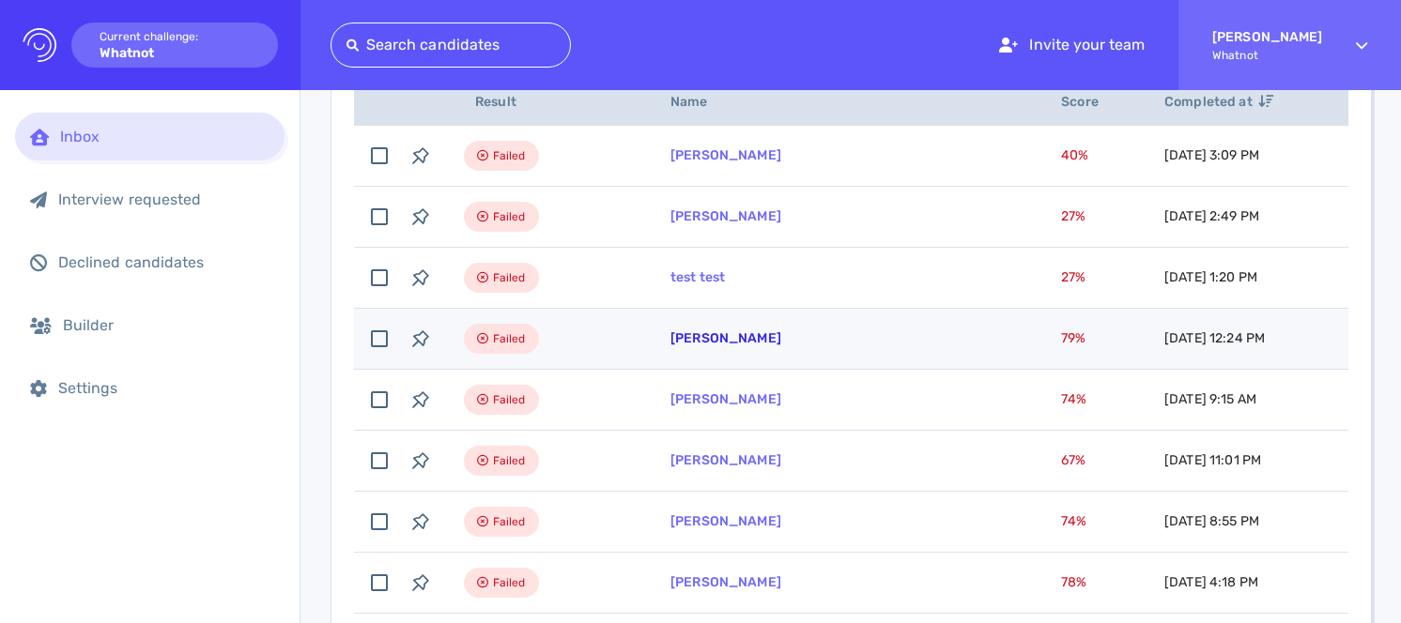
click at [757, 336] on link "[PERSON_NAME]" at bounding box center [725, 338] width 111 height 16
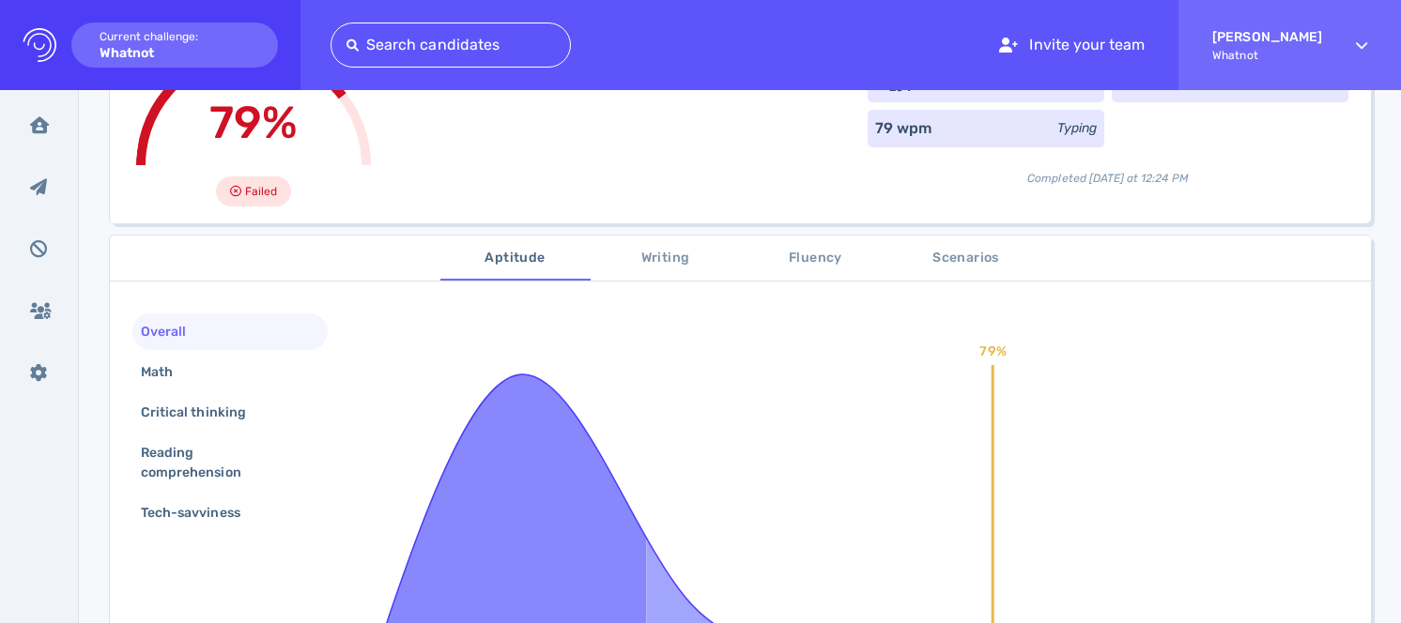
scroll to position [283, 0]
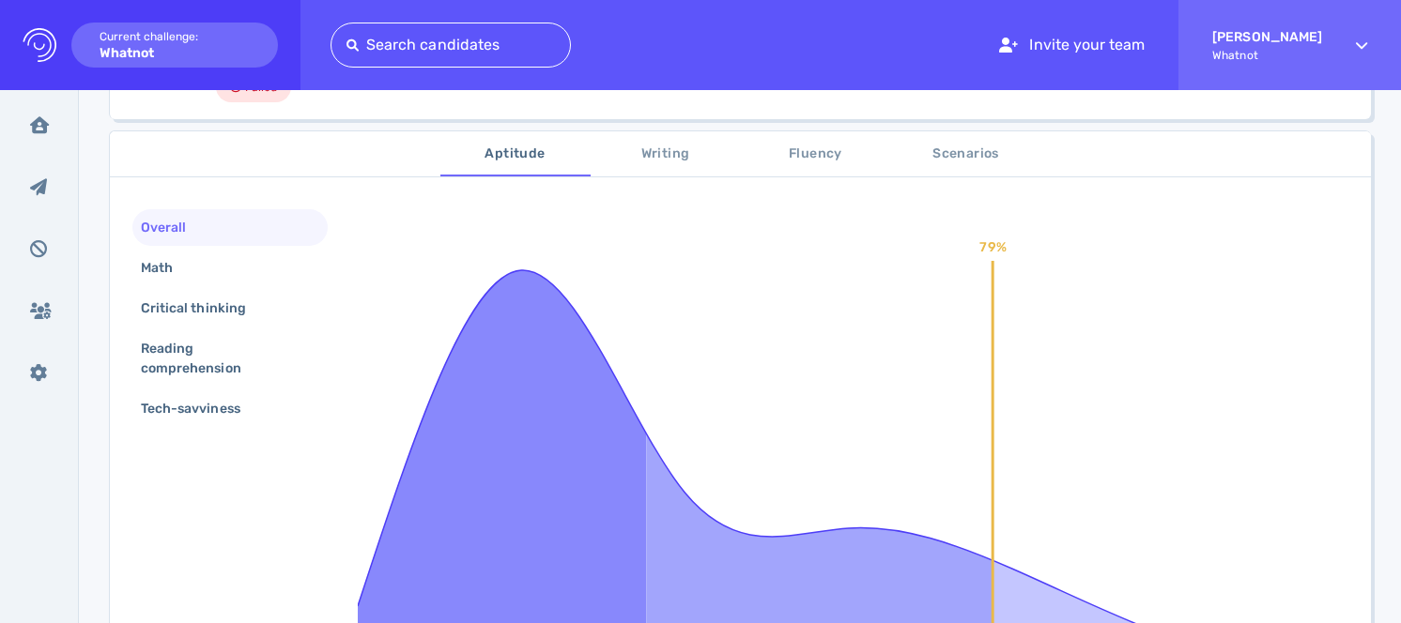
click at [917, 153] on span "Scenarios" at bounding box center [966, 154] width 128 height 23
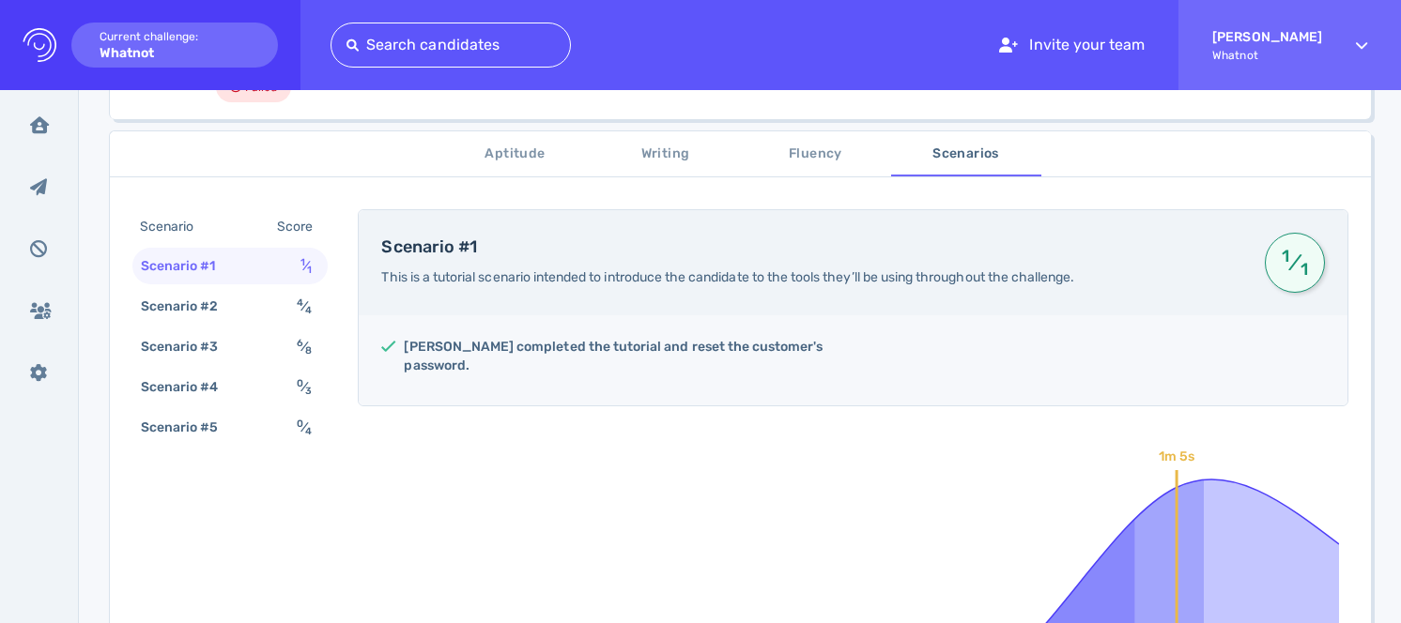
click at [654, 158] on span "Writing" at bounding box center [666, 154] width 128 height 23
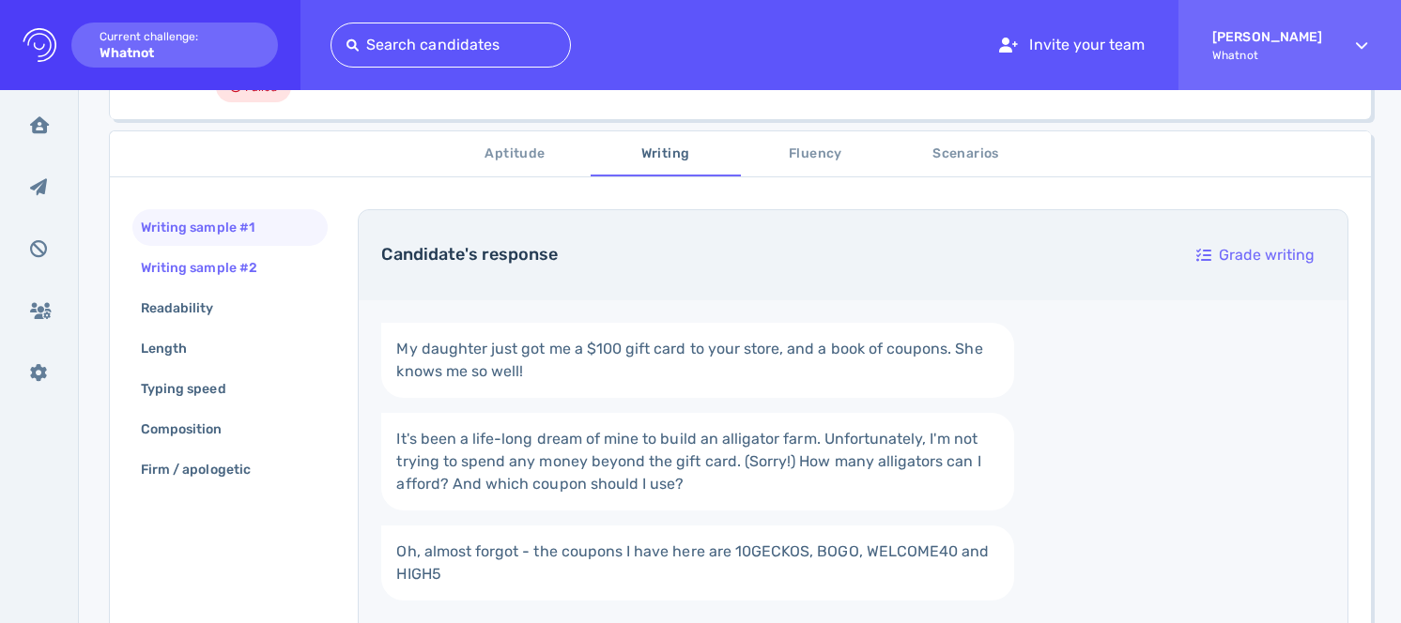
click at [264, 265] on div "Writing sample #2" at bounding box center [208, 267] width 143 height 27
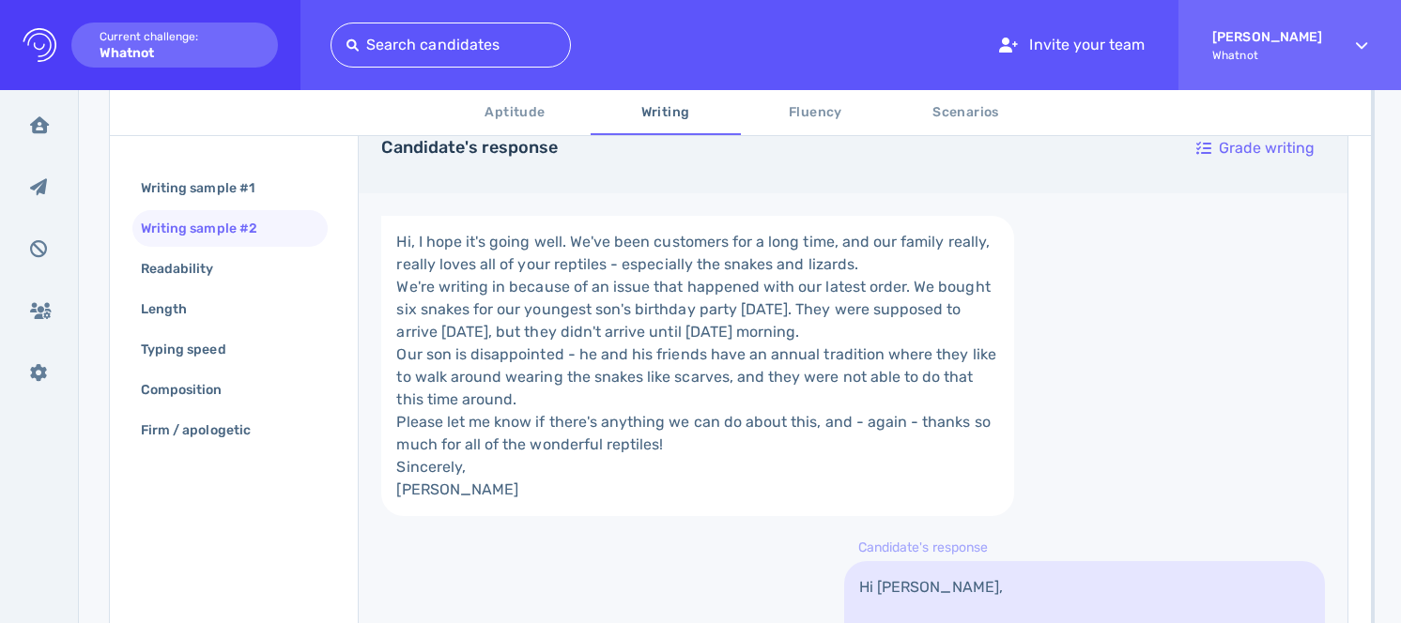
scroll to position [193, 0]
